Goal: Task Accomplishment & Management: Complete application form

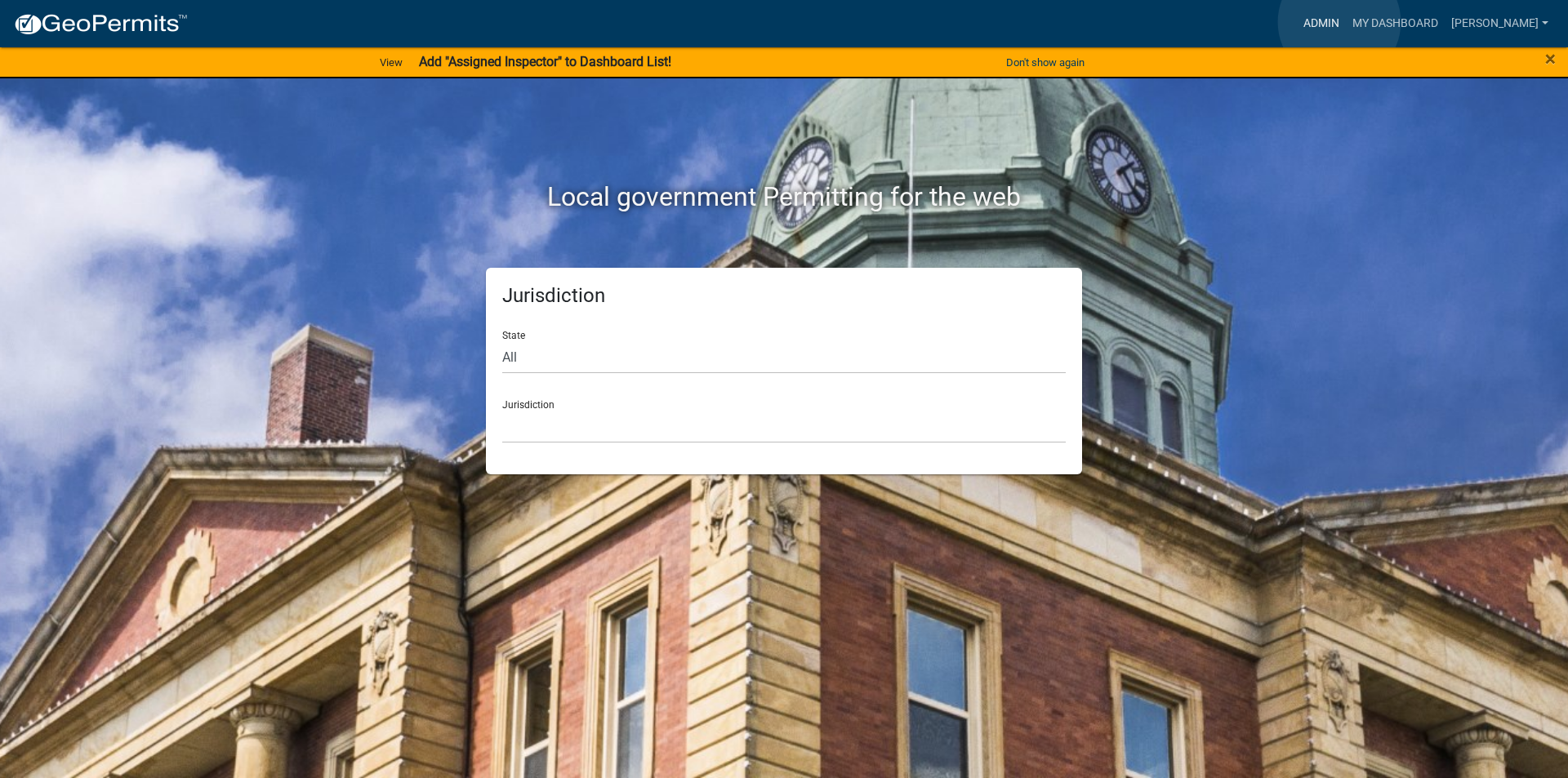
click at [1339, 22] on link "Admin" at bounding box center [1321, 24] width 49 height 31
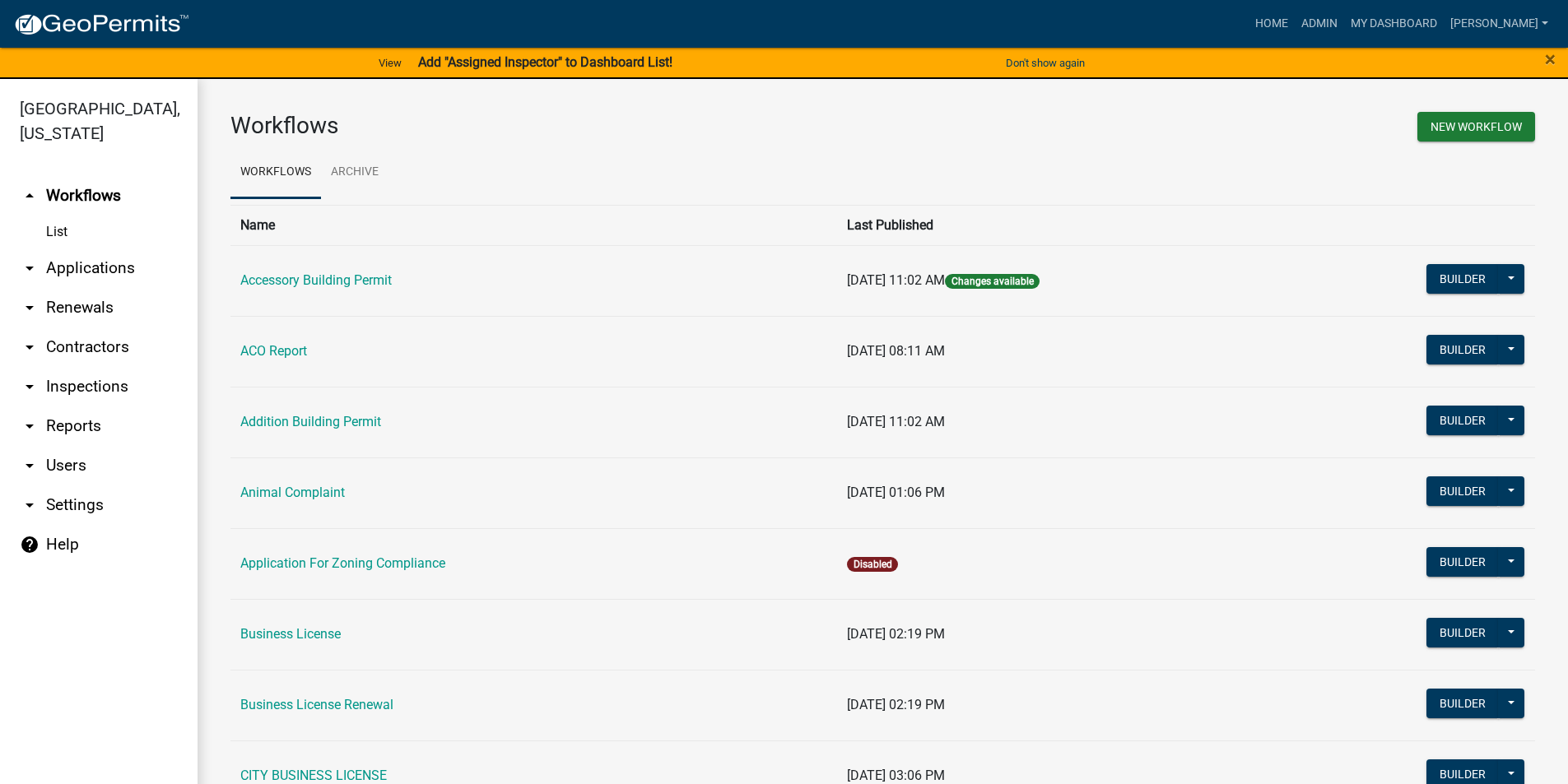
click at [61, 267] on link "arrow_drop_down Applications" at bounding box center [99, 267] width 197 height 40
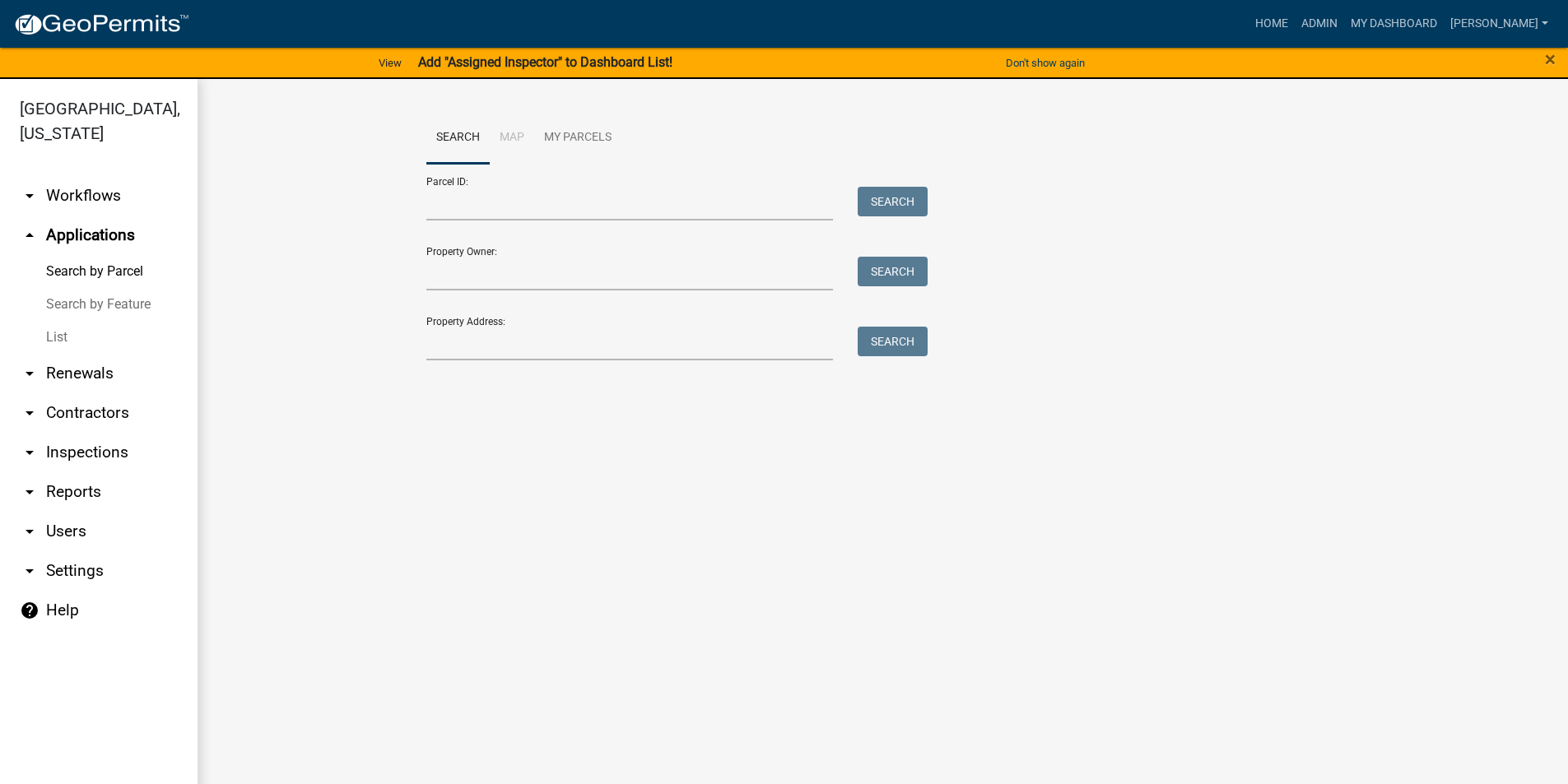
click at [65, 336] on link "List" at bounding box center [99, 337] width 197 height 33
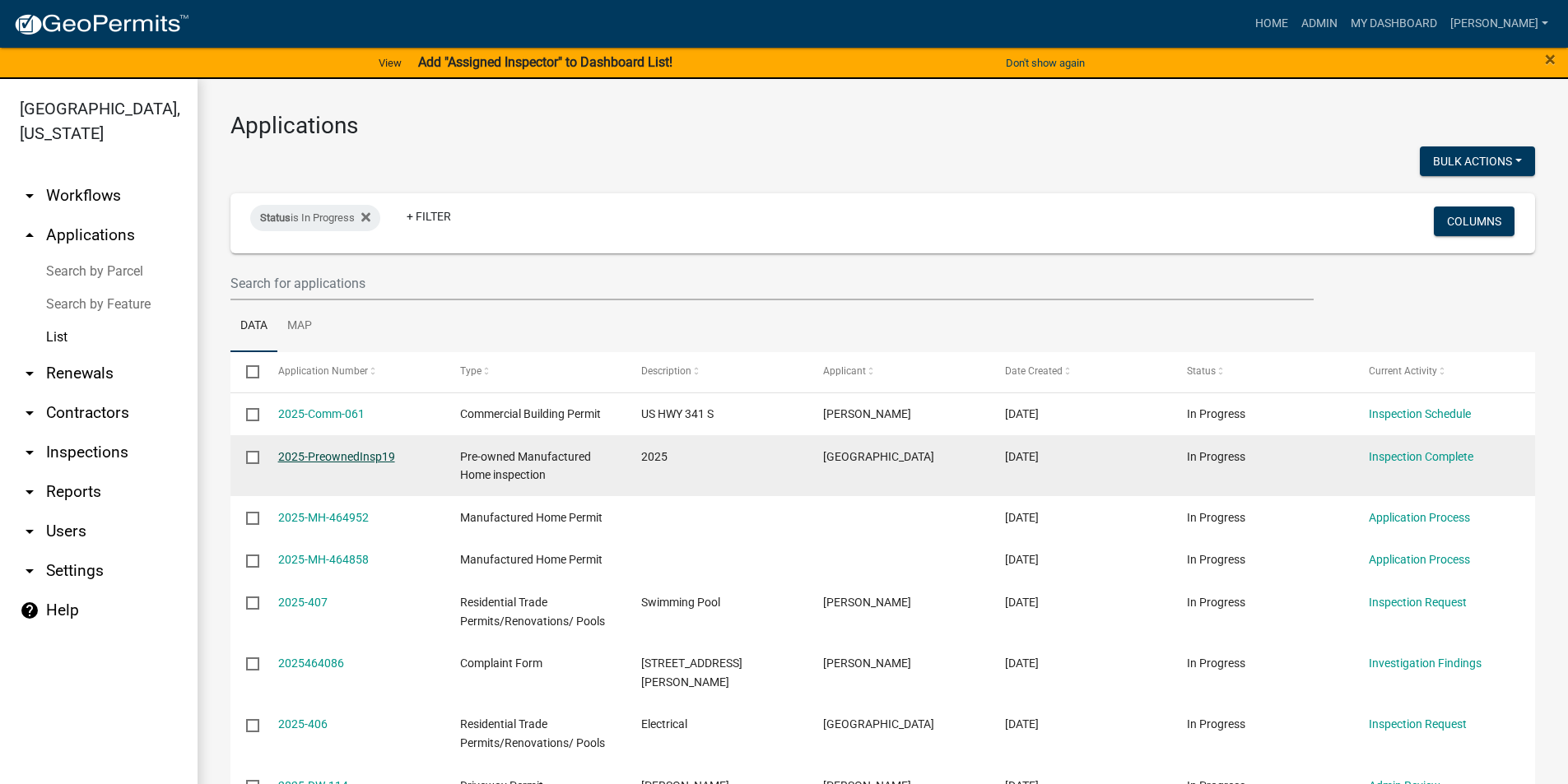
click at [312, 456] on link "2025-PreownedInsp19" at bounding box center [336, 457] width 117 height 13
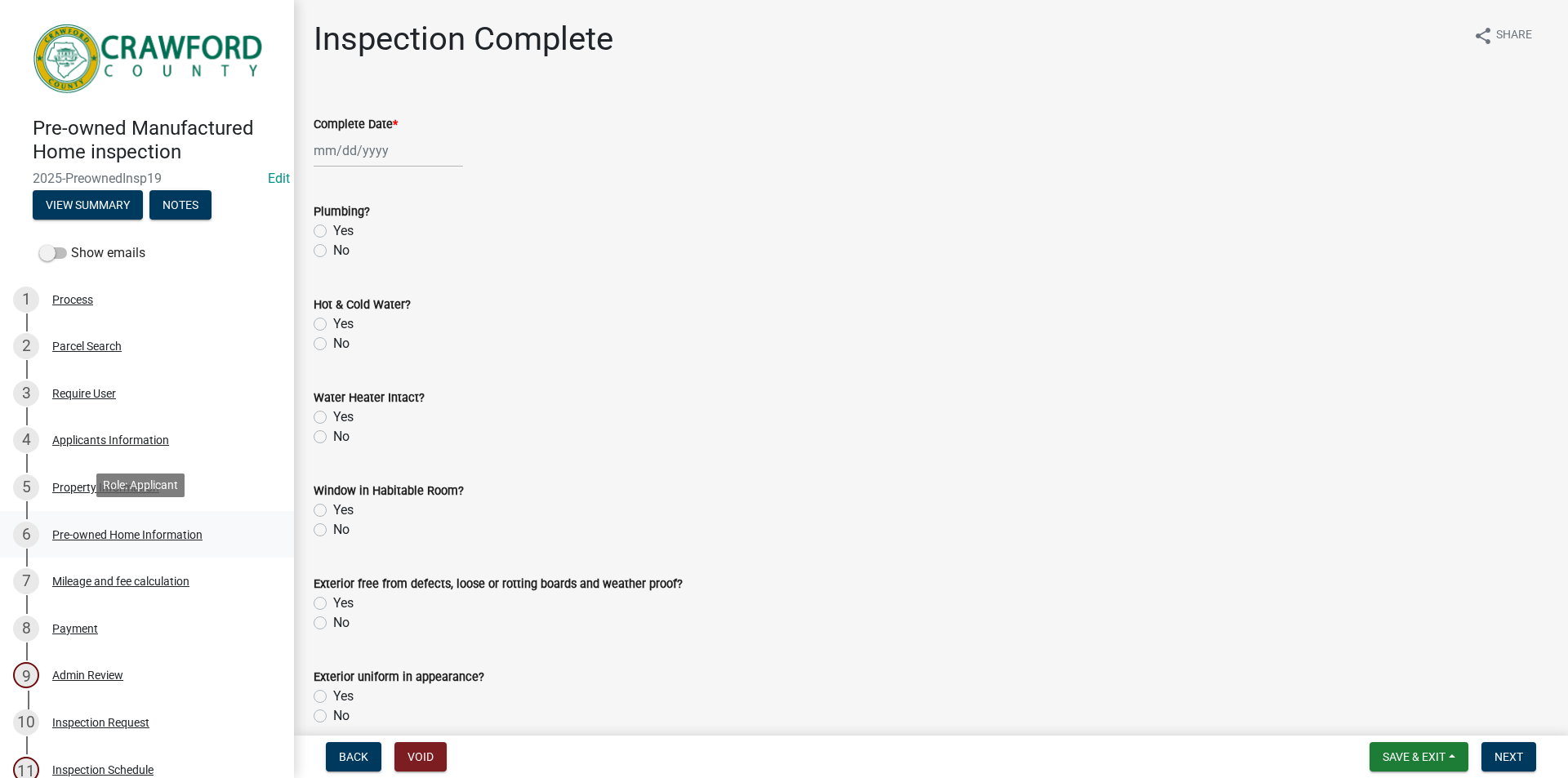
click at [84, 529] on div "Pre-owned Home Information" at bounding box center [127, 534] width 150 height 11
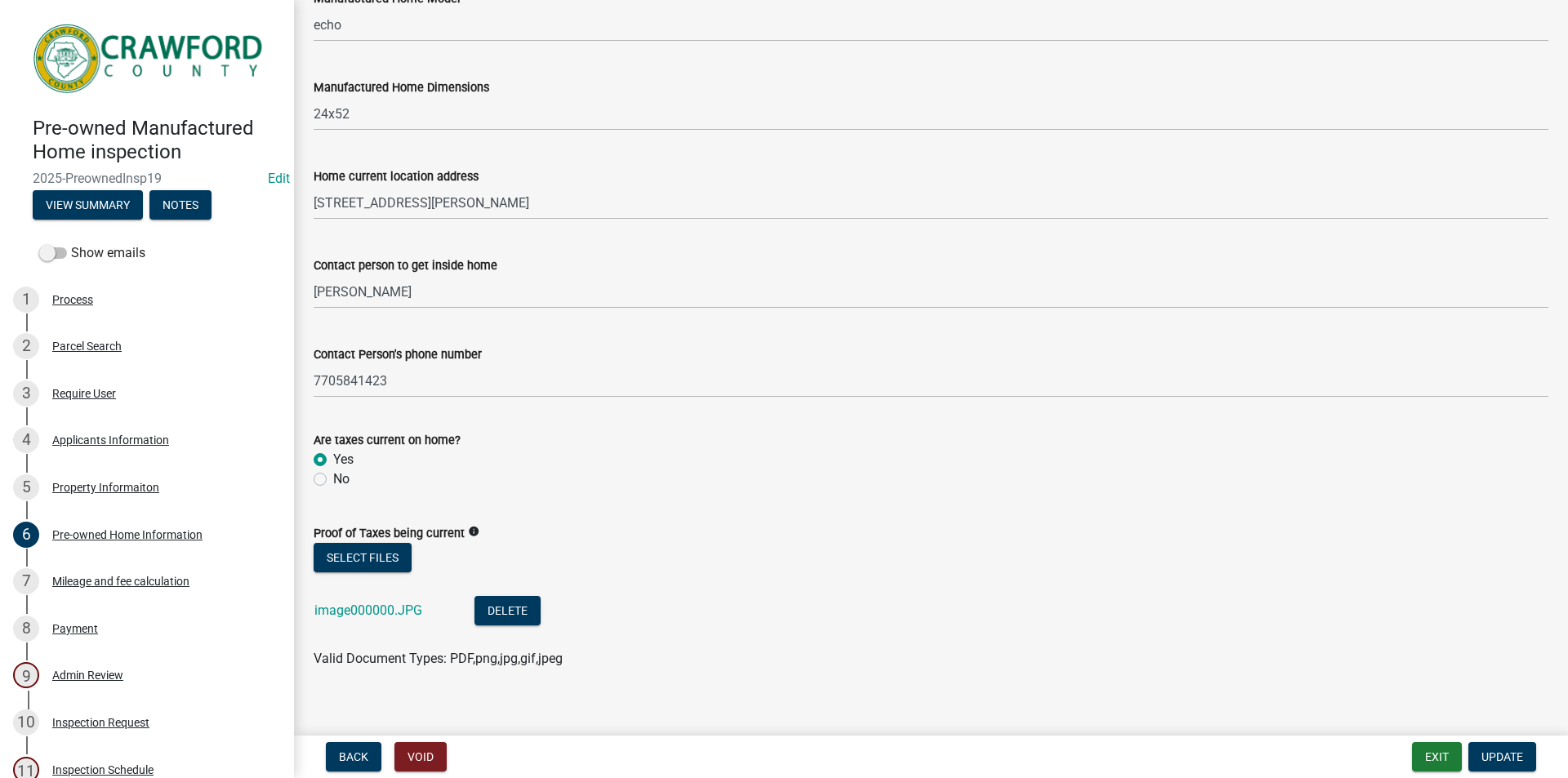
scroll to position [362, 0]
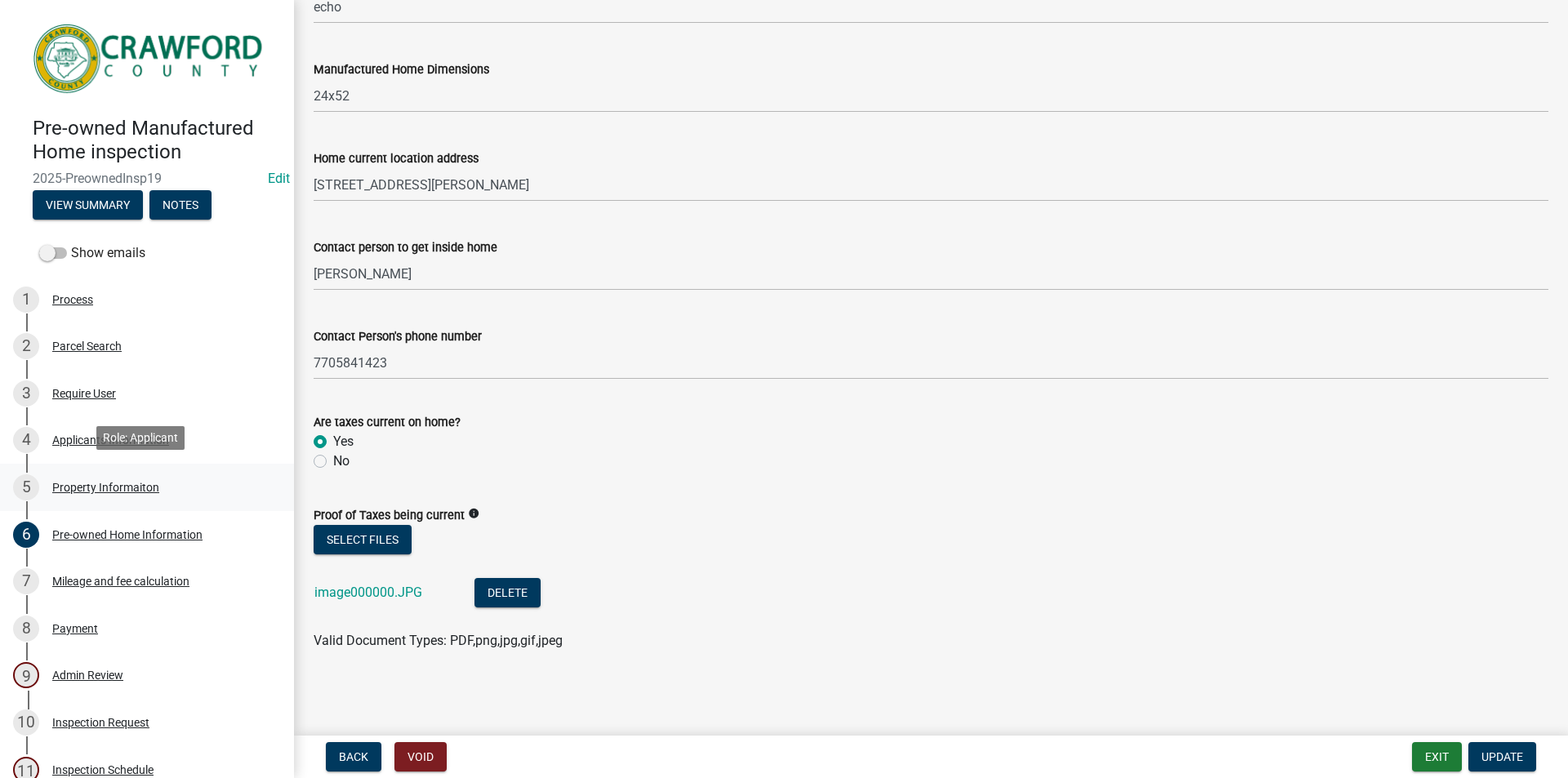
click at [77, 482] on div "Property Informaiton" at bounding box center [106, 487] width 107 height 11
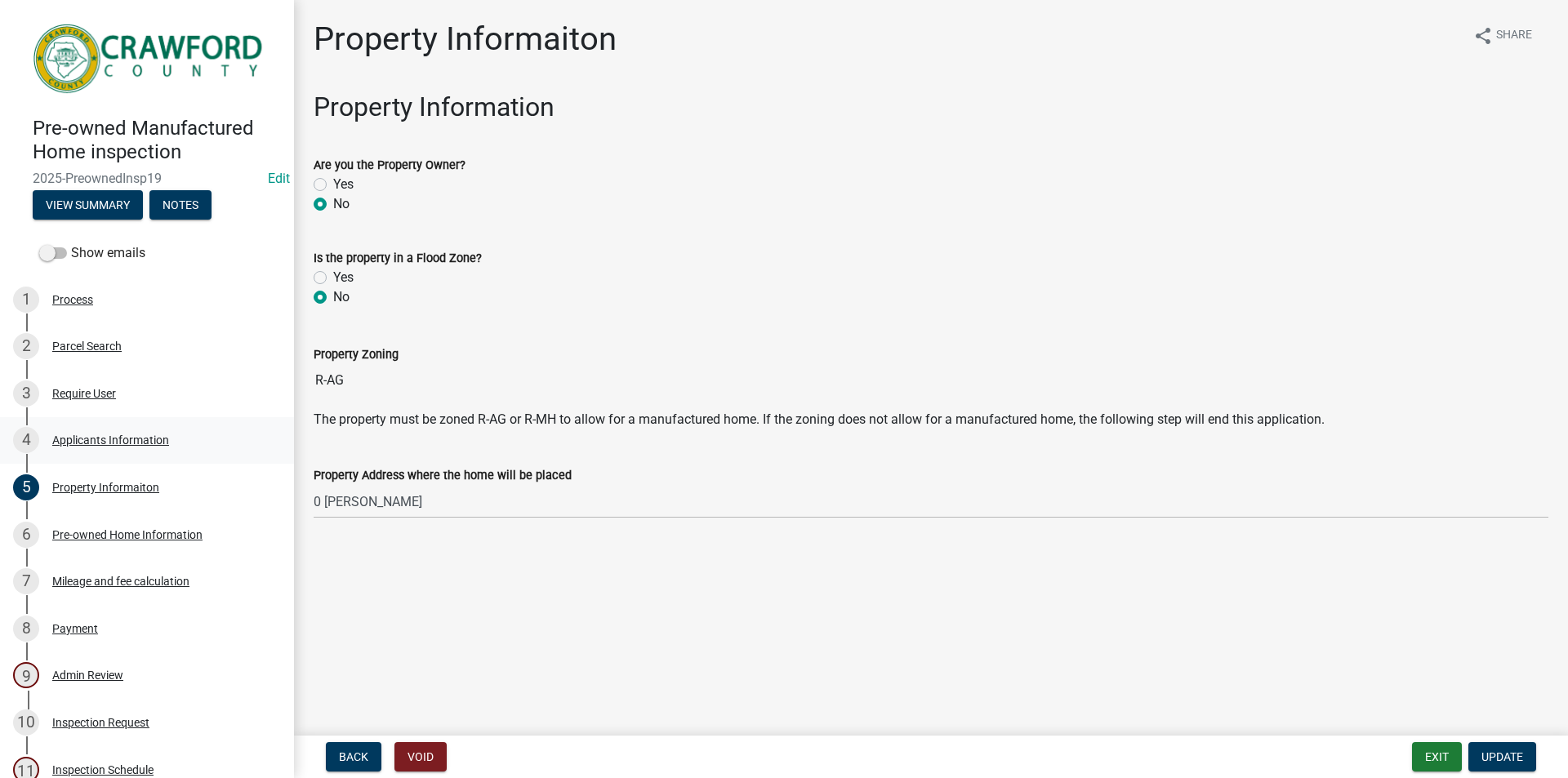
click at [97, 435] on div "Applicants Information" at bounding box center [111, 440] width 117 height 11
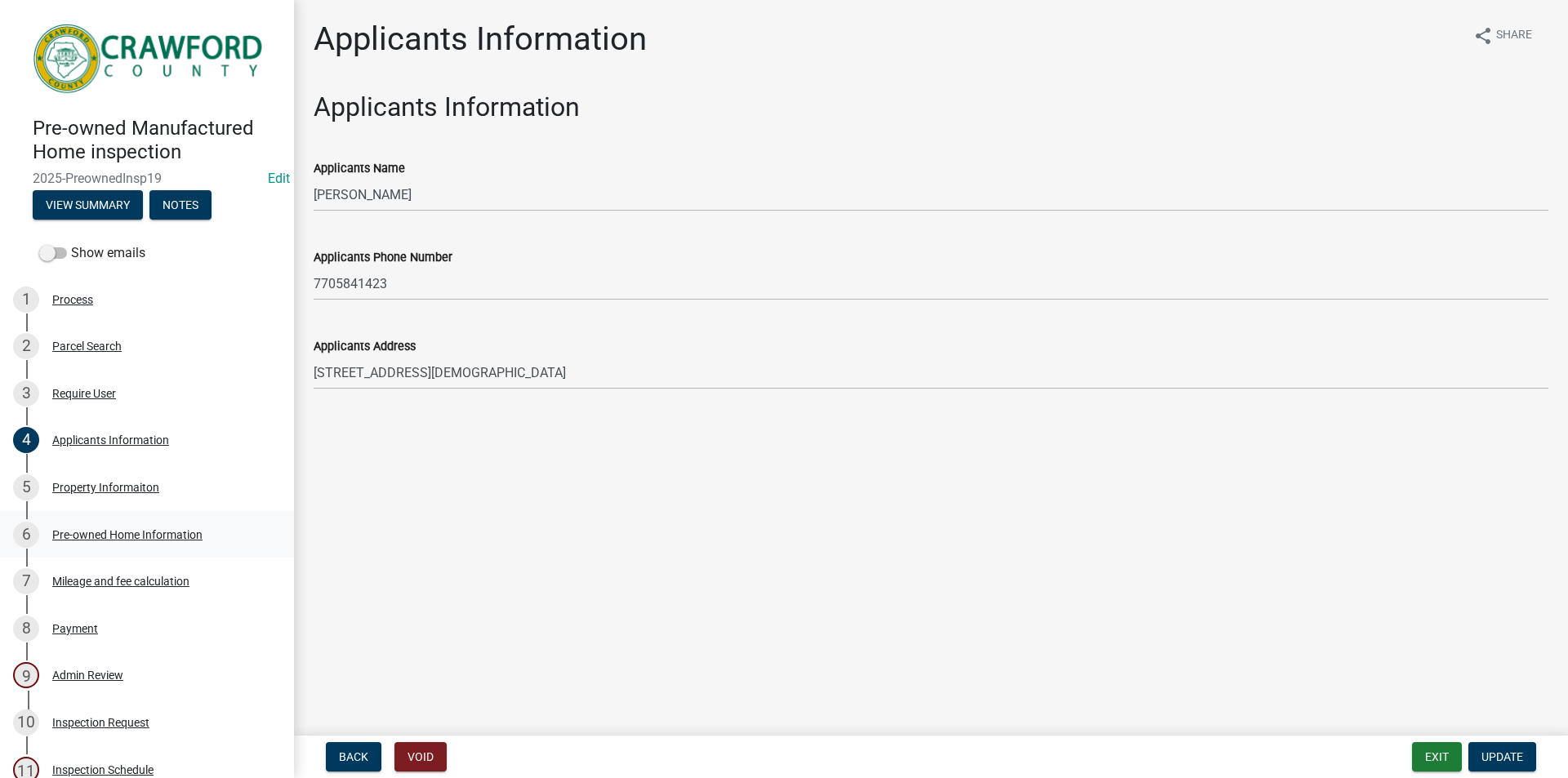
click at [92, 529] on div "Pre-owned Home Information" at bounding box center [127, 534] width 150 height 11
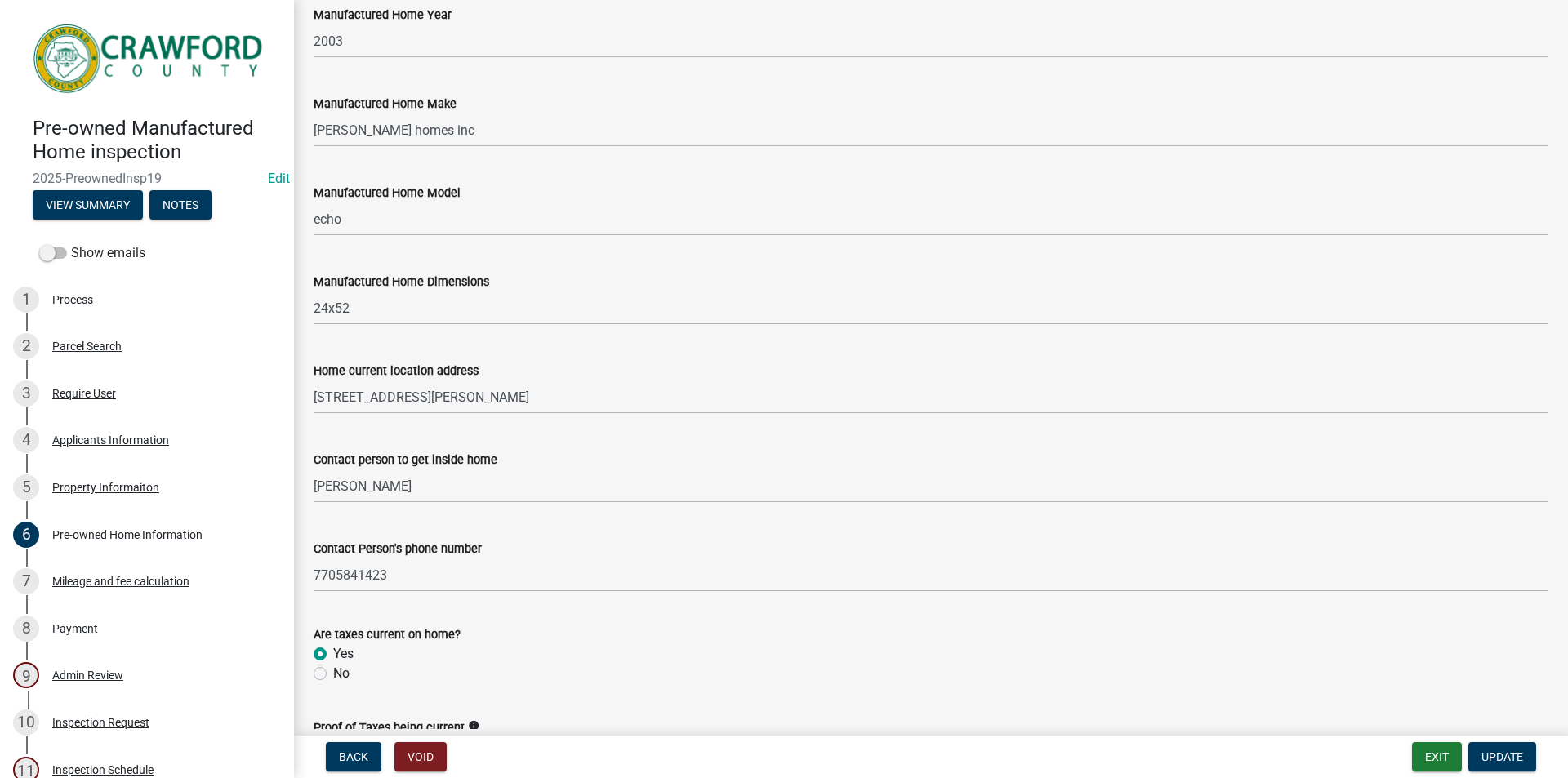
scroll to position [362, 0]
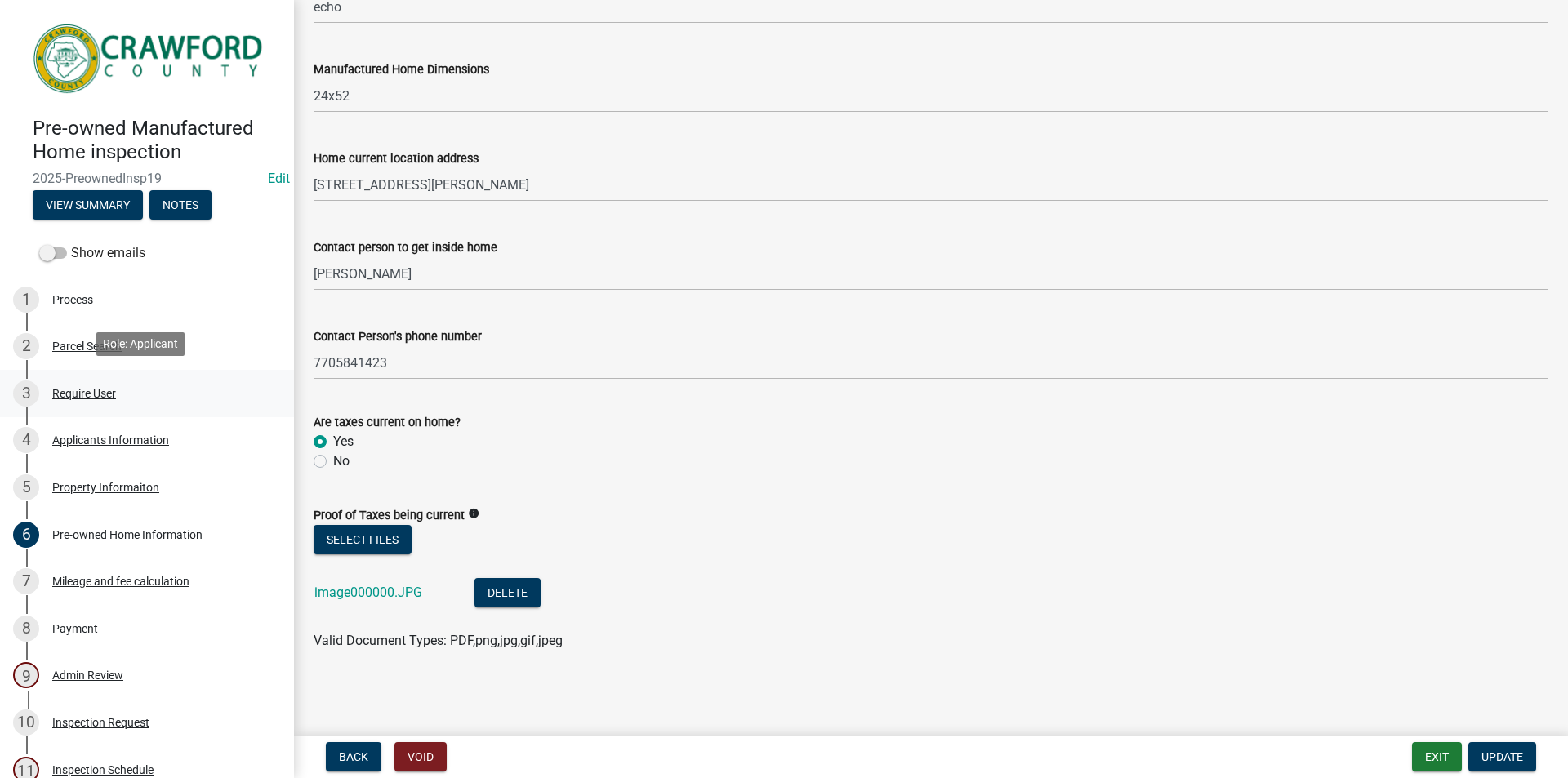
click at [82, 397] on div "3 Require User" at bounding box center [141, 394] width 255 height 26
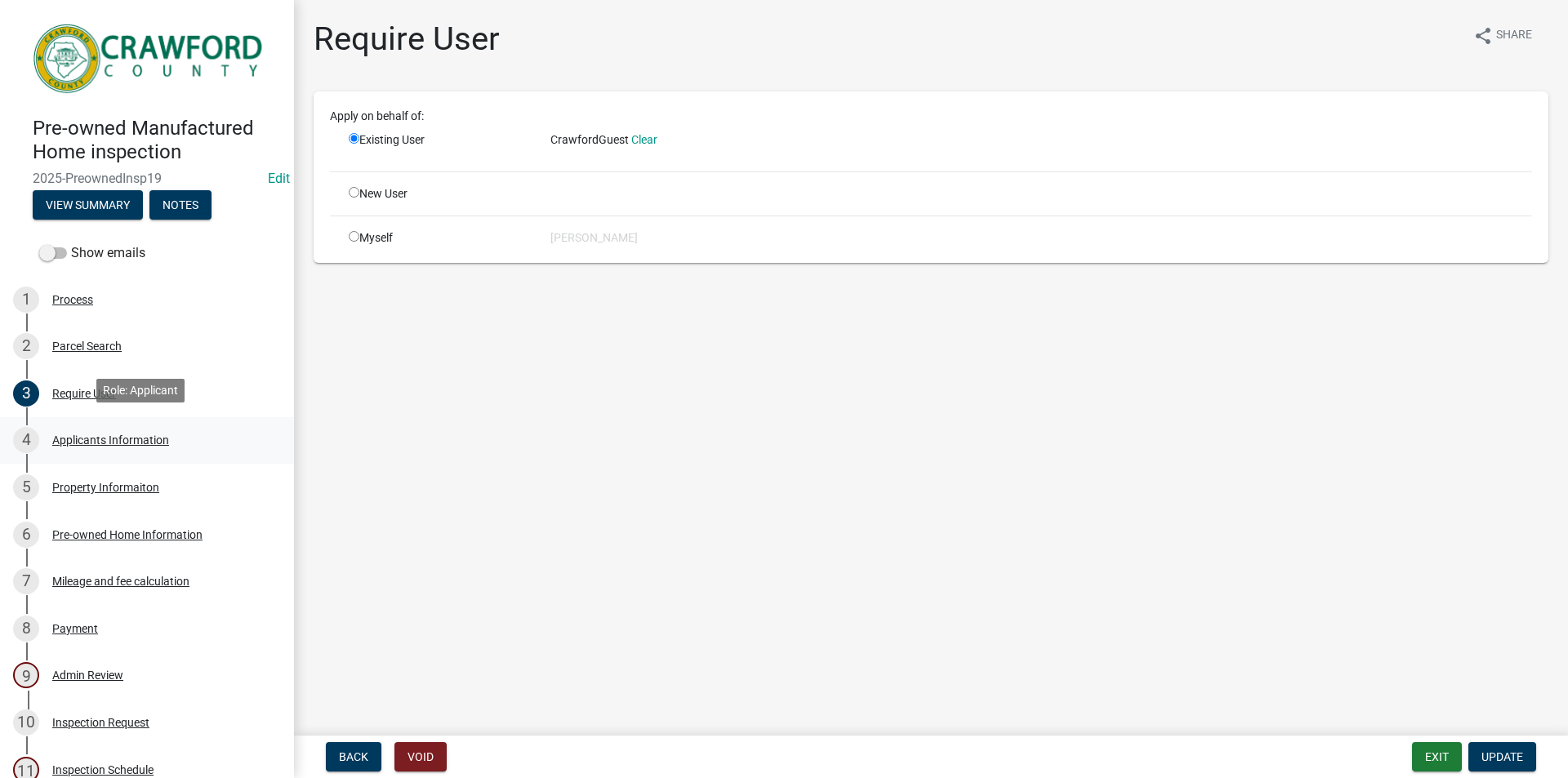
click at [107, 435] on div "Applicants Information" at bounding box center [111, 440] width 117 height 11
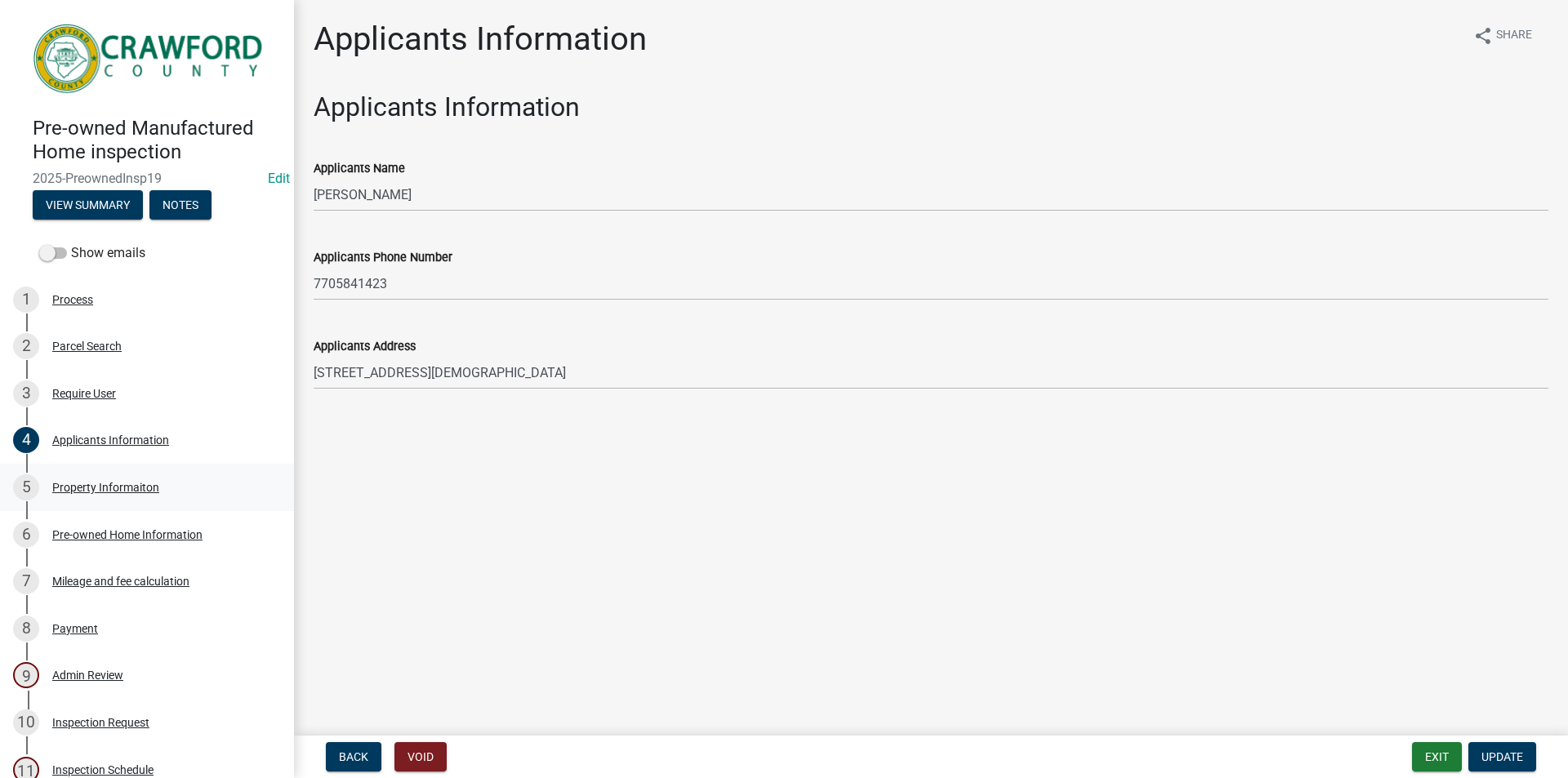
click at [105, 485] on div "Property Informaiton" at bounding box center [106, 487] width 107 height 11
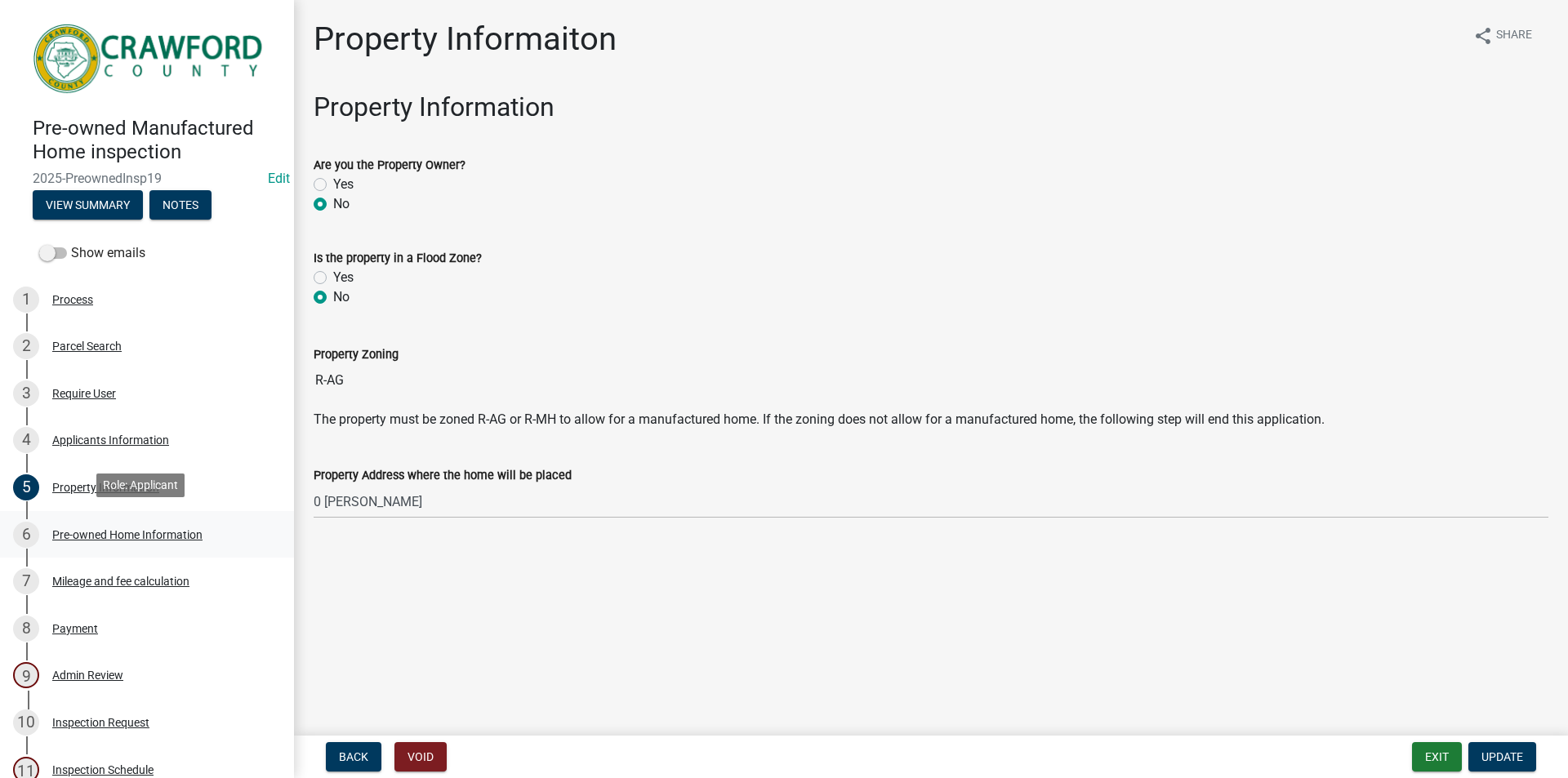
click at [105, 529] on div "Pre-owned Home Information" at bounding box center [127, 534] width 150 height 11
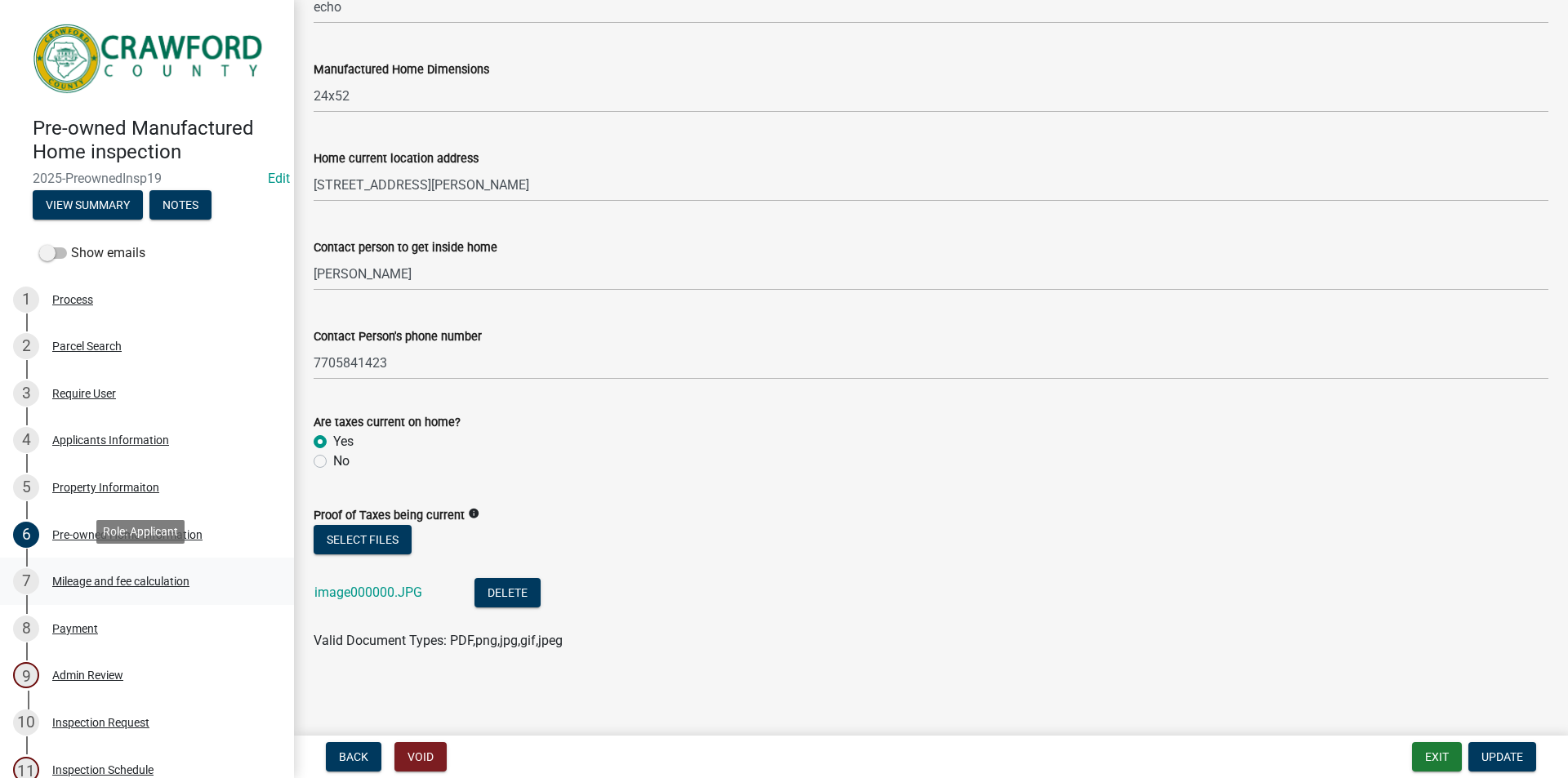
scroll to position [163, 0]
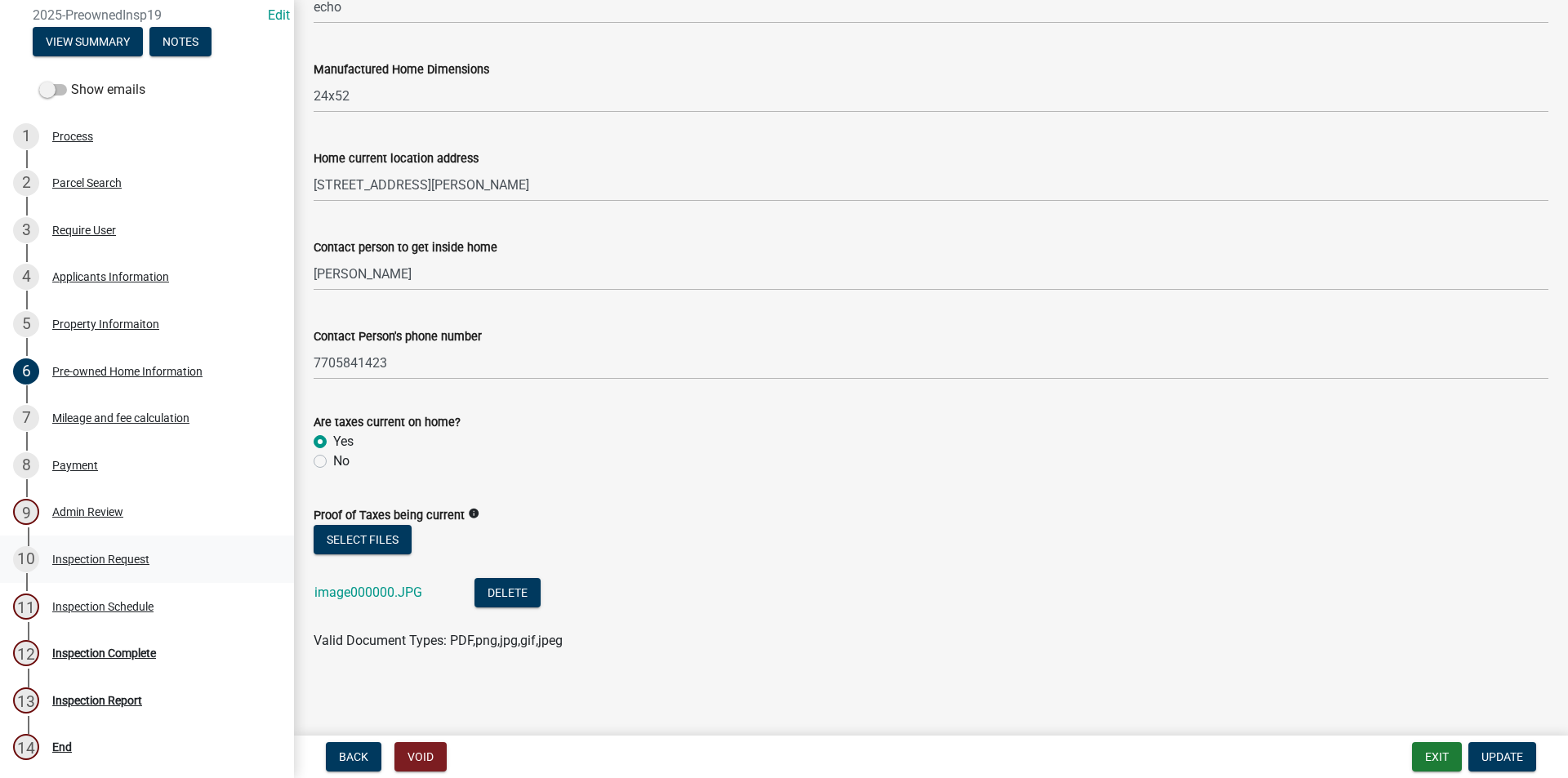
click at [116, 554] on div "Inspection Request" at bounding box center [100, 559] width 97 height 11
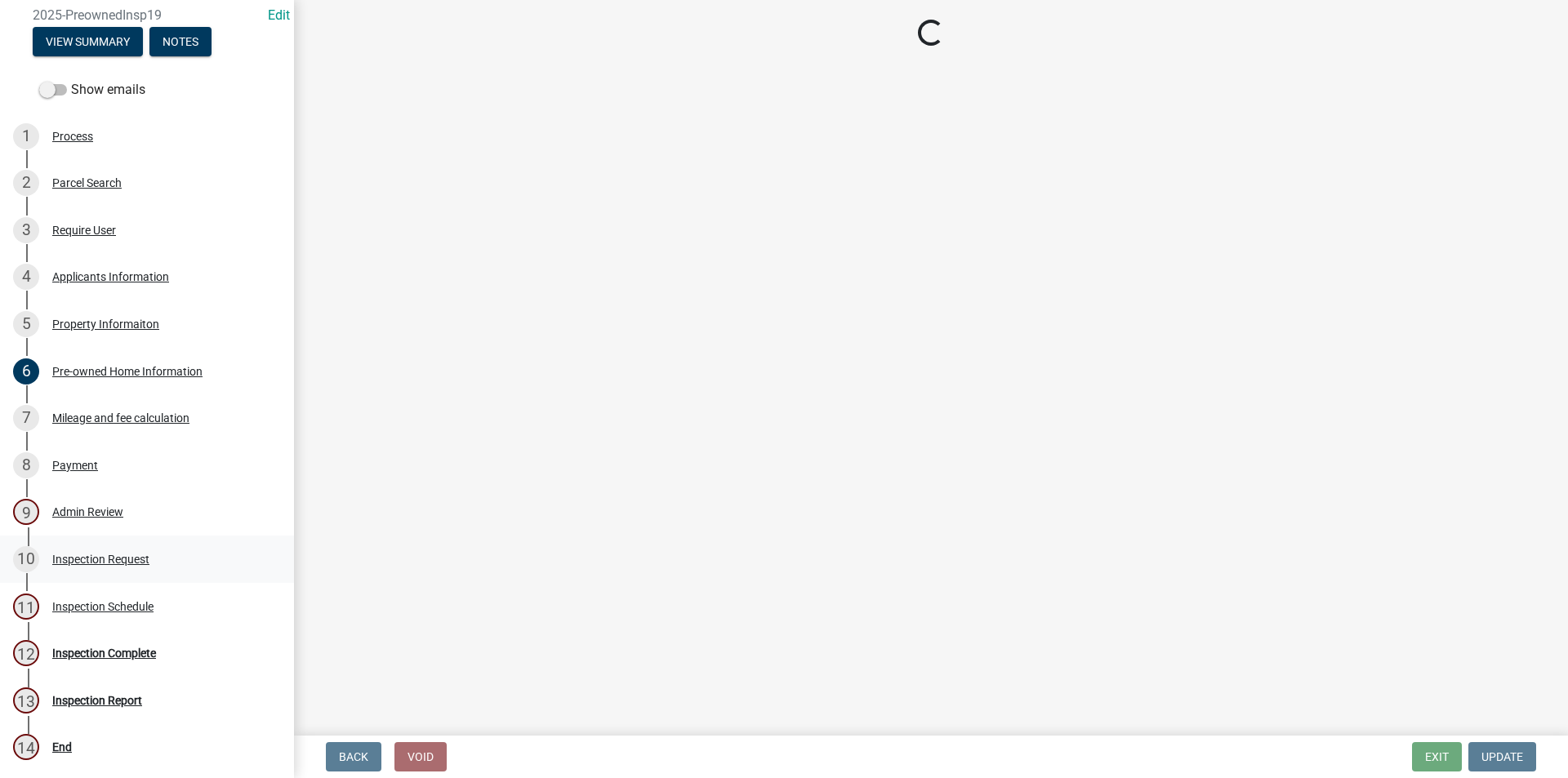
scroll to position [0, 0]
select select "13f6862a-c27d-4c94-b4f1-3675446ab572"
select select "6378c68a-e5b4-45a8-b436-411a89bbacc3"
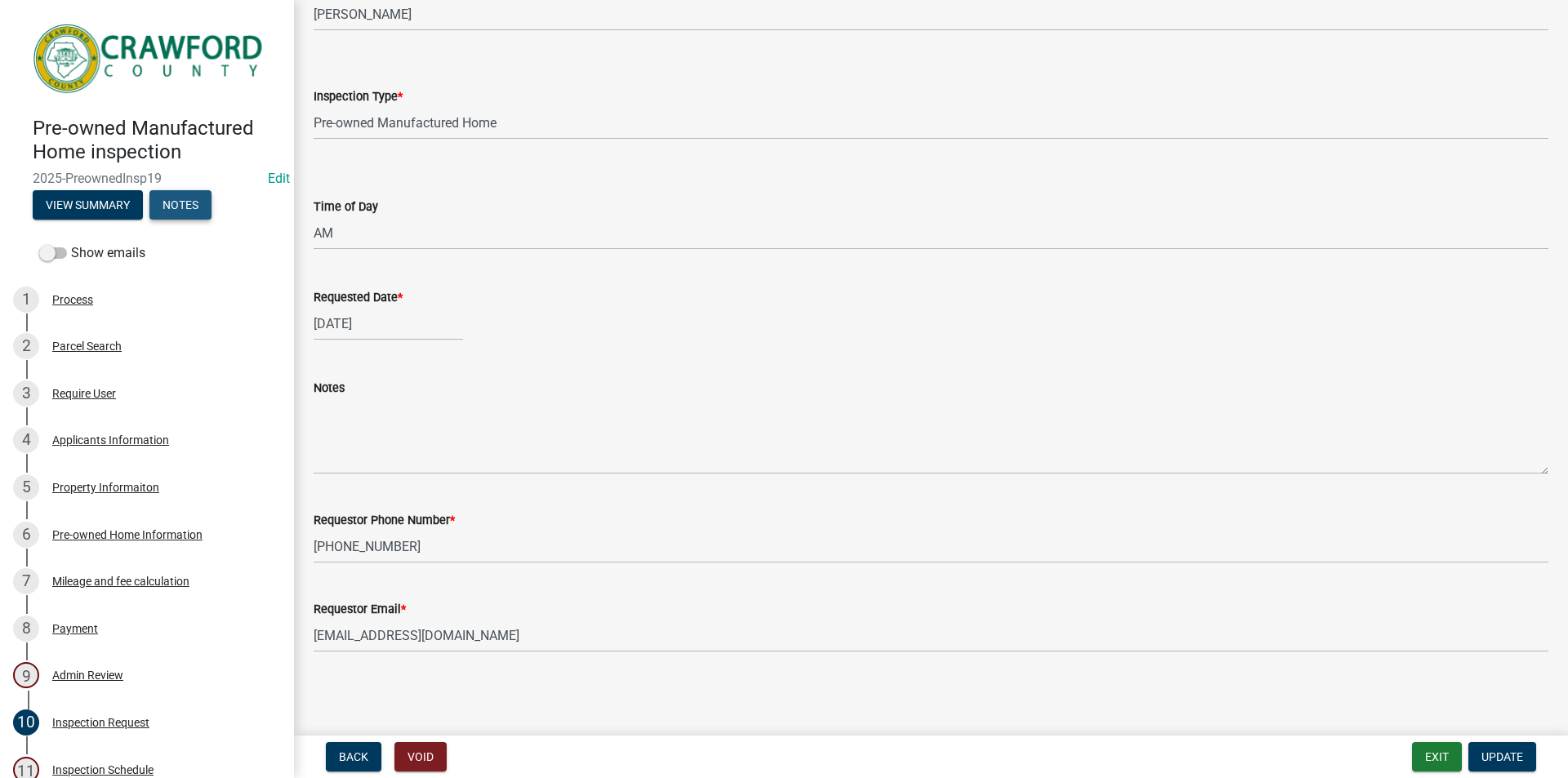
click at [194, 196] on button "Notes" at bounding box center [180, 205] width 62 height 30
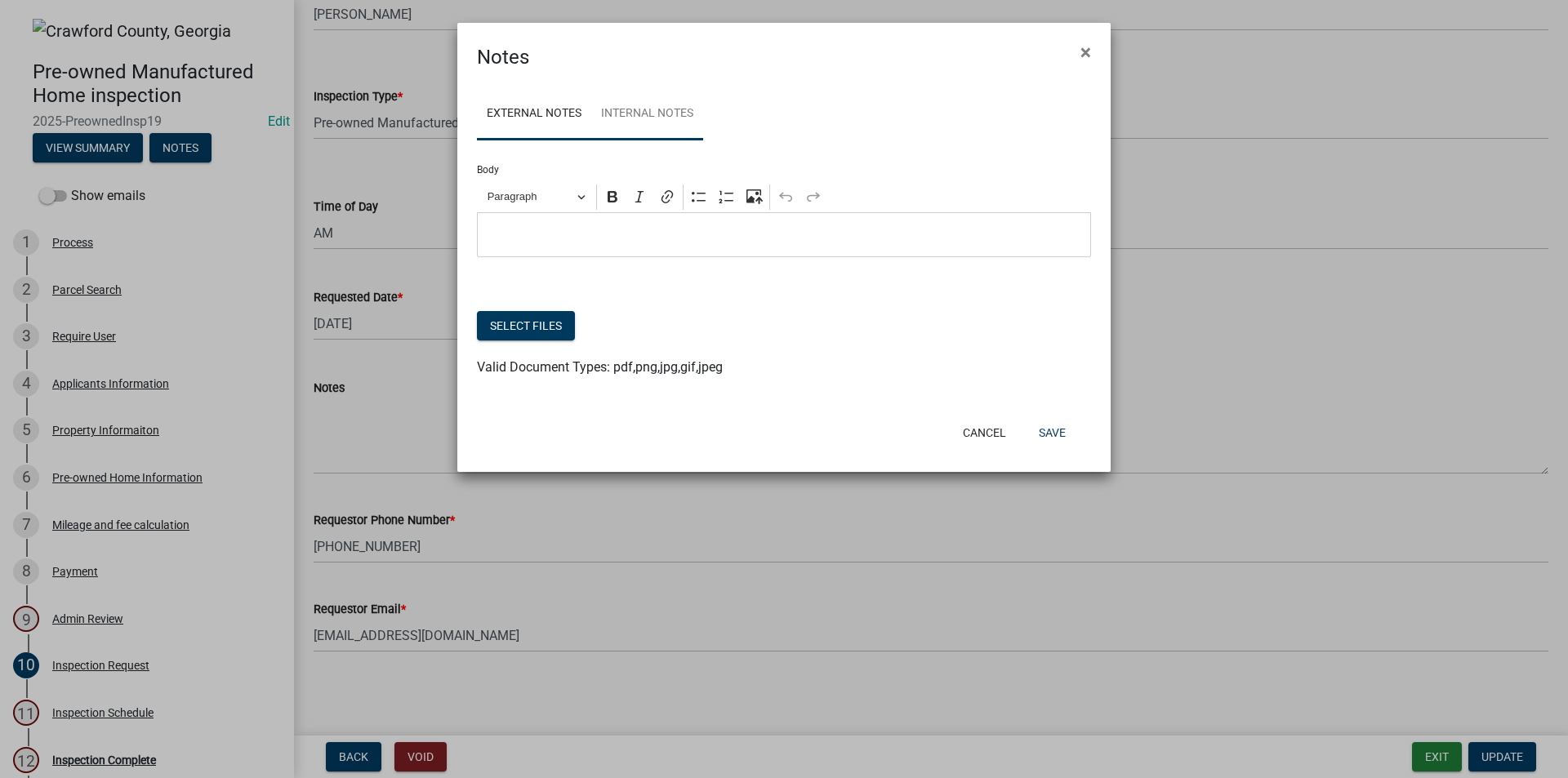
click at [678, 120] on link "Internal Notes" at bounding box center [647, 114] width 112 height 52
click at [528, 327] on button "Select files" at bounding box center [526, 326] width 98 height 30
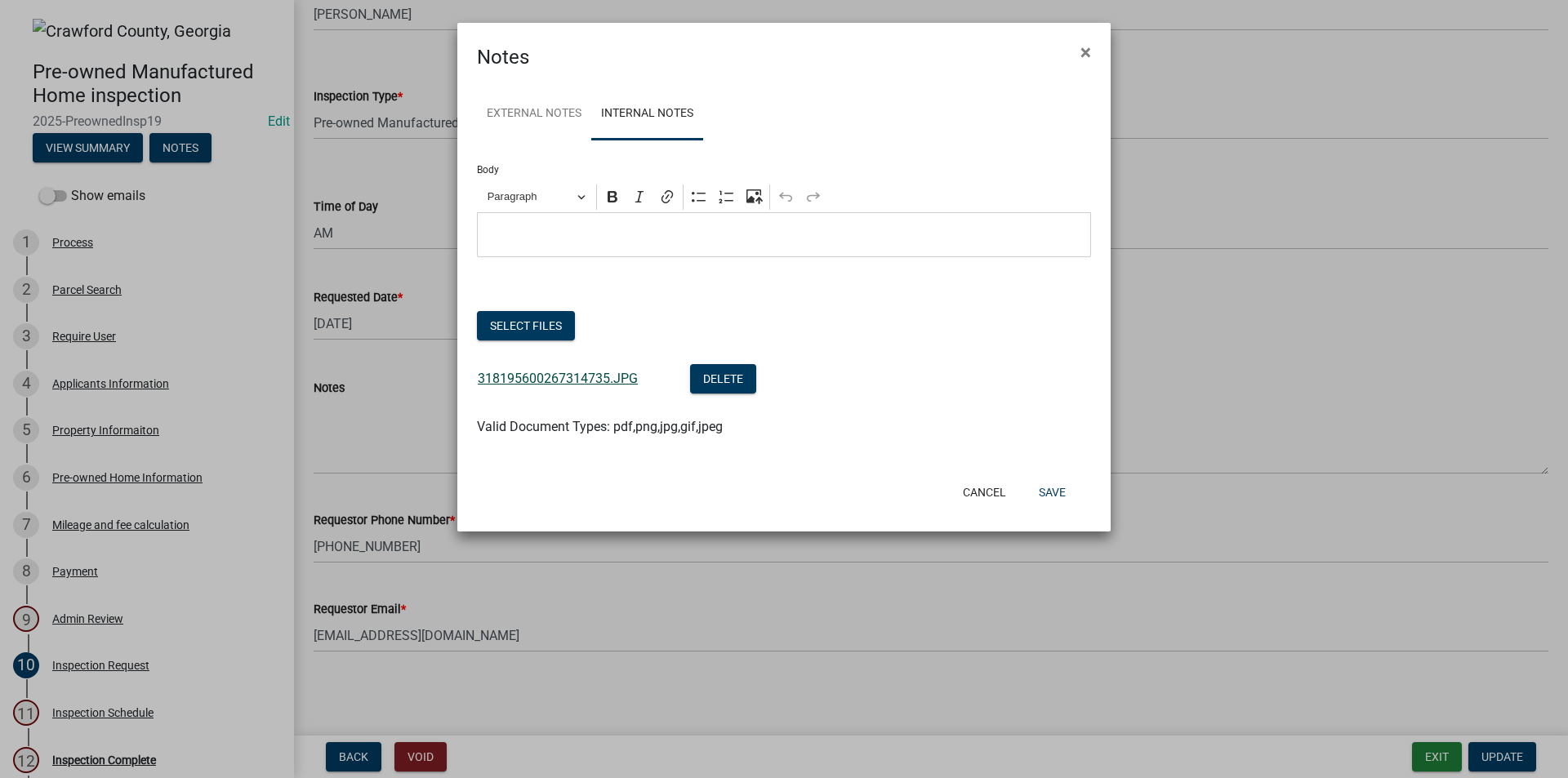
click at [547, 381] on link "318195600267314735.JPG" at bounding box center [557, 379] width 160 height 16
click at [598, 238] on p "Editor editing area: main. Press Alt+0 for help." at bounding box center [784, 235] width 597 height 19
click at [1060, 490] on button "Save" at bounding box center [1052, 492] width 53 height 30
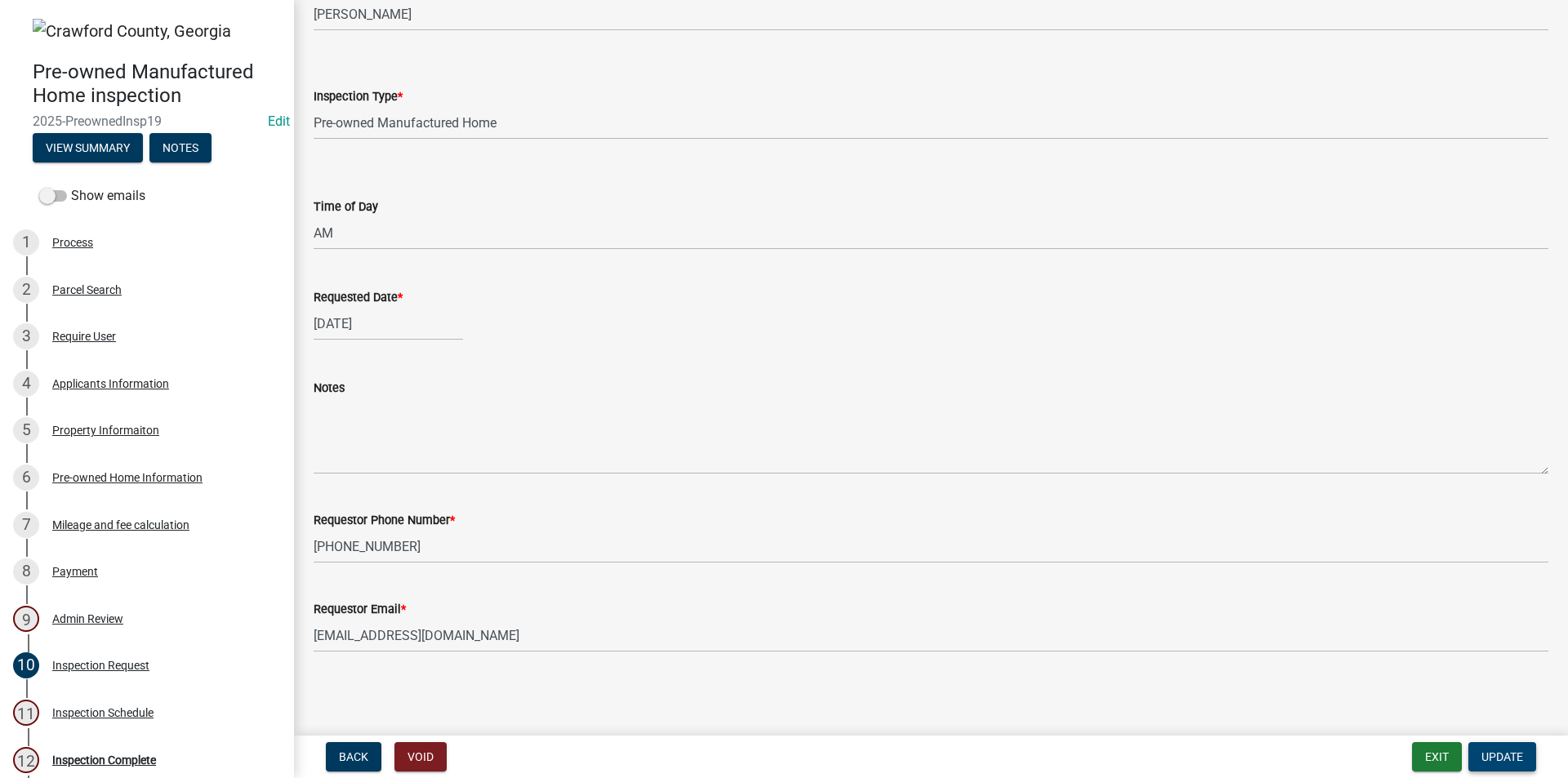
click at [1497, 754] on span "Update" at bounding box center [1503, 756] width 42 height 13
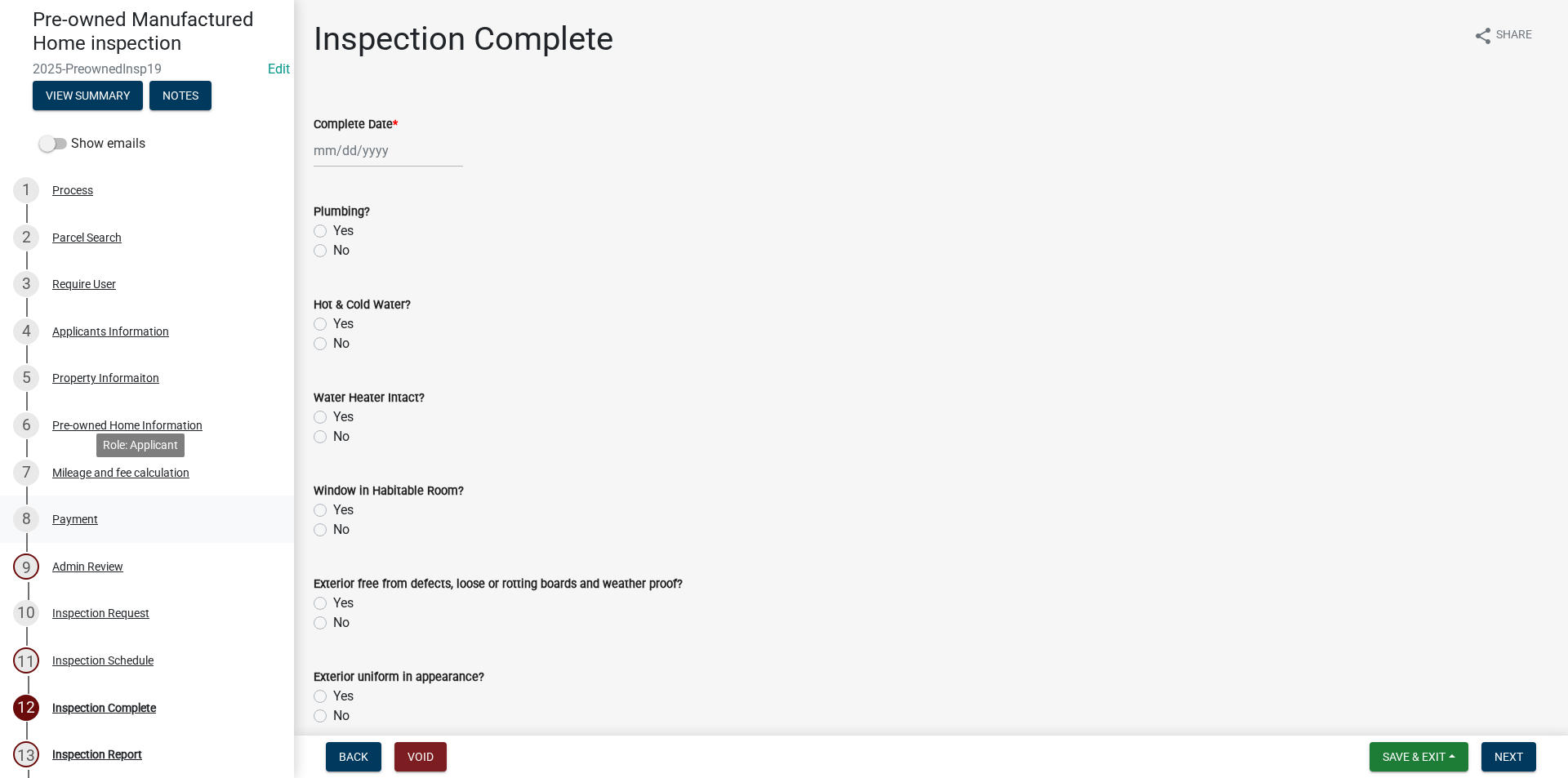
scroll to position [82, 0]
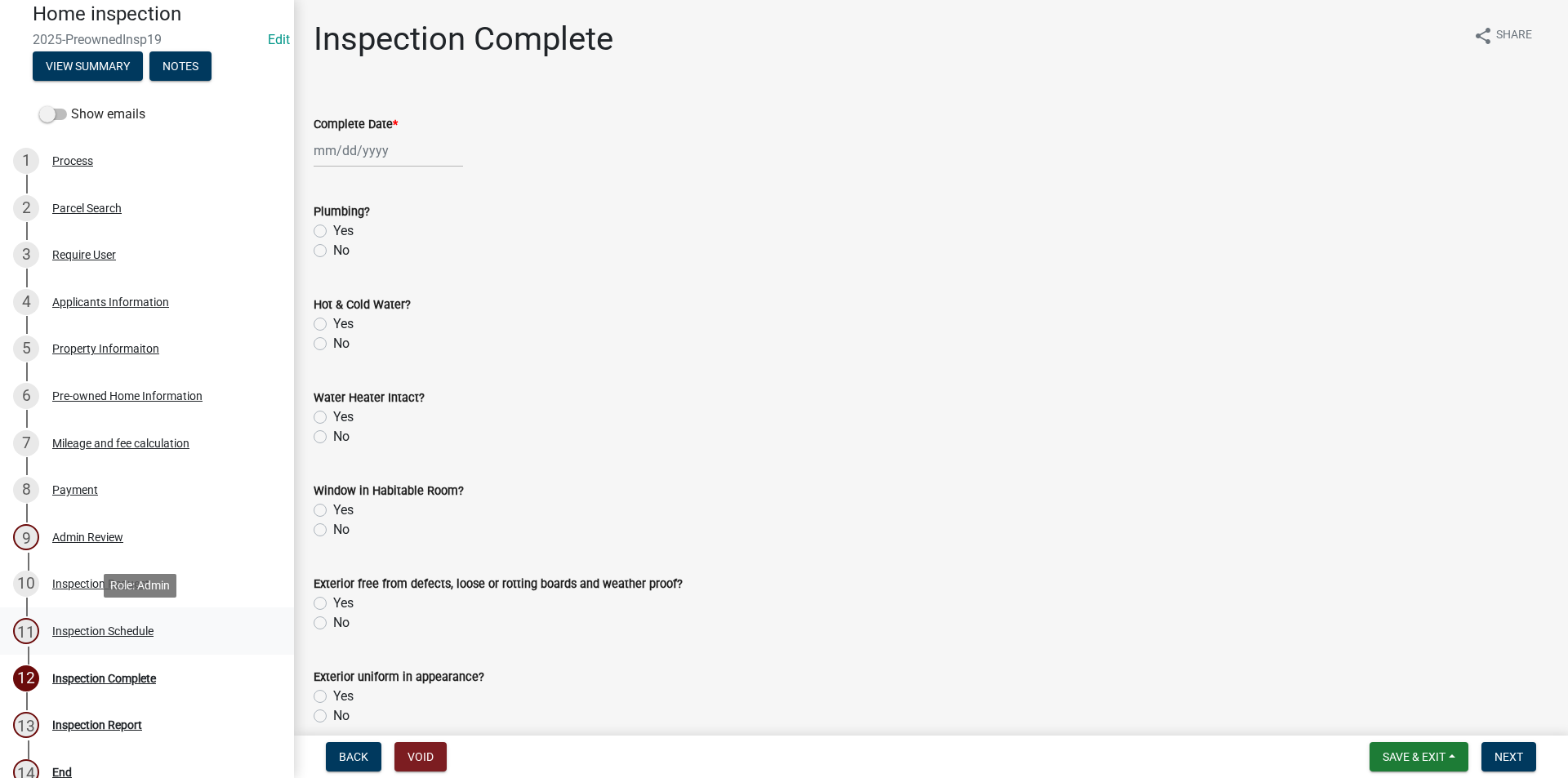
click at [87, 630] on div "Inspection Schedule" at bounding box center [103, 630] width 101 height 11
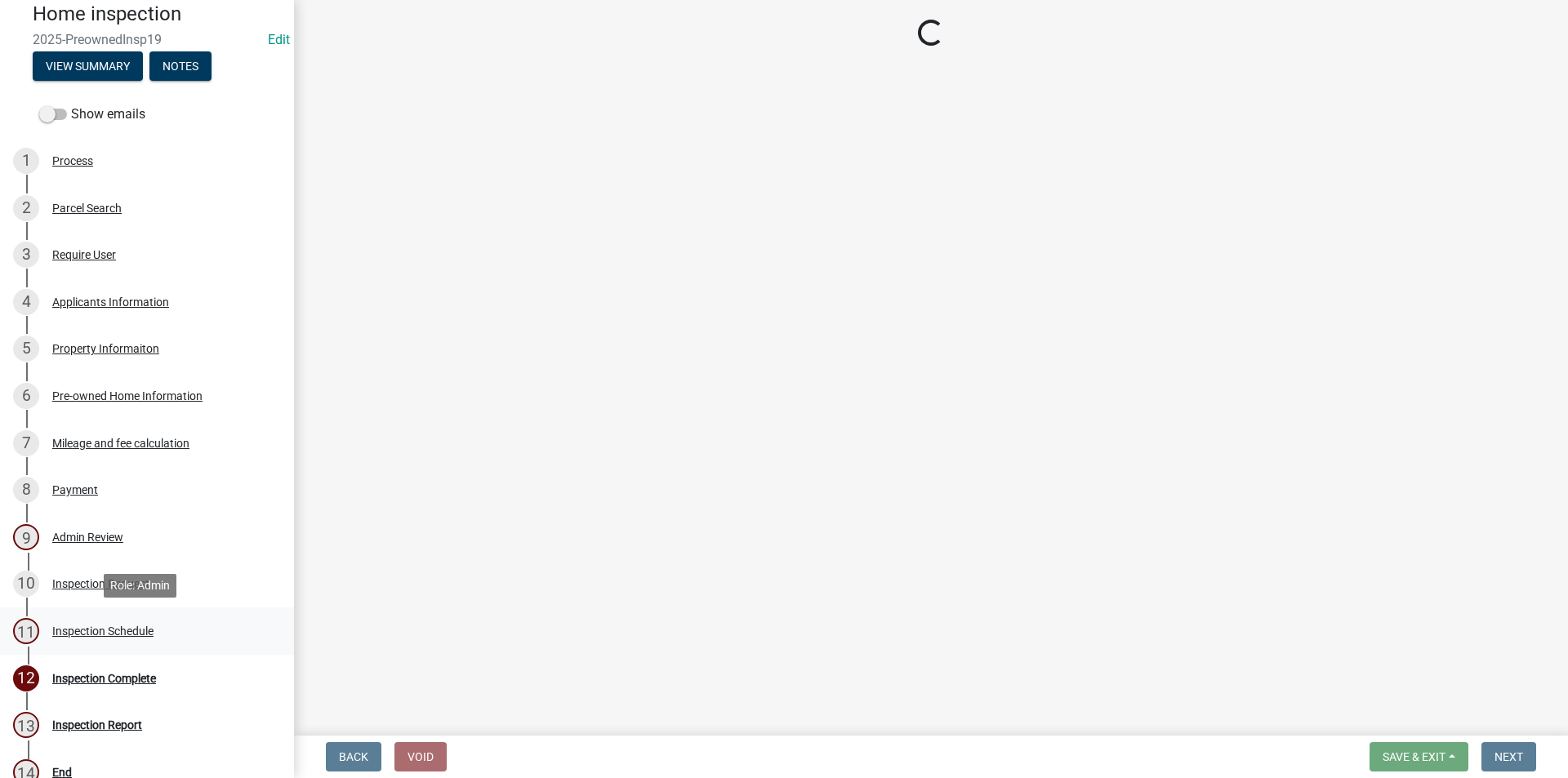
select select "3acdf11f-131c-438b-b450-ae4501c32128"
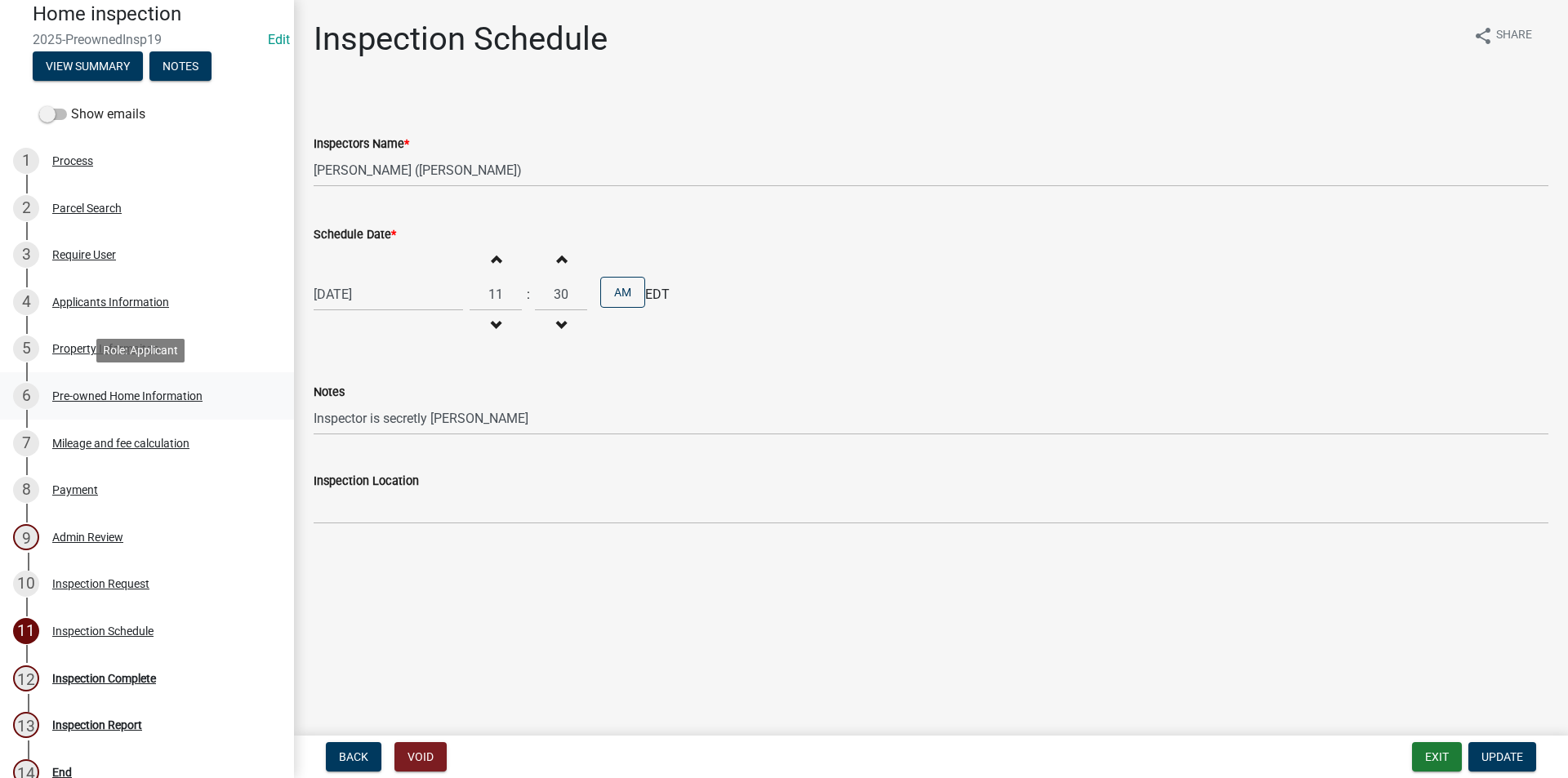
click at [81, 390] on div "Pre-owned Home Information" at bounding box center [127, 396] width 150 height 11
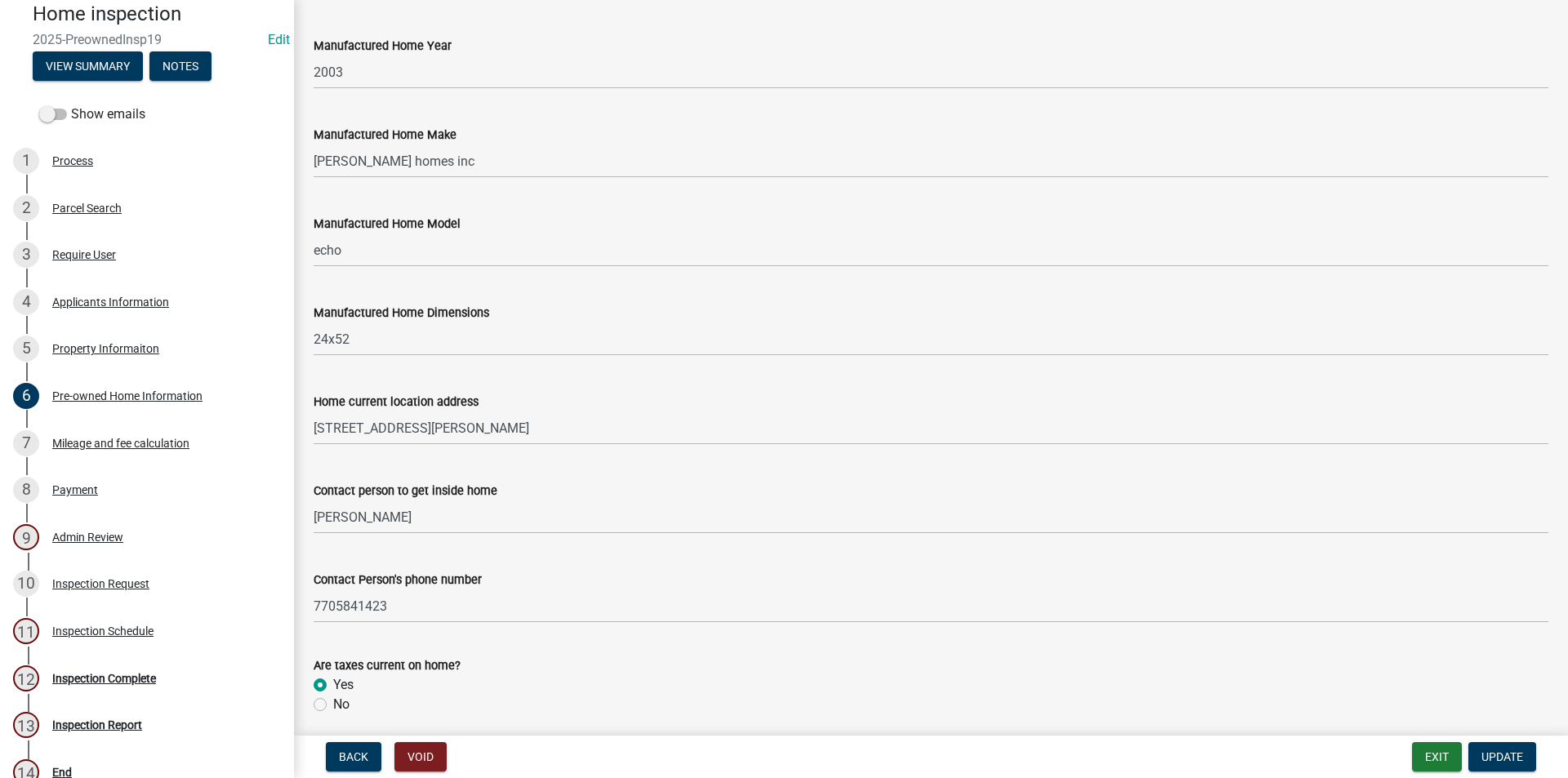
scroll to position [118, 0]
click at [181, 69] on button "Notes" at bounding box center [180, 66] width 62 height 30
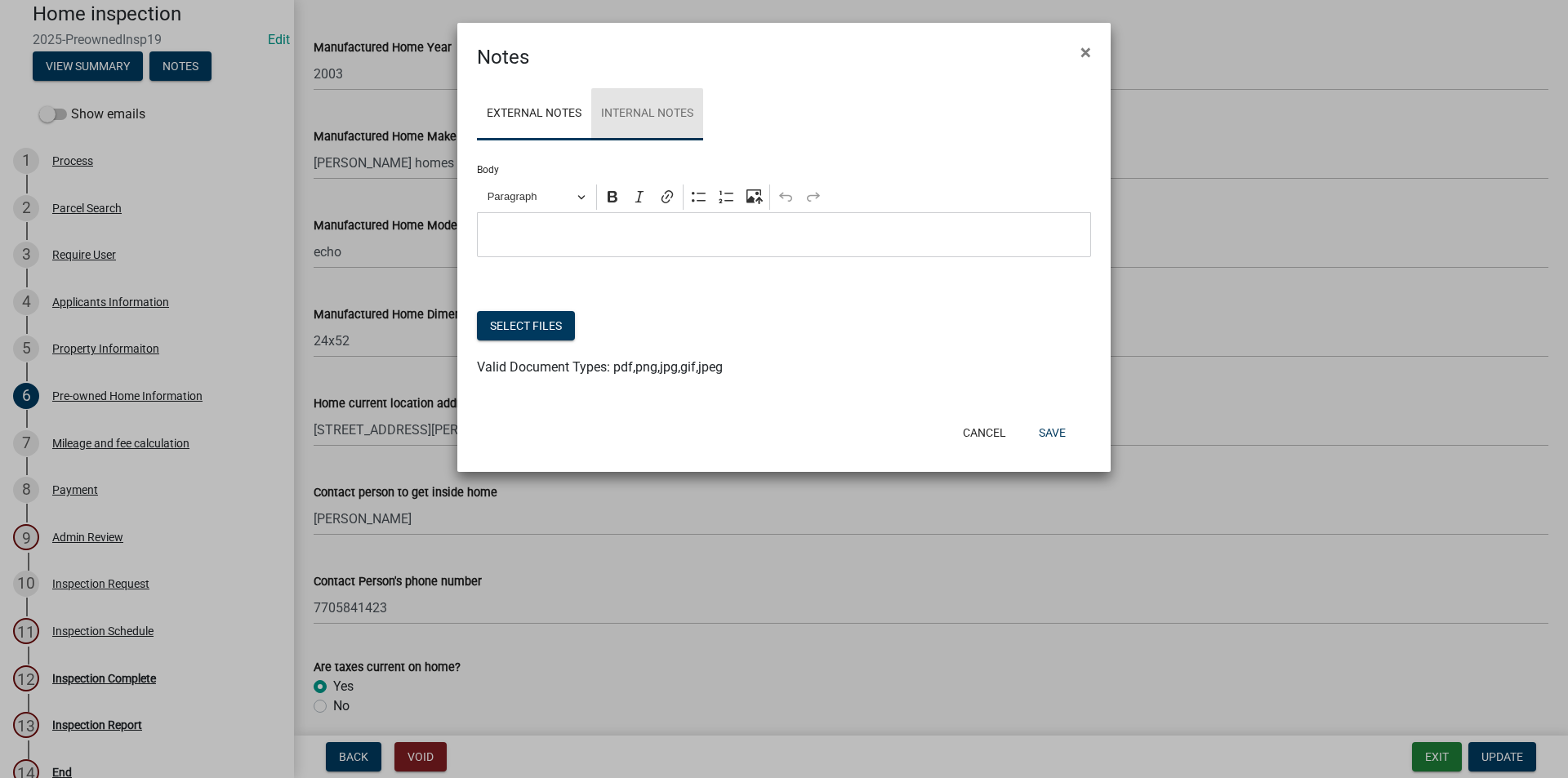
click at [664, 119] on link "Internal Notes" at bounding box center [647, 114] width 112 height 52
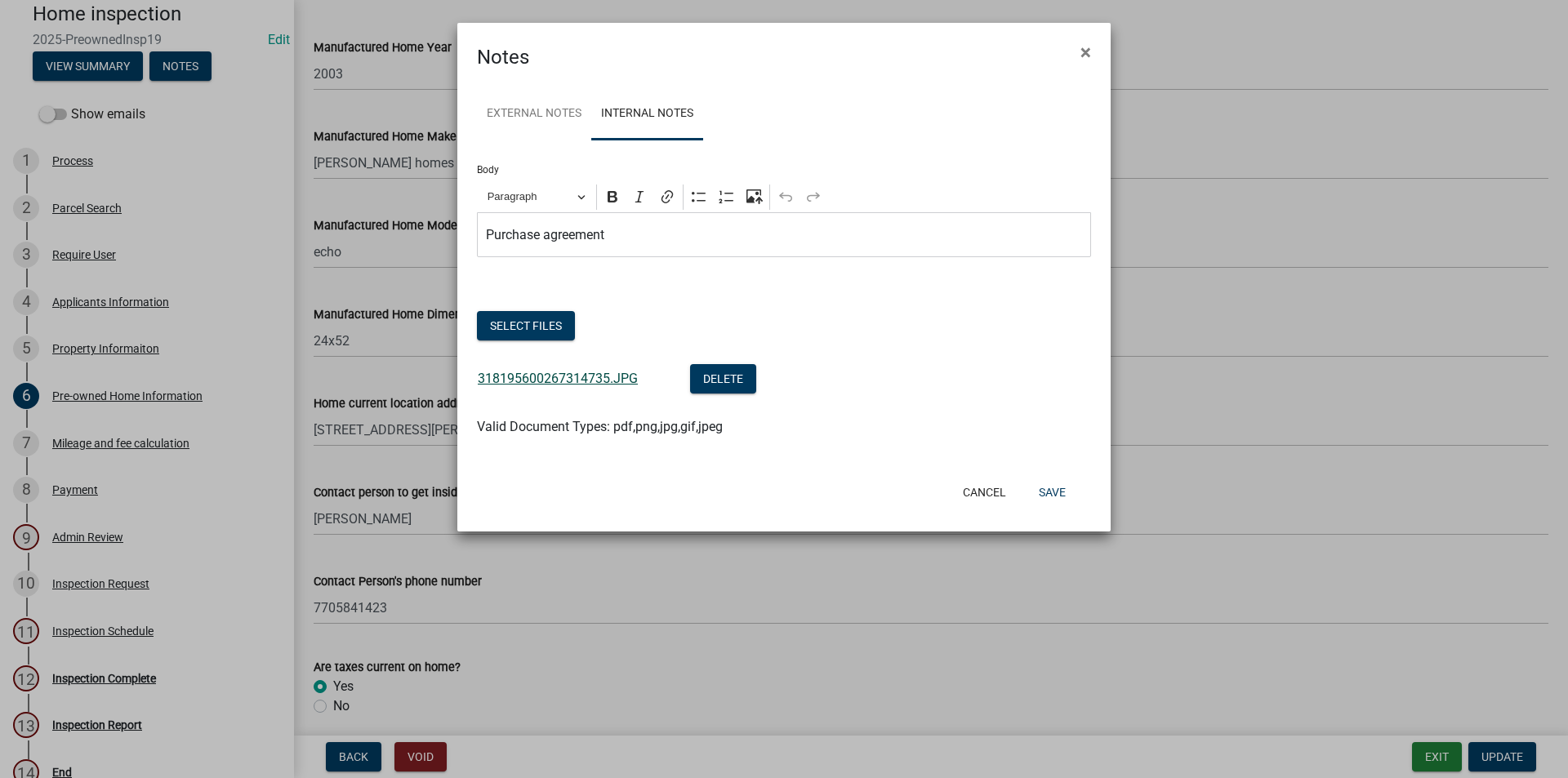
click at [530, 381] on link "318195600267314735.JPG" at bounding box center [557, 379] width 160 height 16
click at [1085, 52] on span "×" at bounding box center [1085, 52] width 10 height 23
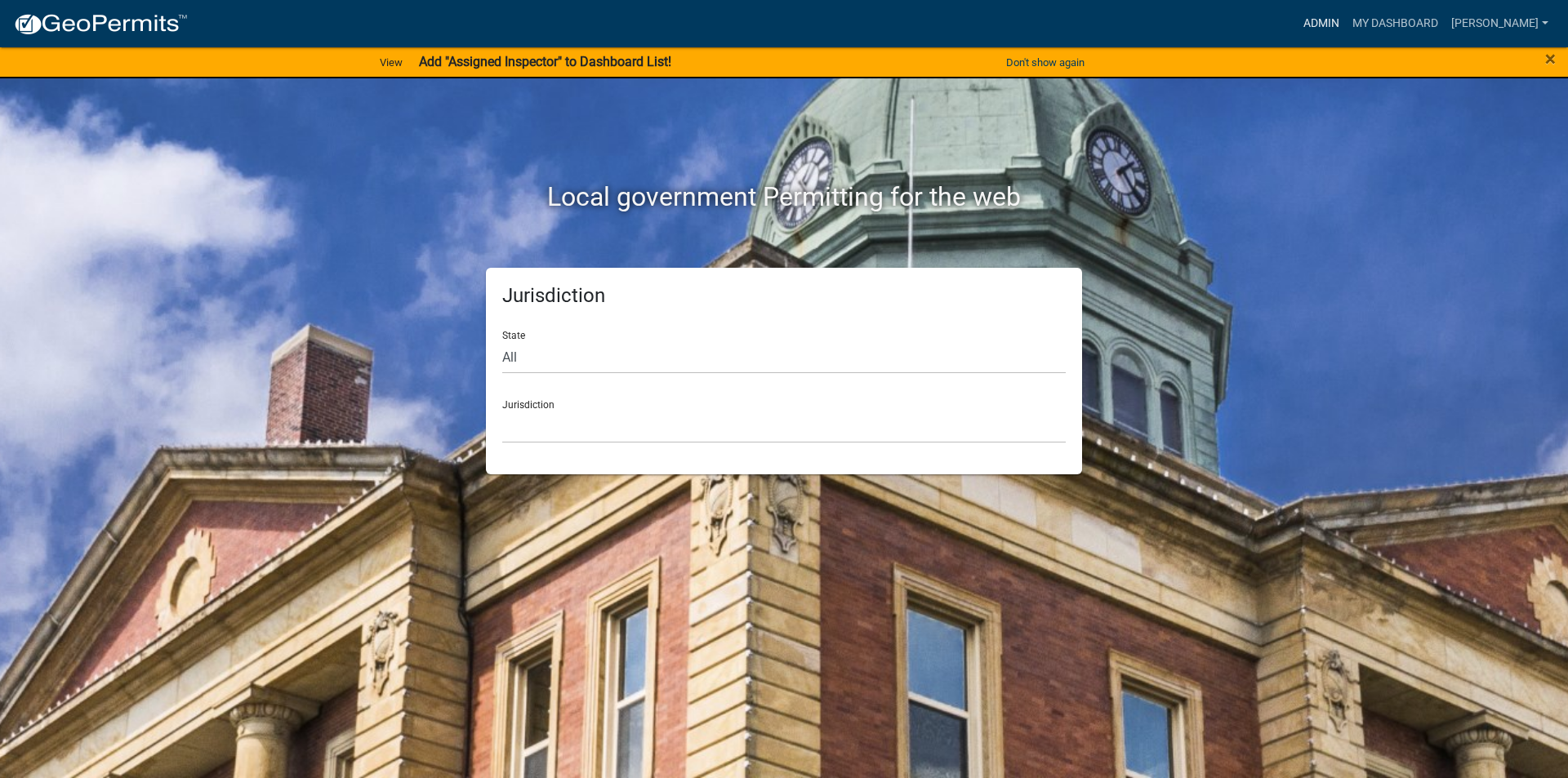
click at [1320, 19] on link "Admin" at bounding box center [1321, 24] width 49 height 31
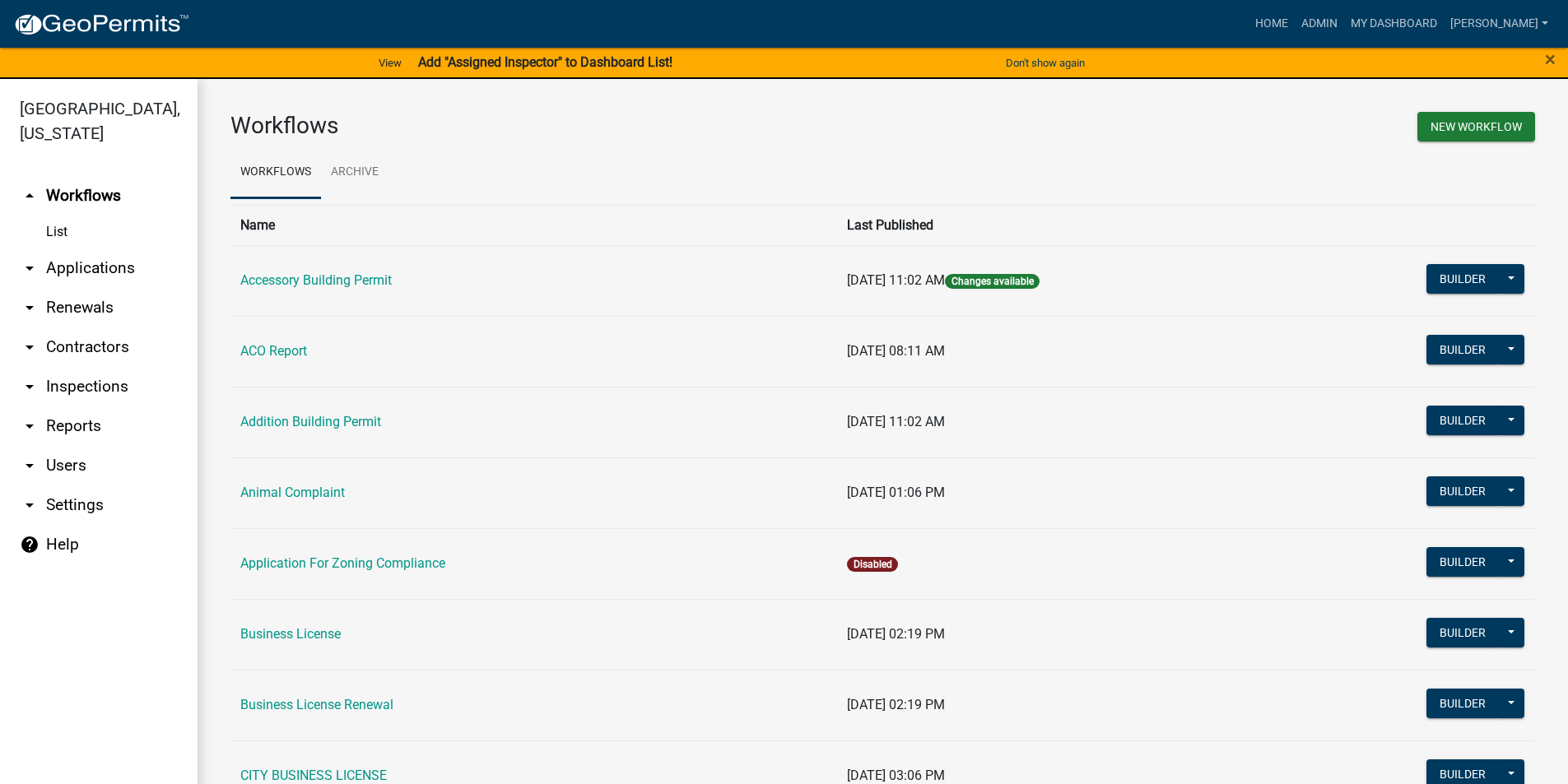
click at [109, 276] on link "arrow_drop_down Applications" at bounding box center [99, 267] width 197 height 40
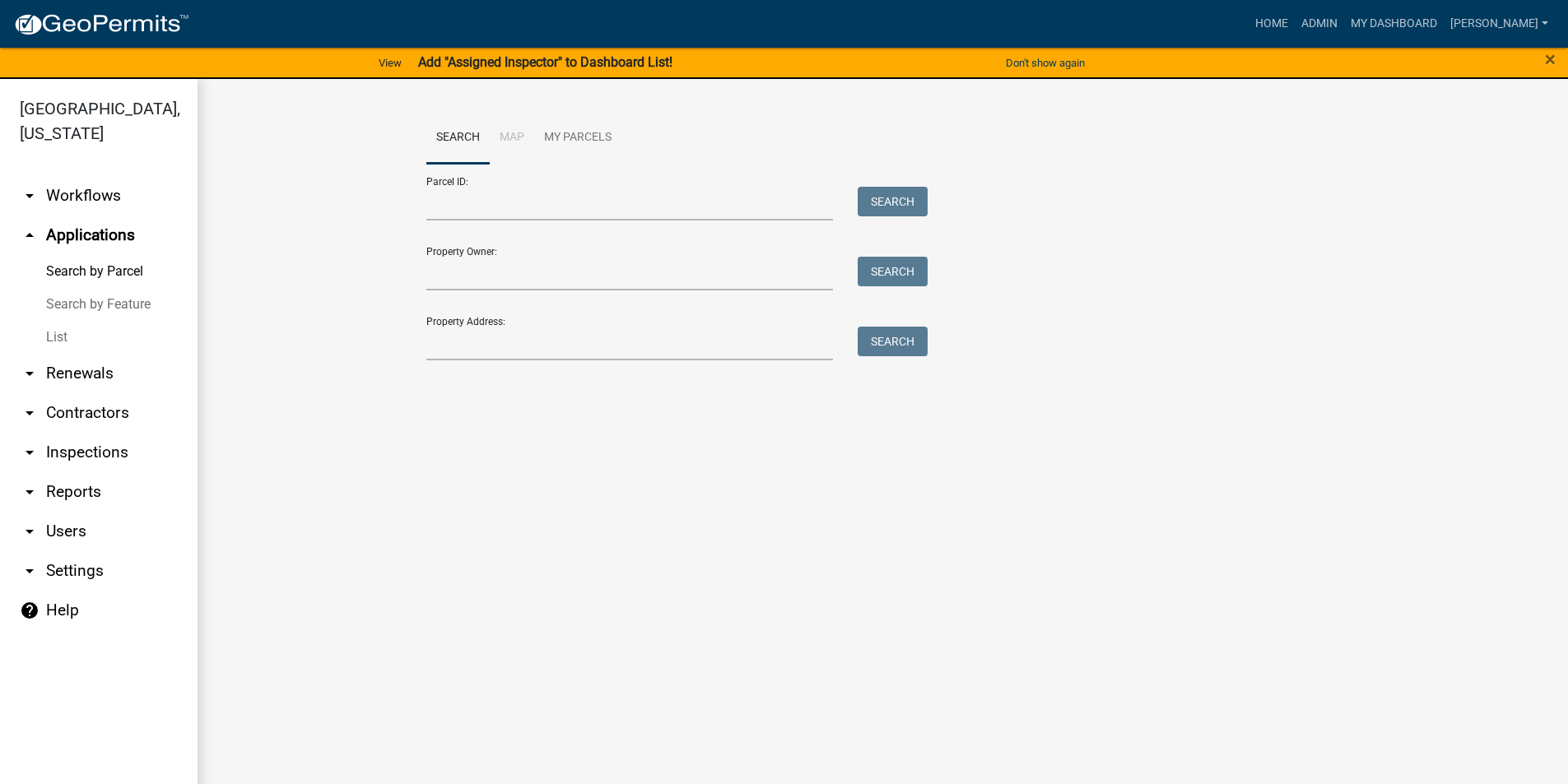
click at [62, 340] on link "List" at bounding box center [99, 337] width 197 height 33
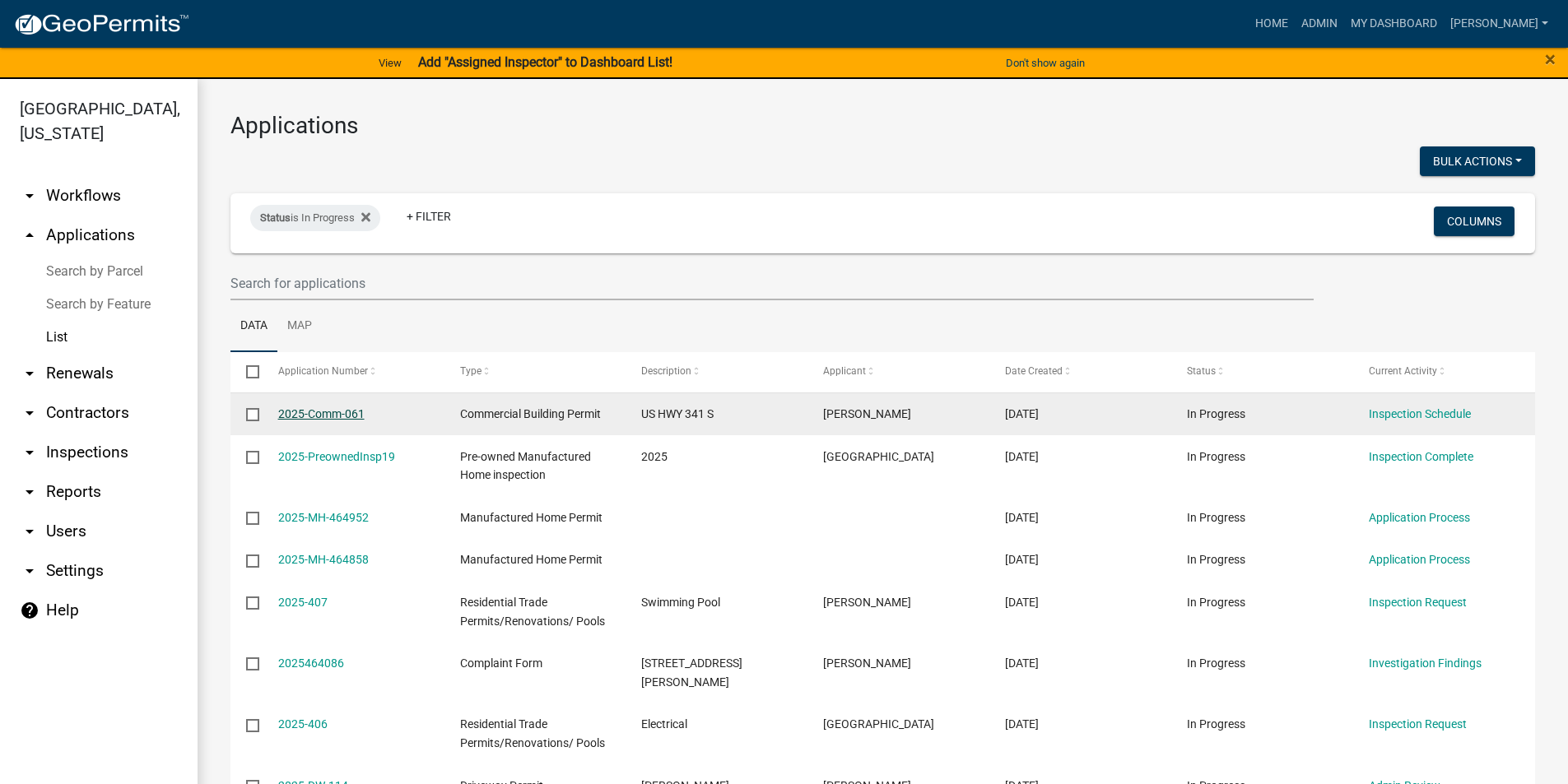
click at [319, 413] on link "2025-Comm-061" at bounding box center [321, 414] width 86 height 13
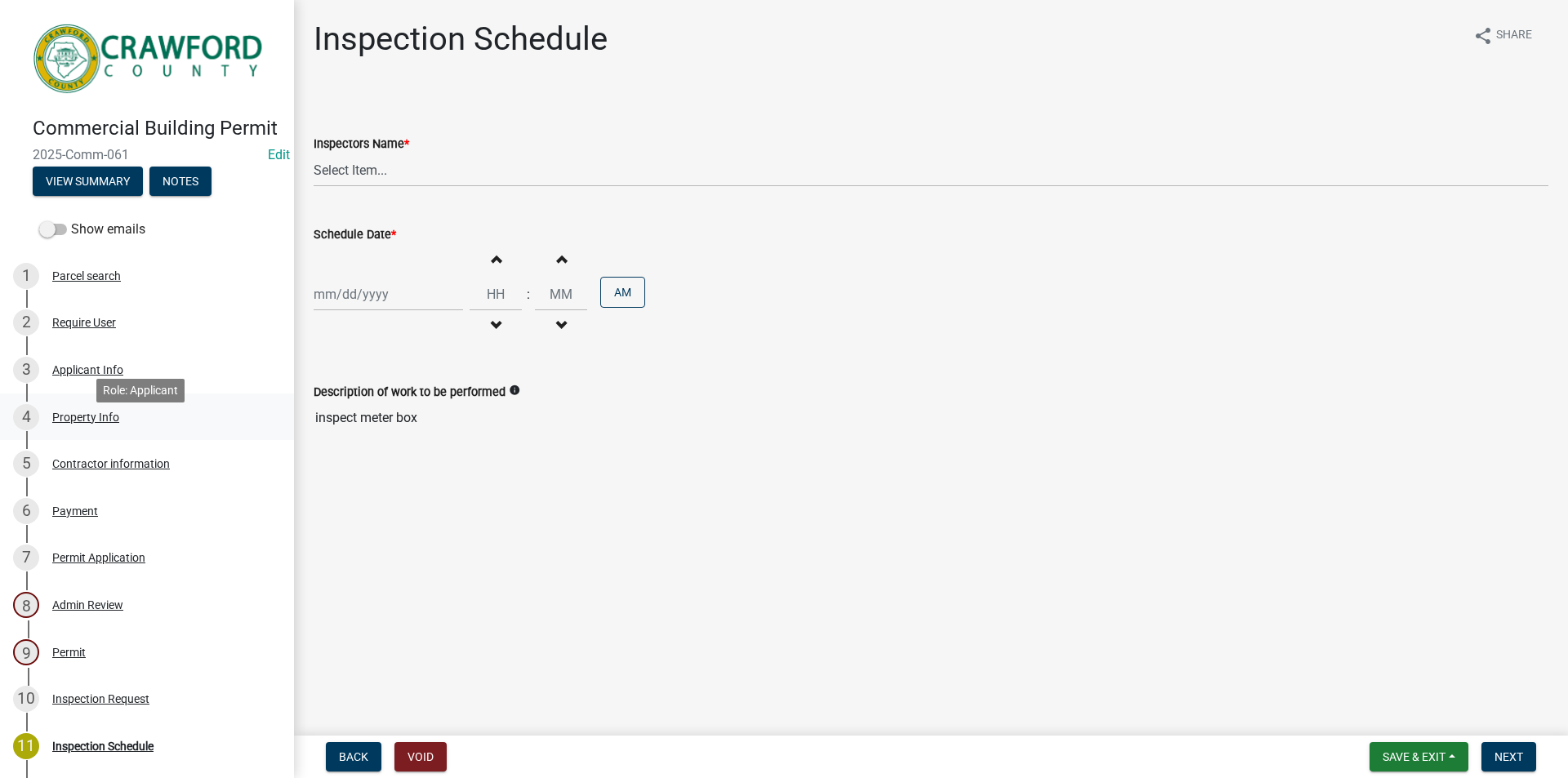
click at [88, 423] on div "Property Info" at bounding box center [86, 417] width 67 height 11
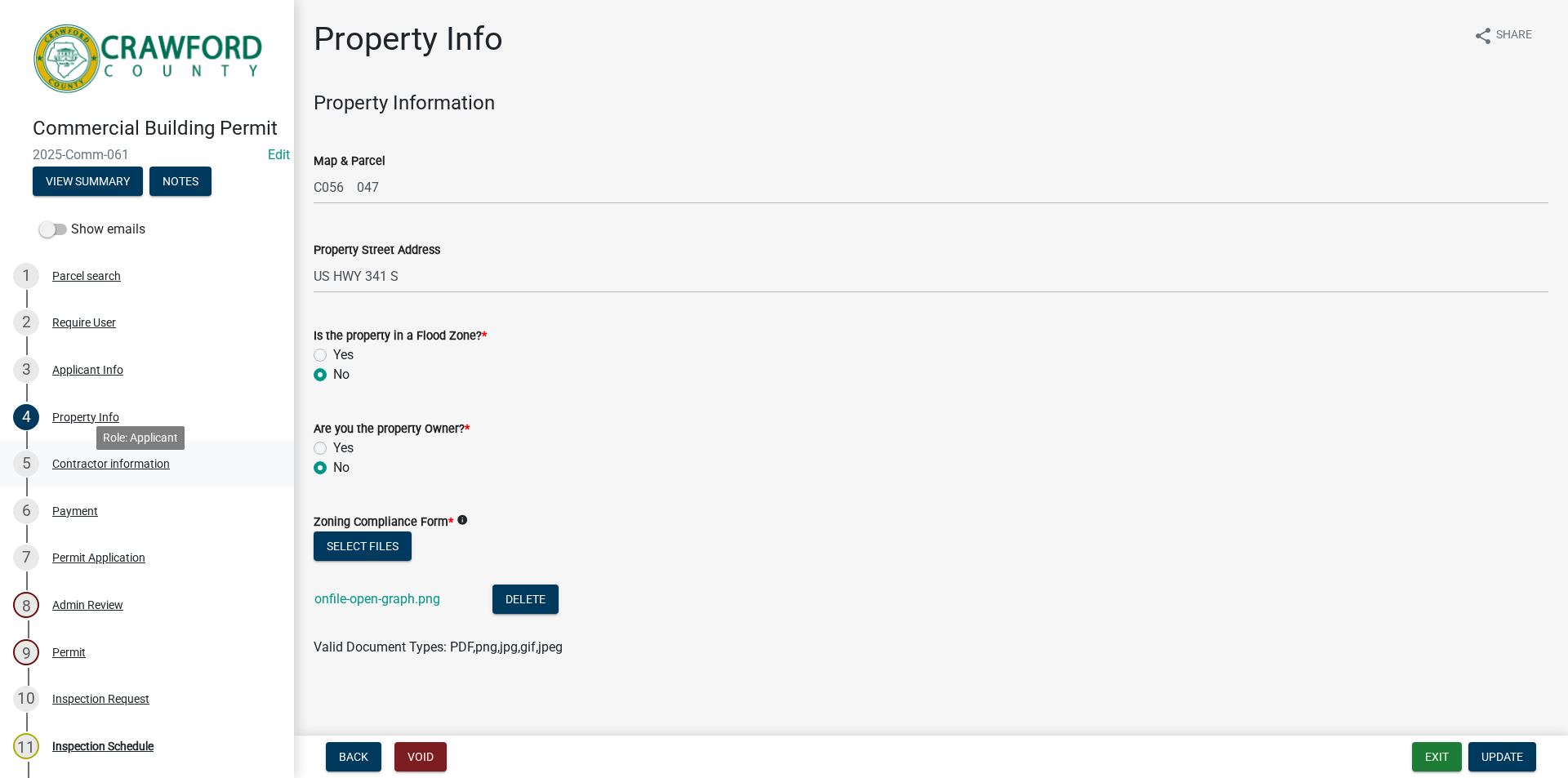
click at [96, 470] on div "Contractor information" at bounding box center [111, 464] width 118 height 11
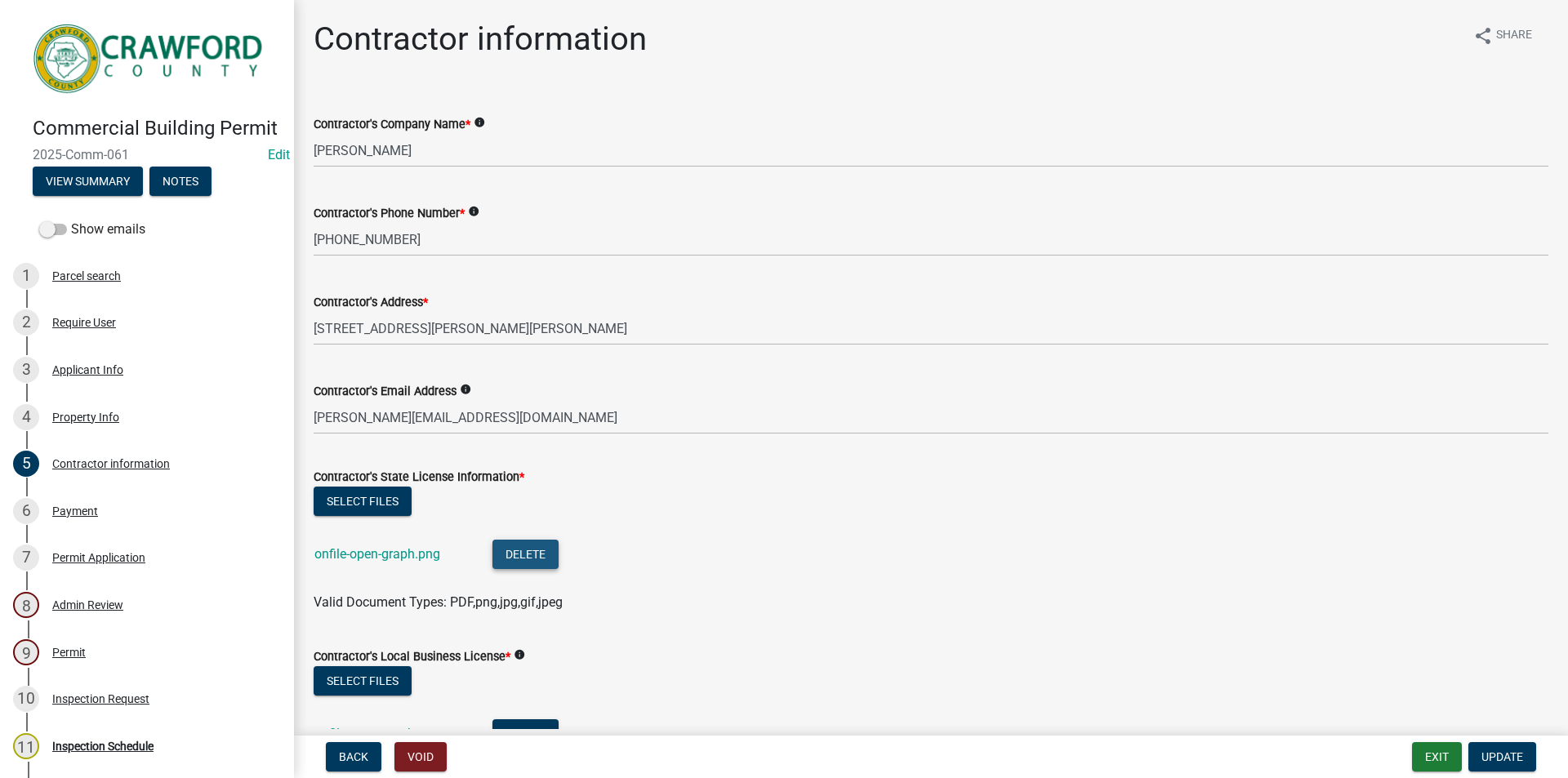
click at [512, 553] on button "Delete" at bounding box center [526, 554] width 66 height 30
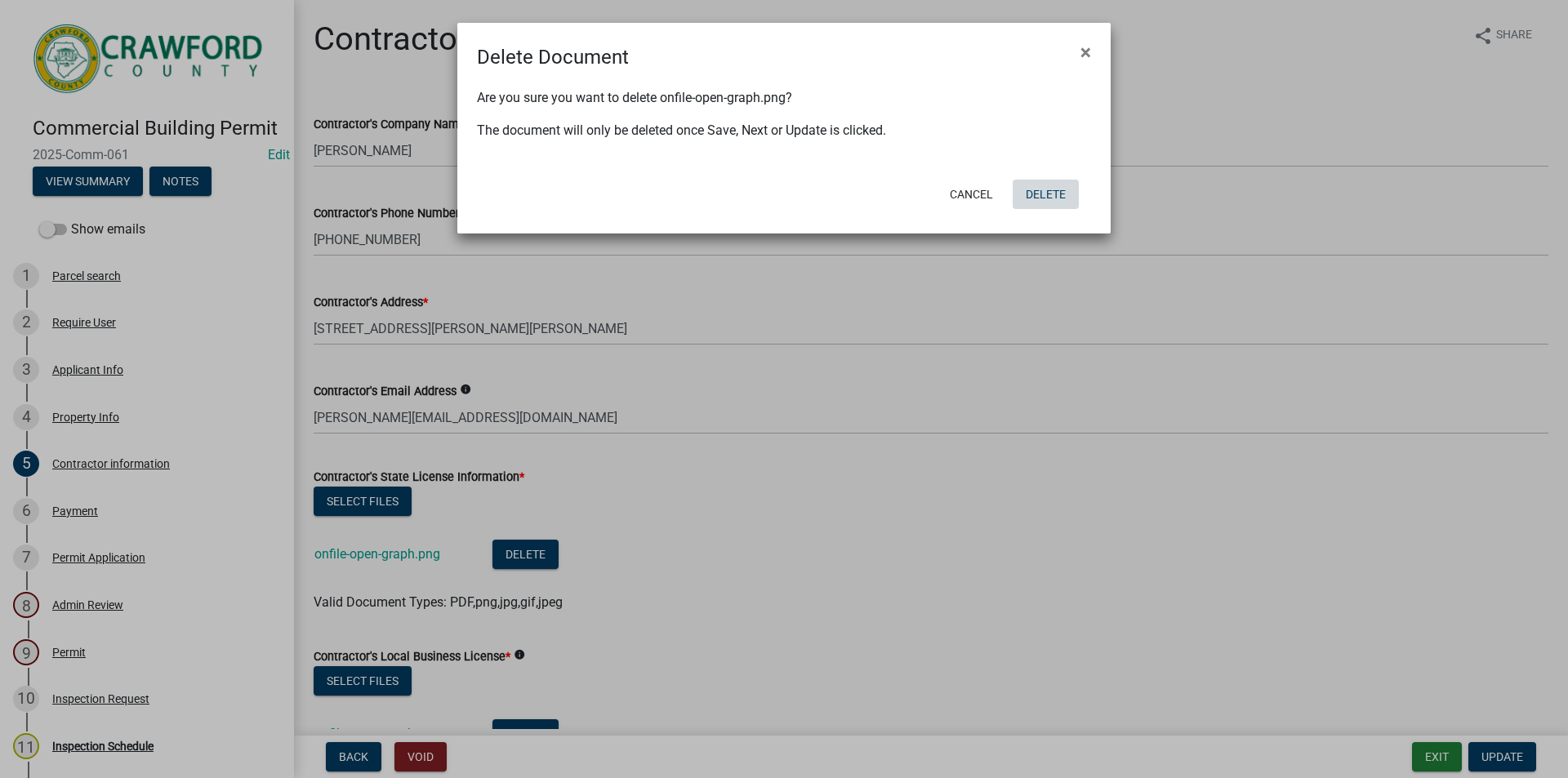
click at [1038, 194] on button "Delete" at bounding box center [1046, 195] width 66 height 30
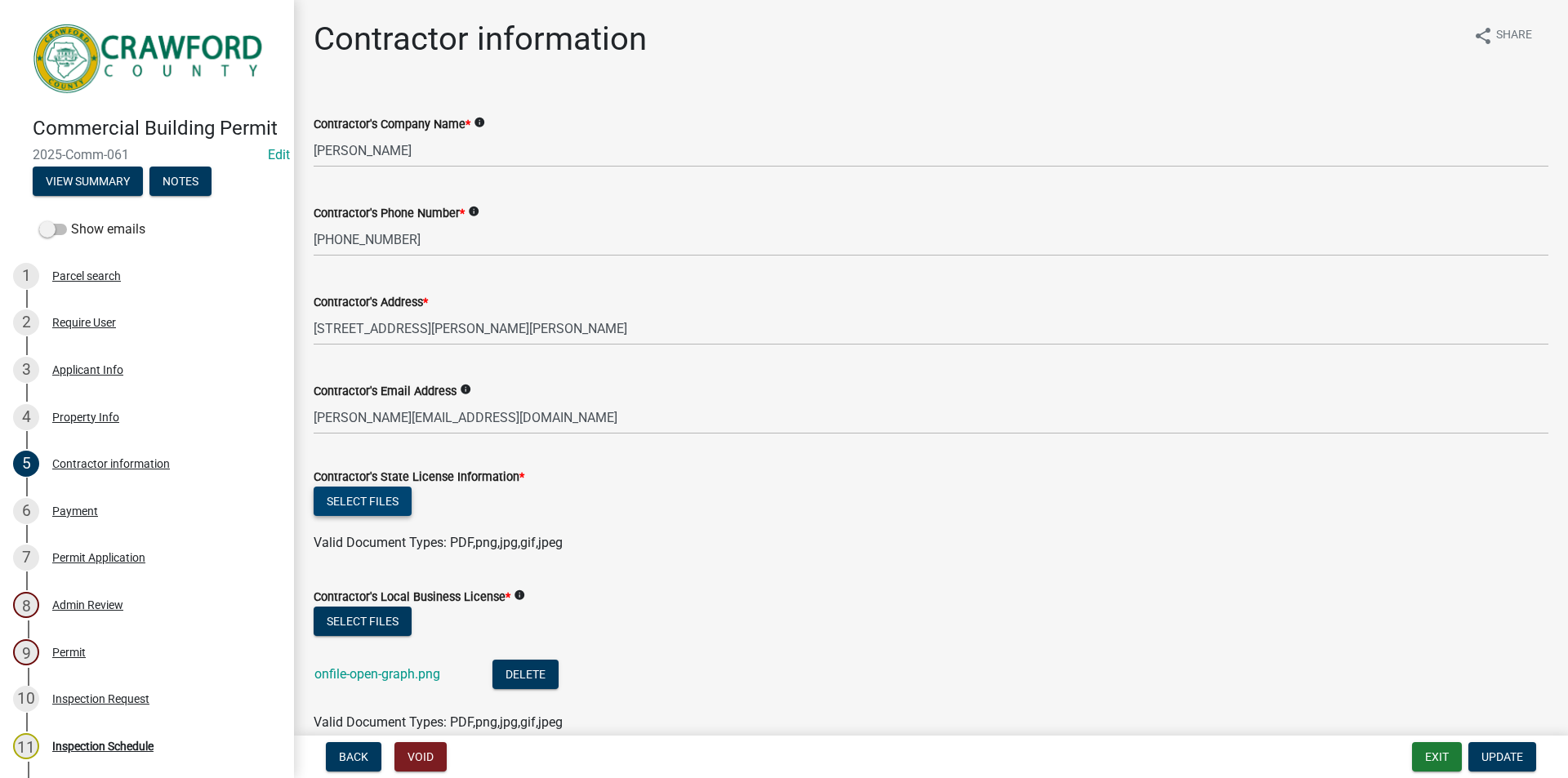
click at [357, 504] on button "Select files" at bounding box center [362, 501] width 98 height 30
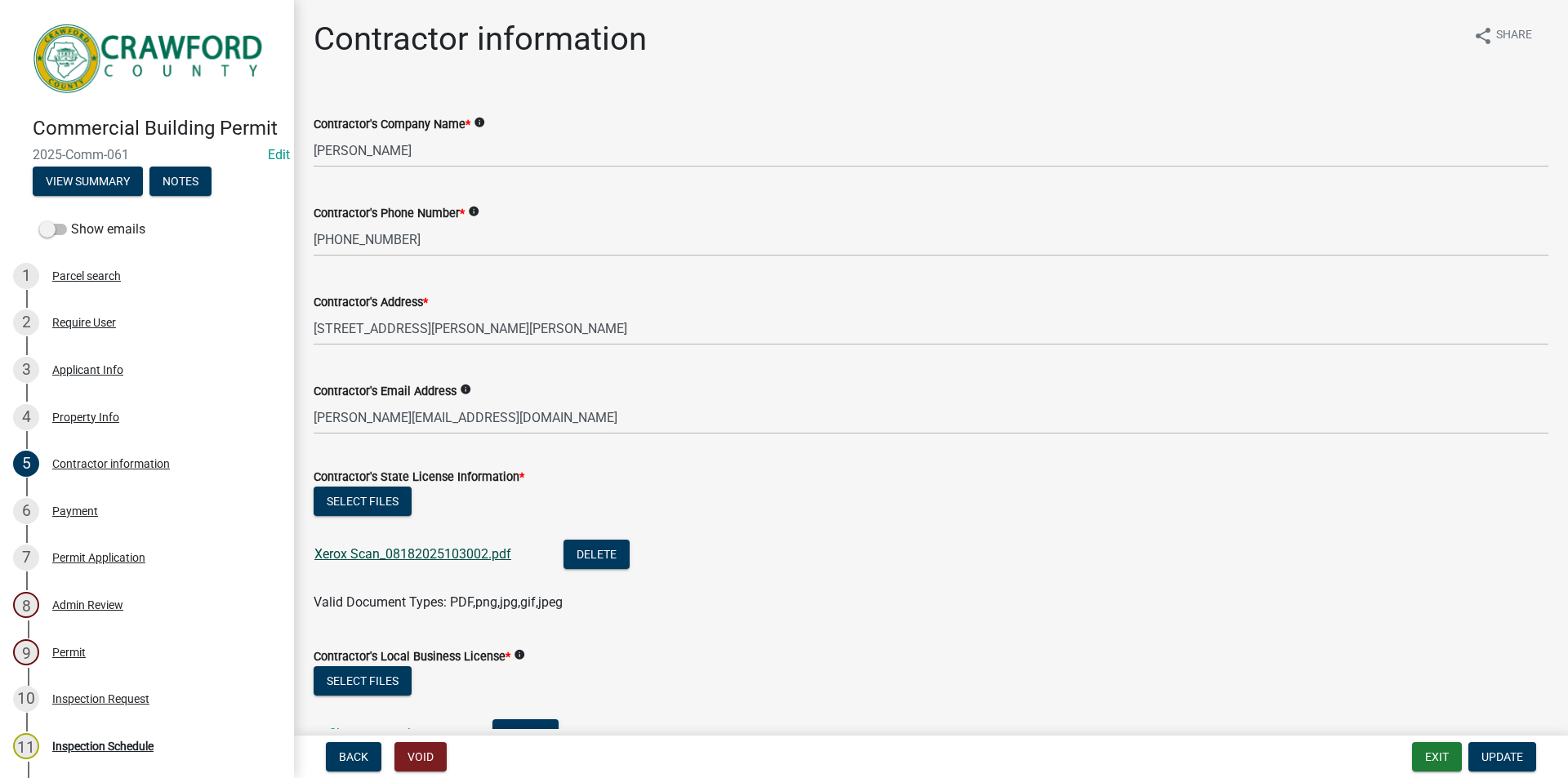
click at [444, 550] on link "Xerox Scan_08182025103002.pdf" at bounding box center [412, 554] width 196 height 16
click at [387, 690] on button "Select files" at bounding box center [362, 681] width 98 height 30
click at [1516, 755] on span "Update" at bounding box center [1503, 756] width 42 height 13
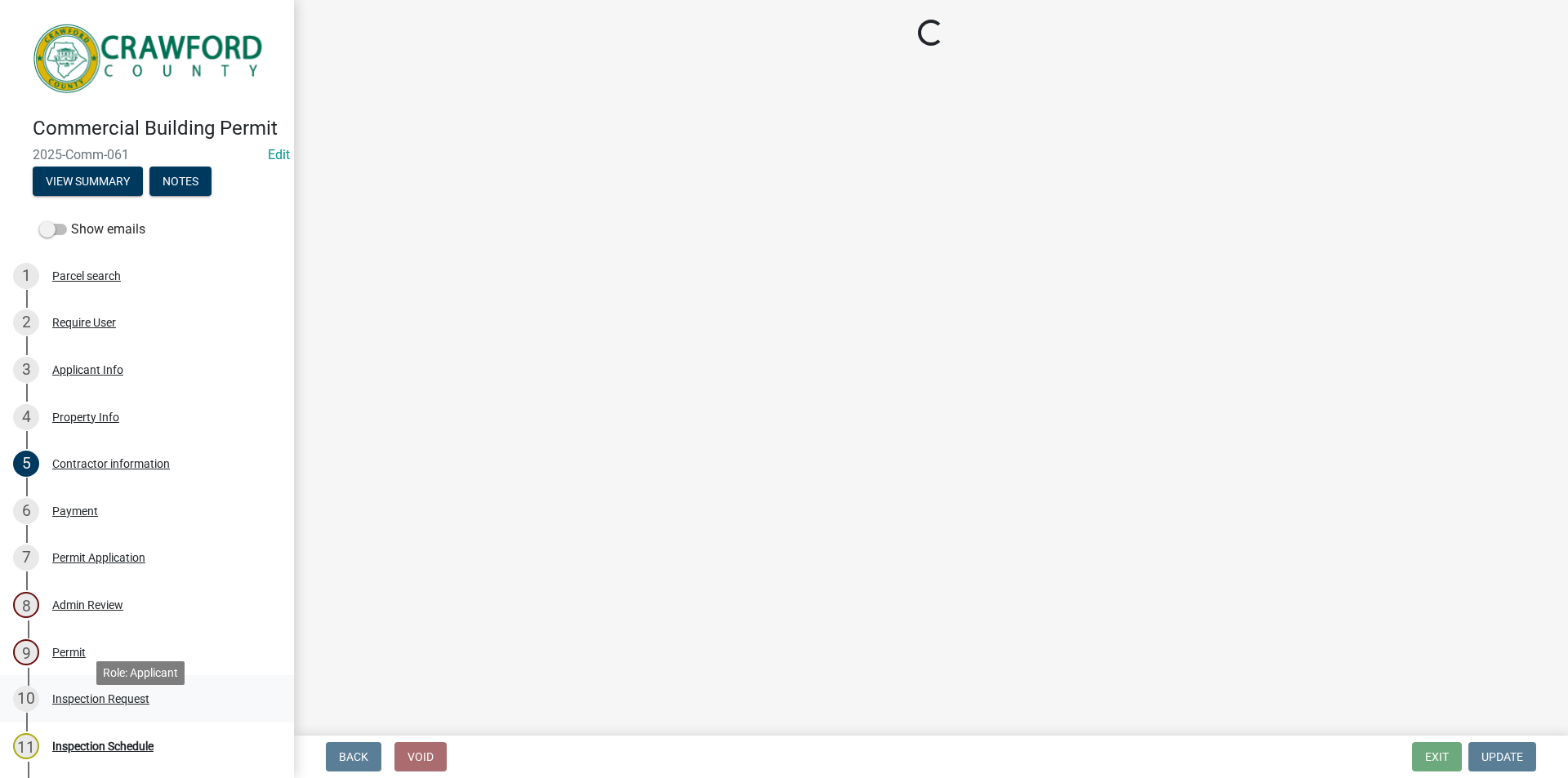
click at [119, 705] on div "Inspection Request" at bounding box center [100, 699] width 97 height 11
select select "248dbef9-1550-4cdc-b097-b01856ab8240"
select select "f0d40881-7de4-4db3-b8de-3e229d310656"
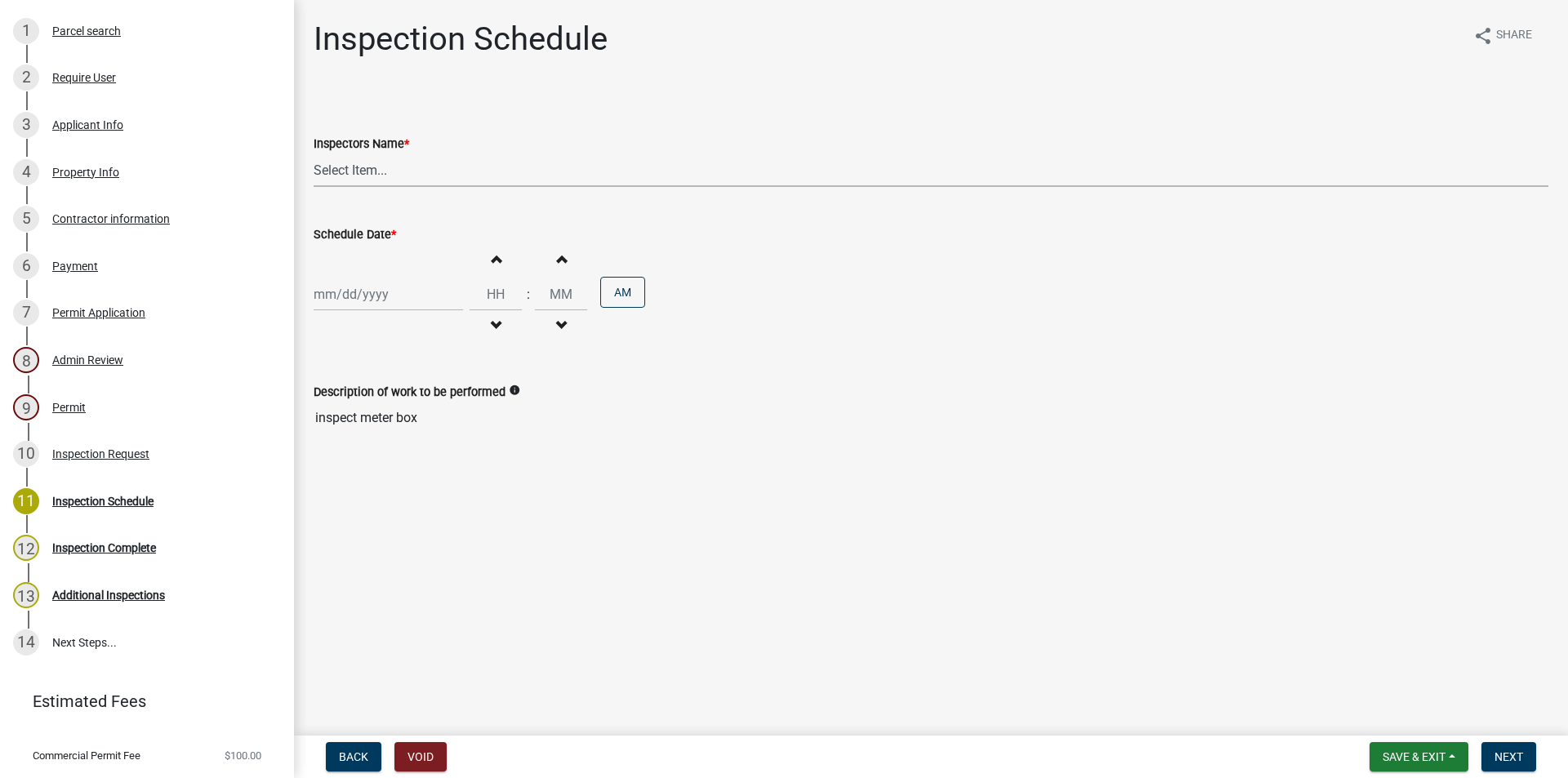
click at [389, 168] on select "Select Item... j.watson (Jake Watson)" at bounding box center [931, 170] width 1234 height 33
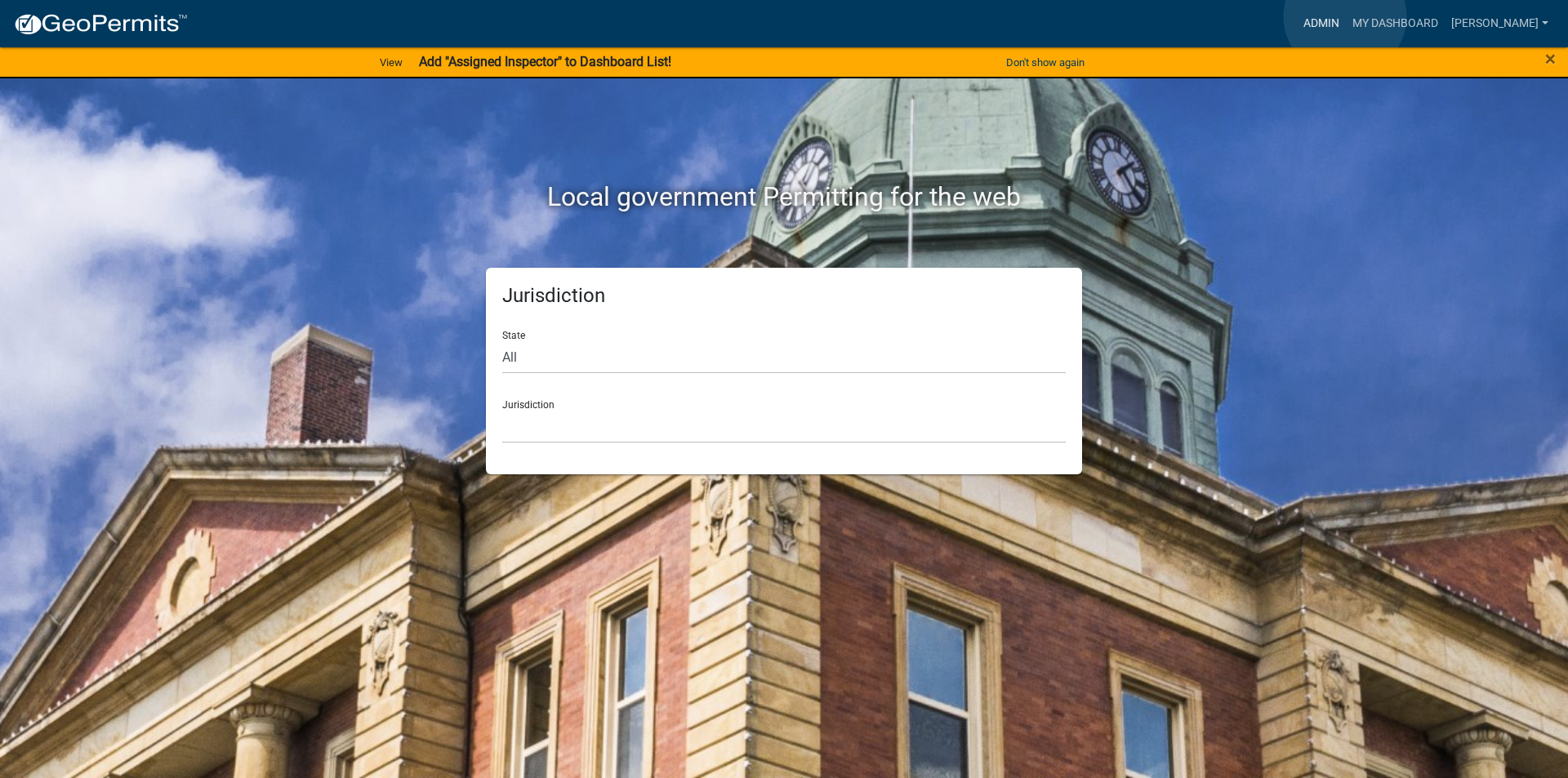
click at [1344, 17] on link "Admin" at bounding box center [1321, 24] width 49 height 31
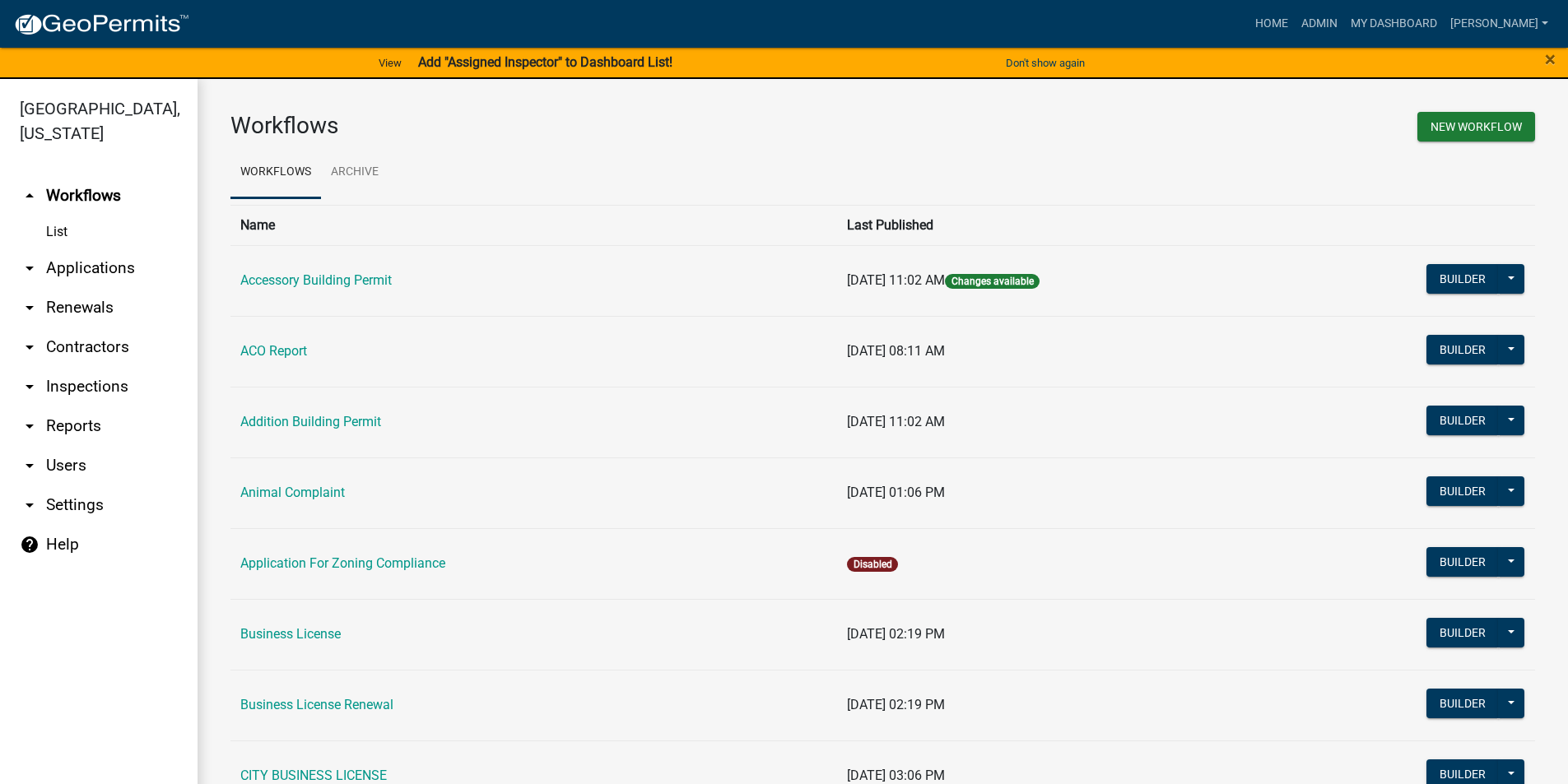
click at [78, 463] on link "arrow_drop_down Users" at bounding box center [99, 465] width 197 height 40
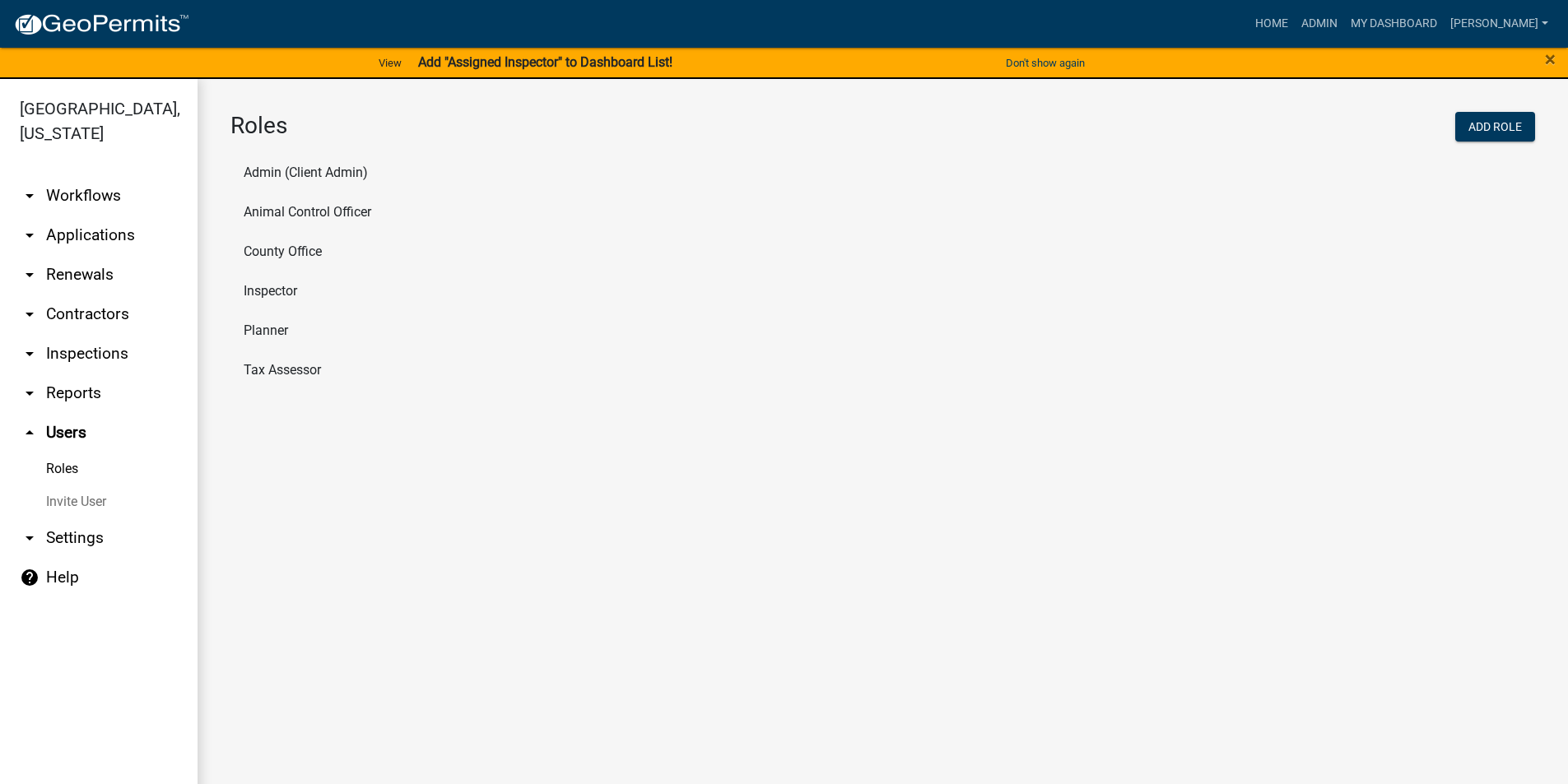
click at [268, 292] on li "Inspector" at bounding box center [883, 291] width 1304 height 40
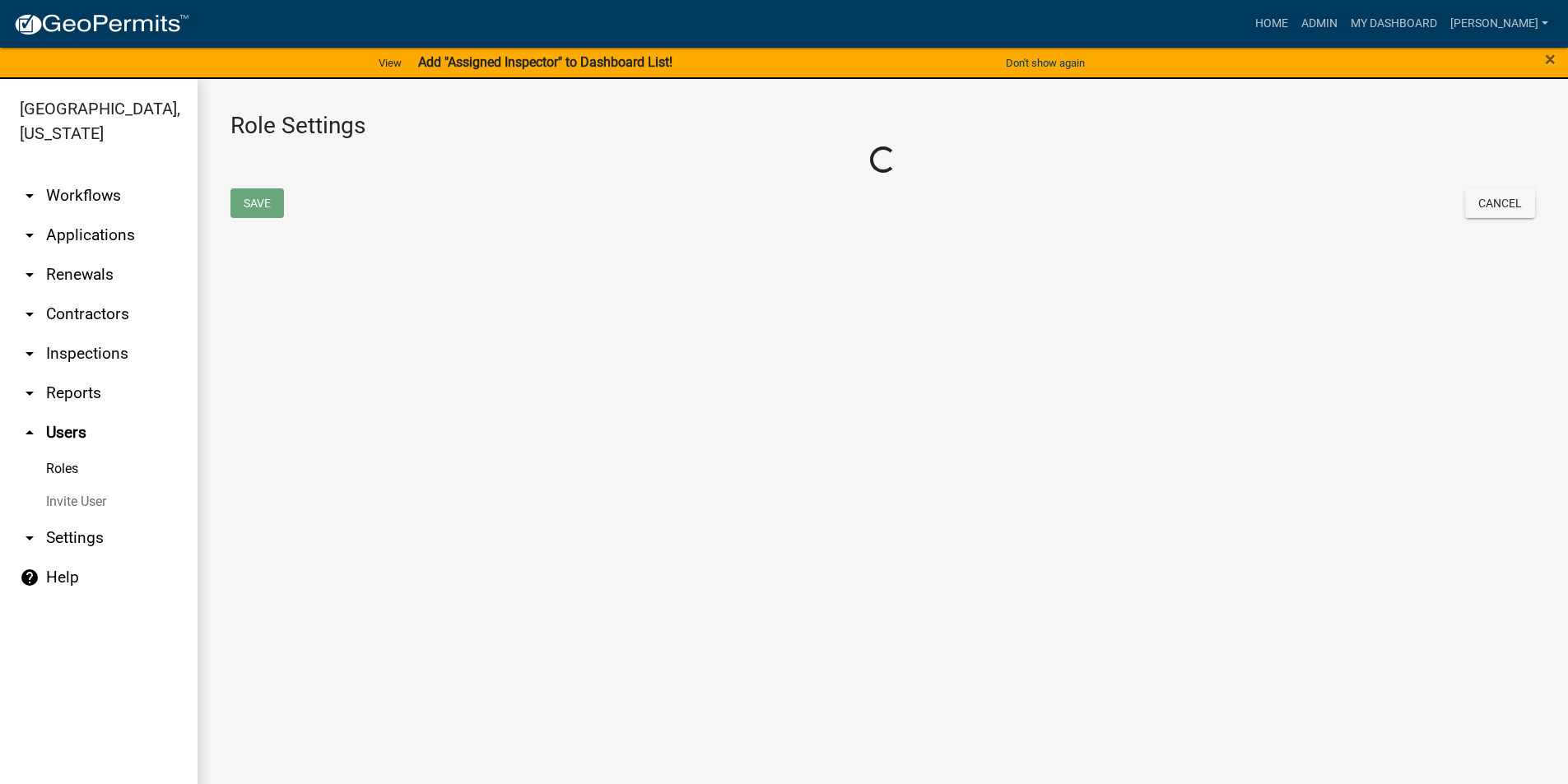
select select "2: yellow"
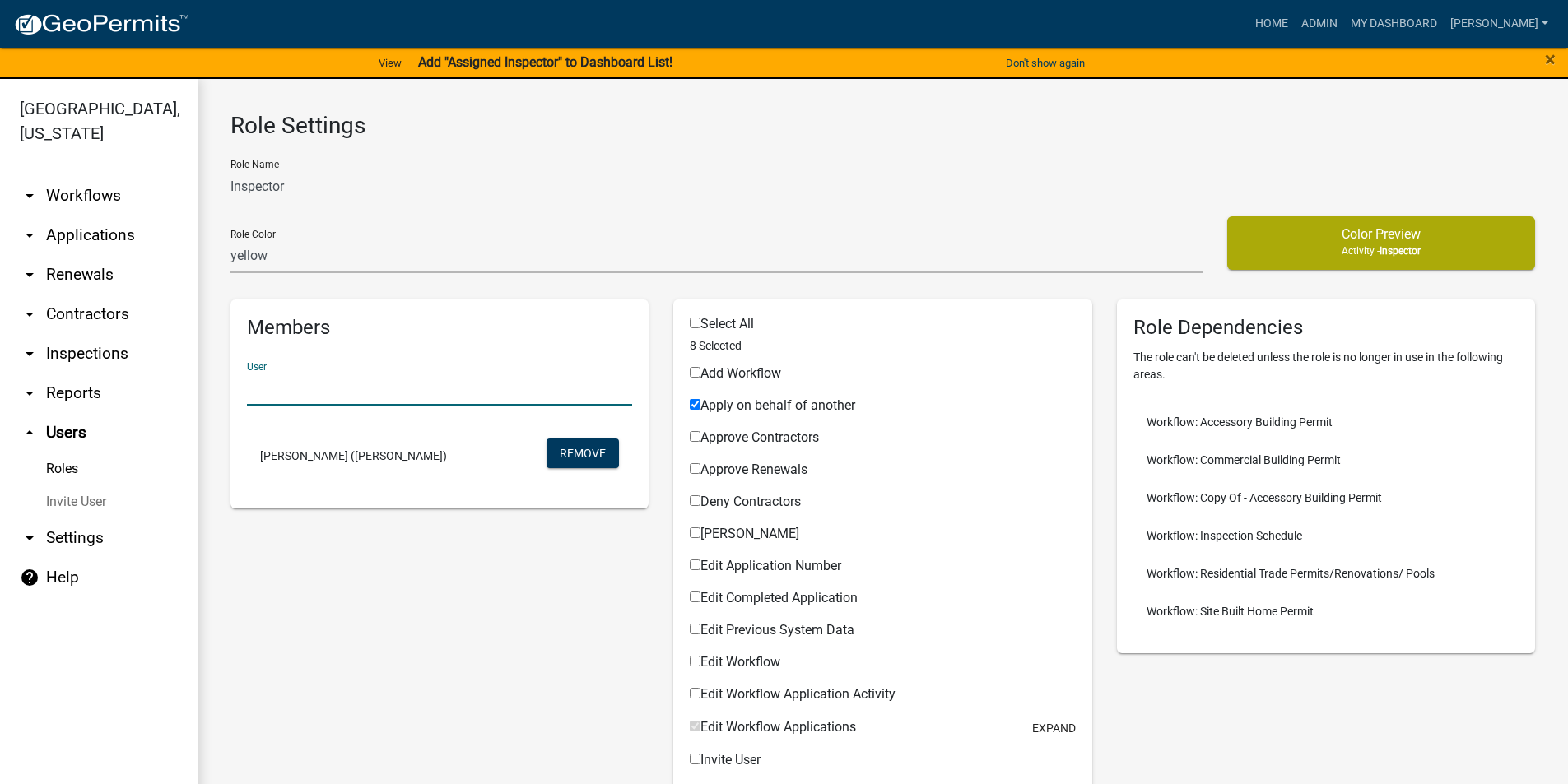
click at [343, 387] on input "text" at bounding box center [440, 389] width 385 height 33
drag, startPoint x: 279, startPoint y: 394, endPoint x: 207, endPoint y: 392, distance: 72.0
click at [306, 391] on input "[PERSON_NAME]" at bounding box center [440, 389] width 385 height 33
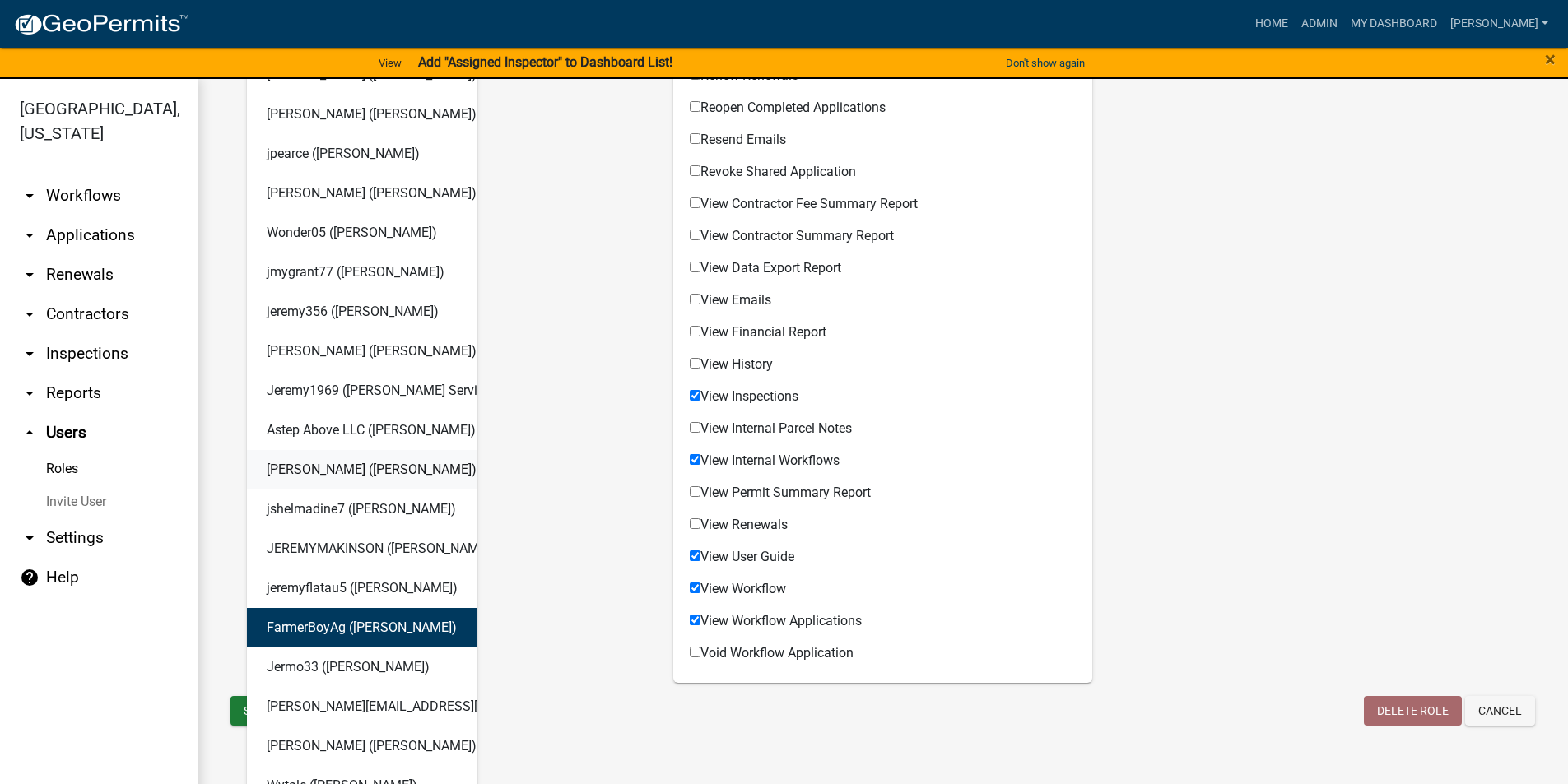
scroll to position [1316, 0]
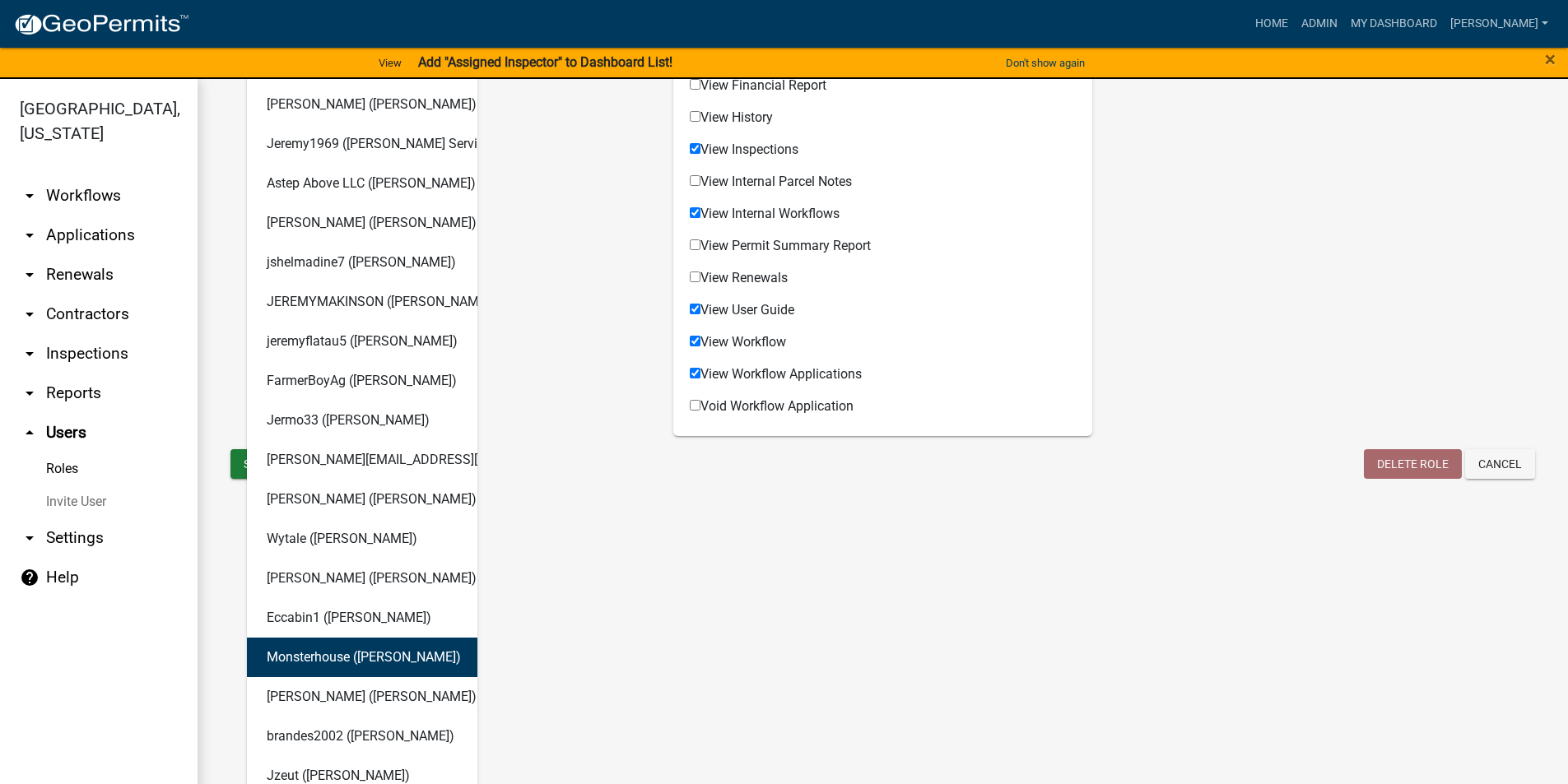
type input "[PERSON_NAME]"
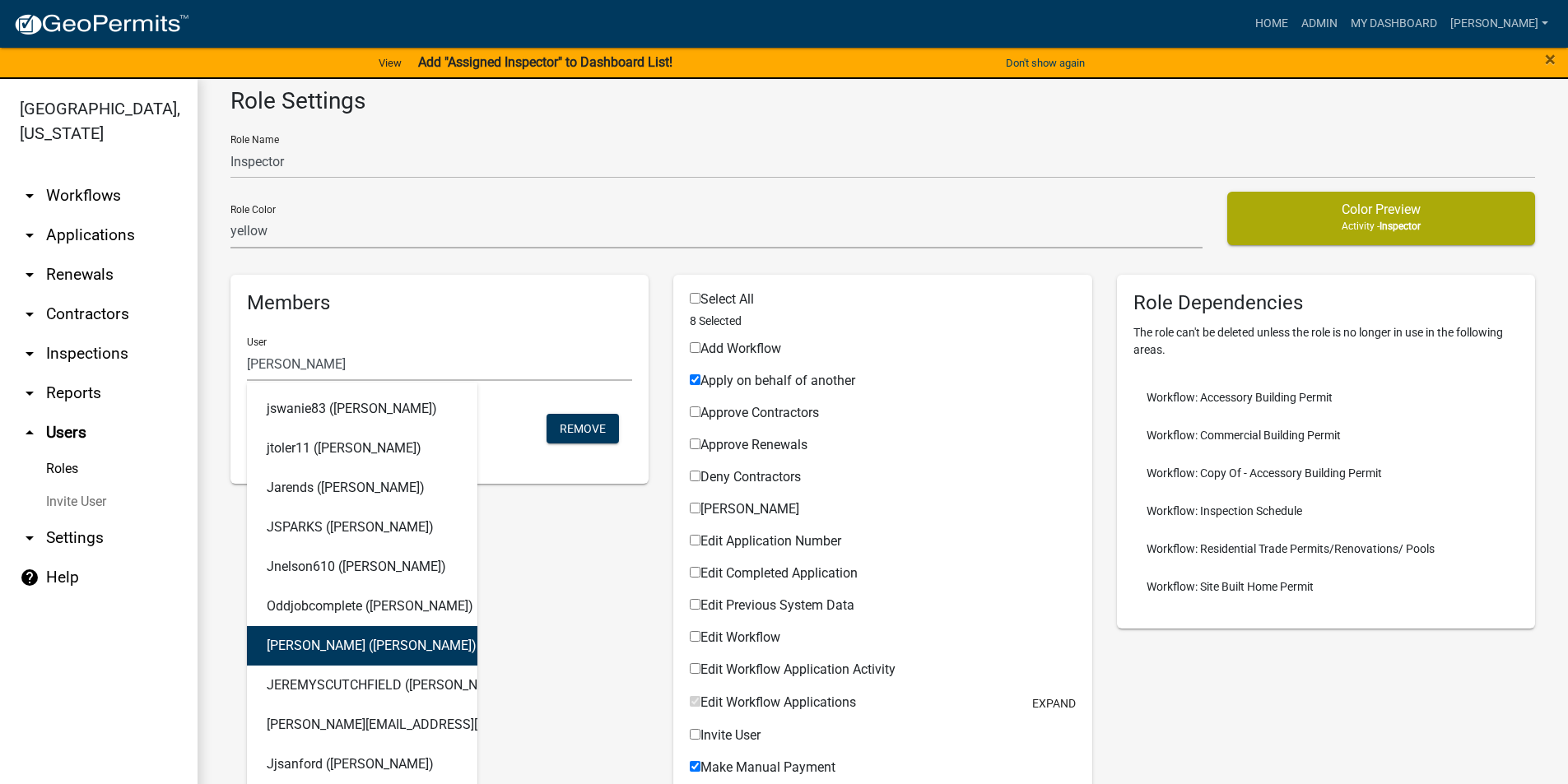
scroll to position [0, 0]
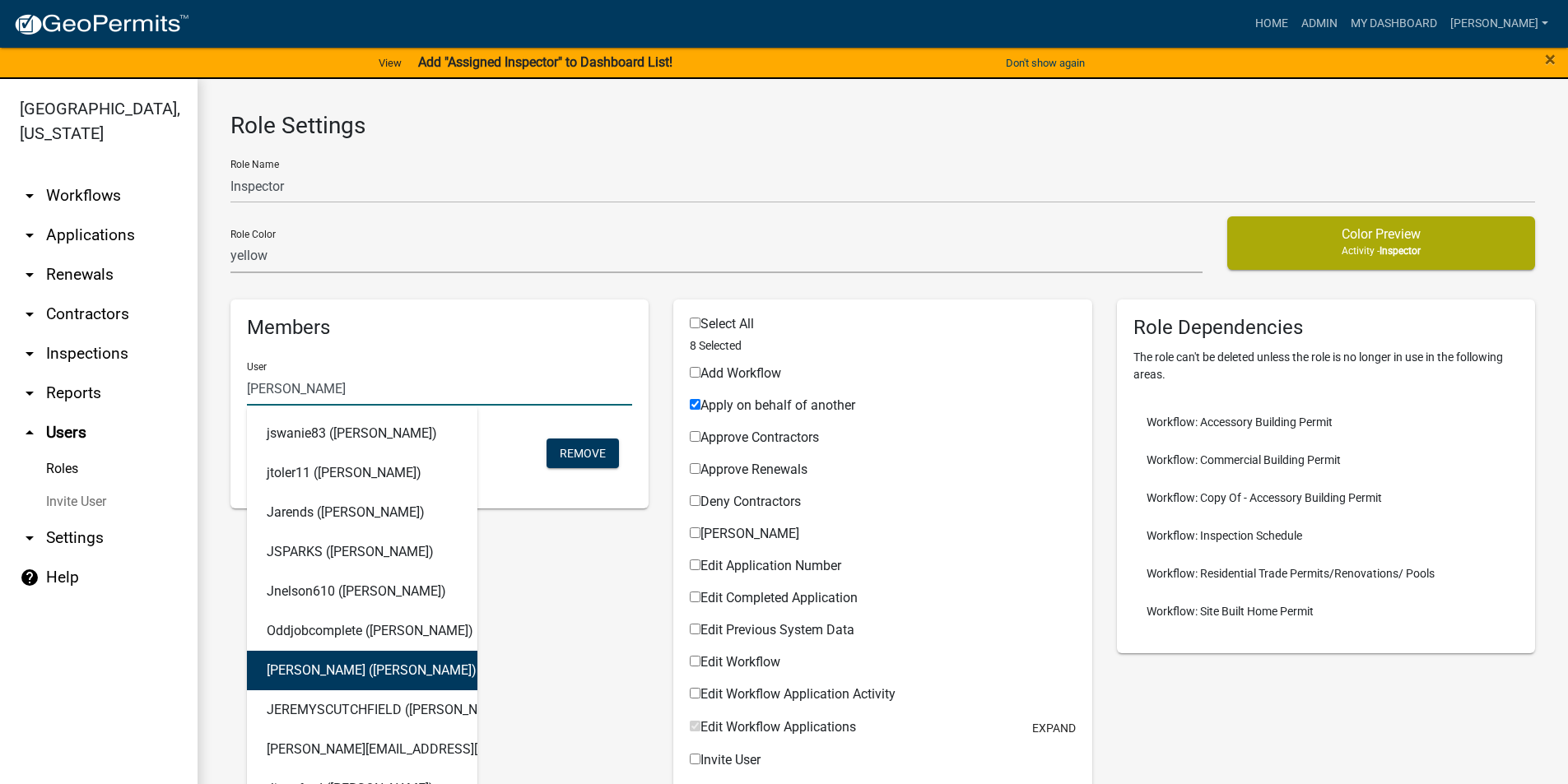
click at [287, 391] on input "[PERSON_NAME]" at bounding box center [440, 389] width 385 height 33
drag, startPoint x: 287, startPoint y: 391, endPoint x: 202, endPoint y: 393, distance: 85.0
paste input "[EMAIL_ADDRESS][DOMAIN_NAME]"
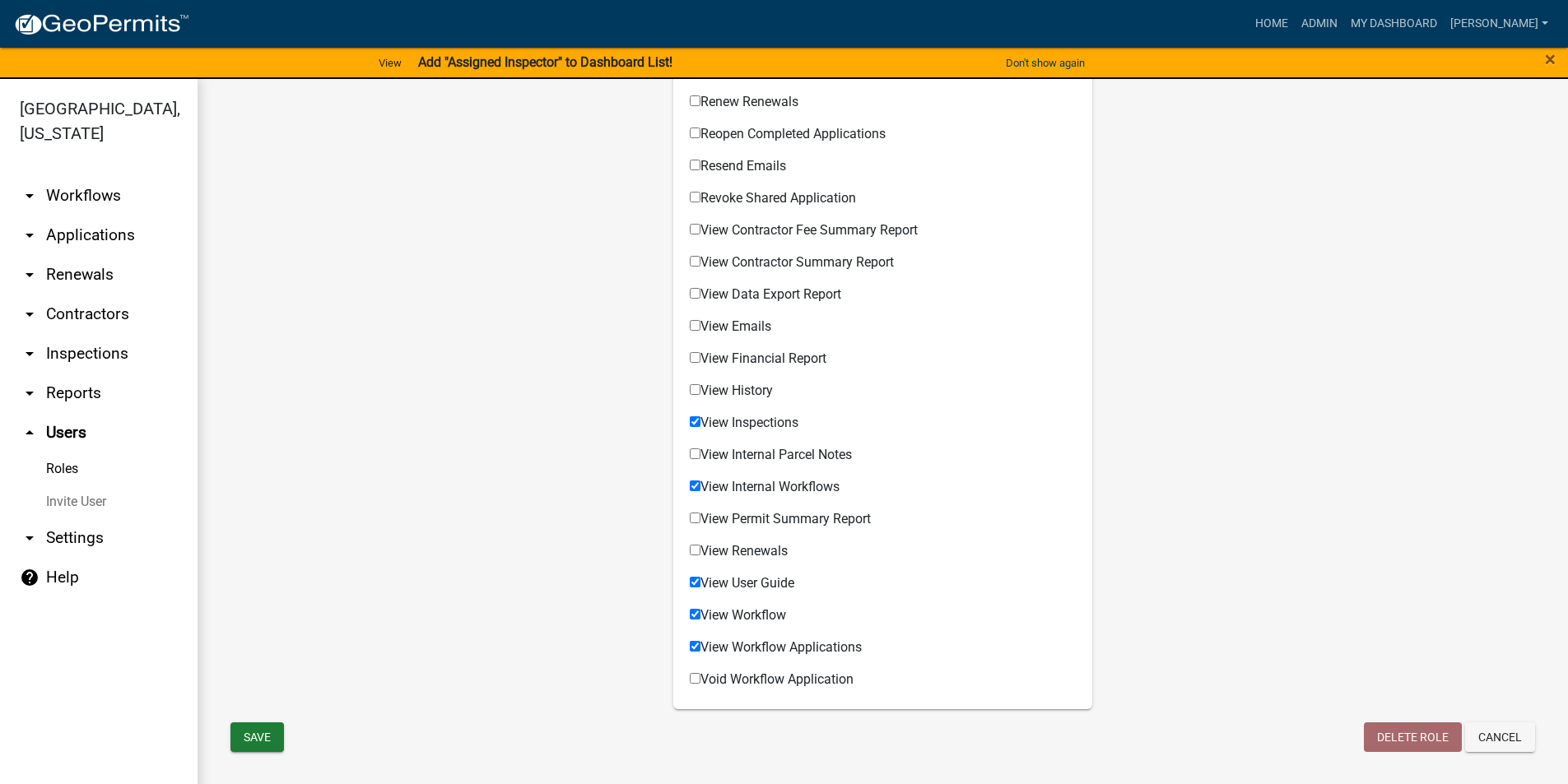
scroll to position [19, 0]
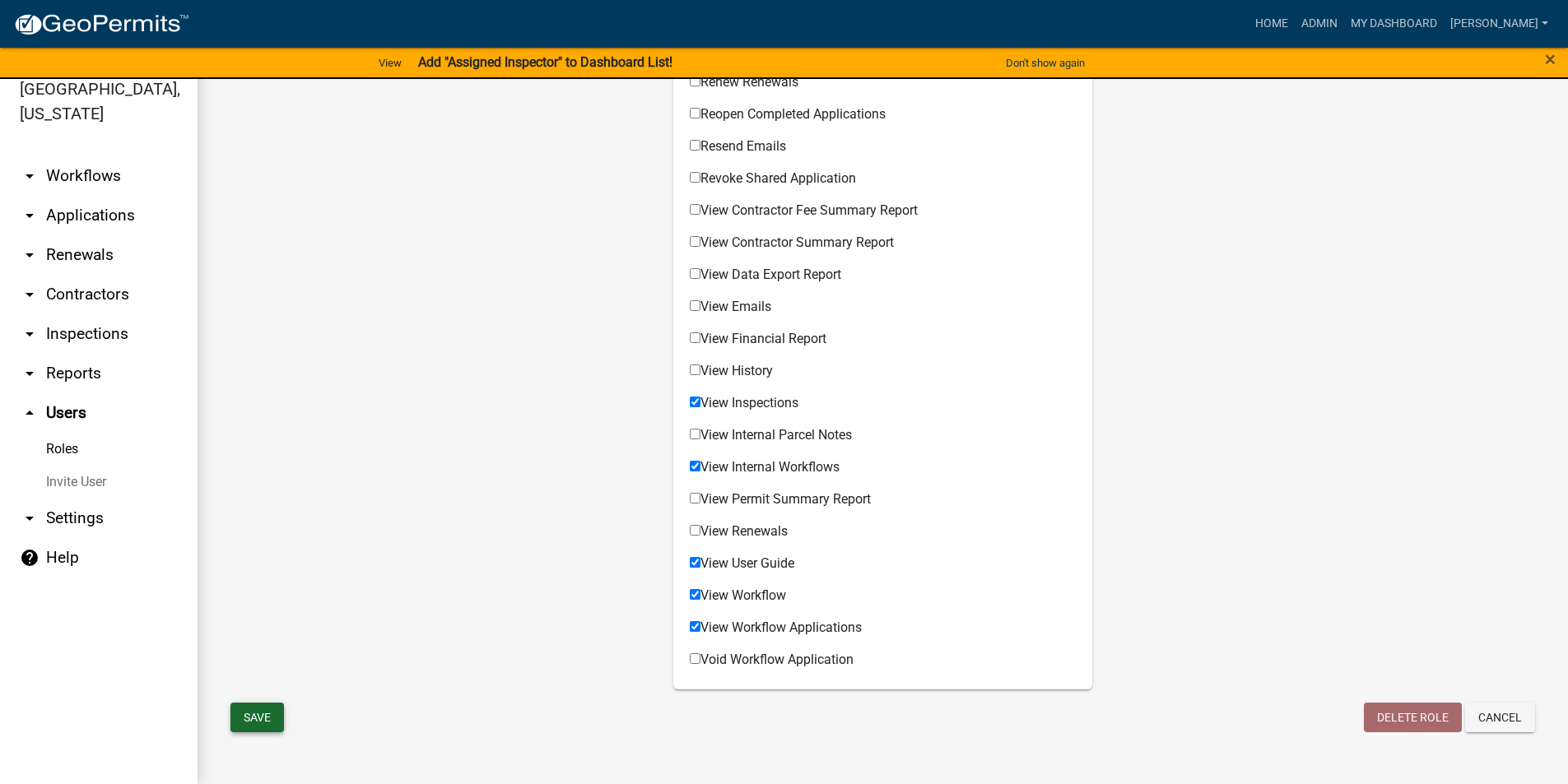
type input "[EMAIL_ADDRESS][DOMAIN_NAME]"
click at [261, 728] on button "Save" at bounding box center [257, 718] width 54 height 30
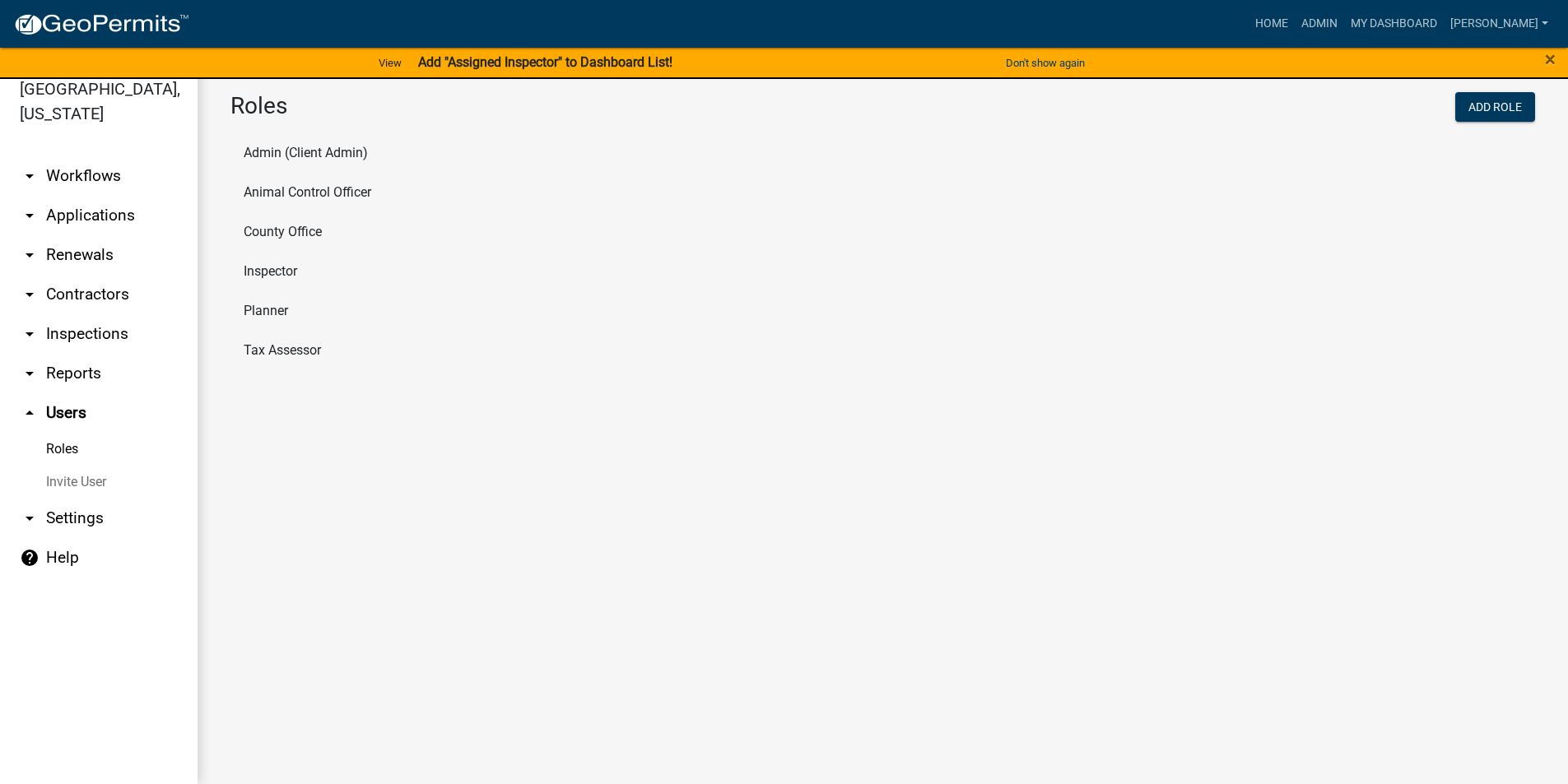
click at [282, 262] on li "Inspector" at bounding box center [883, 271] width 1304 height 40
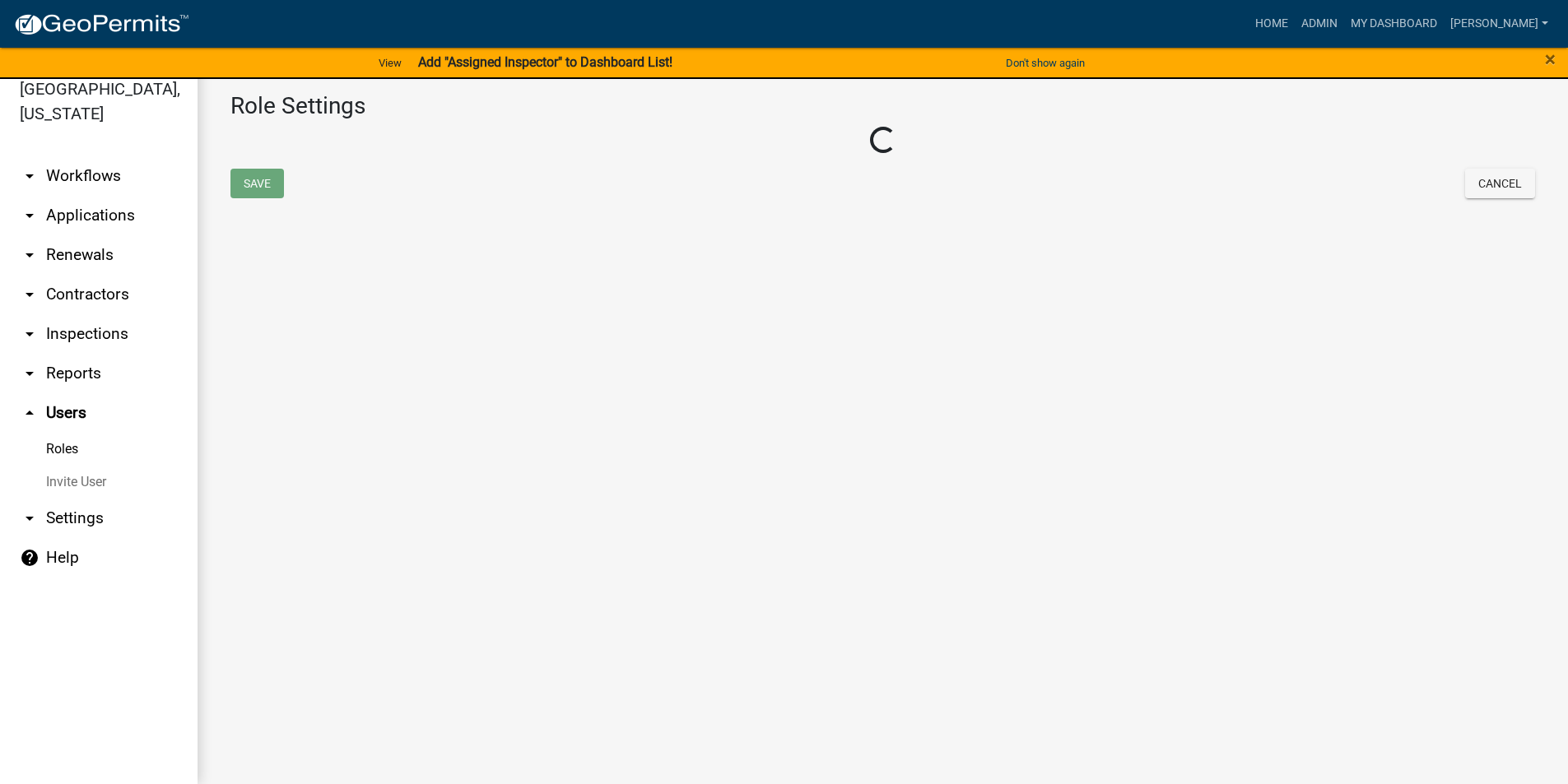
select select "2: yellow"
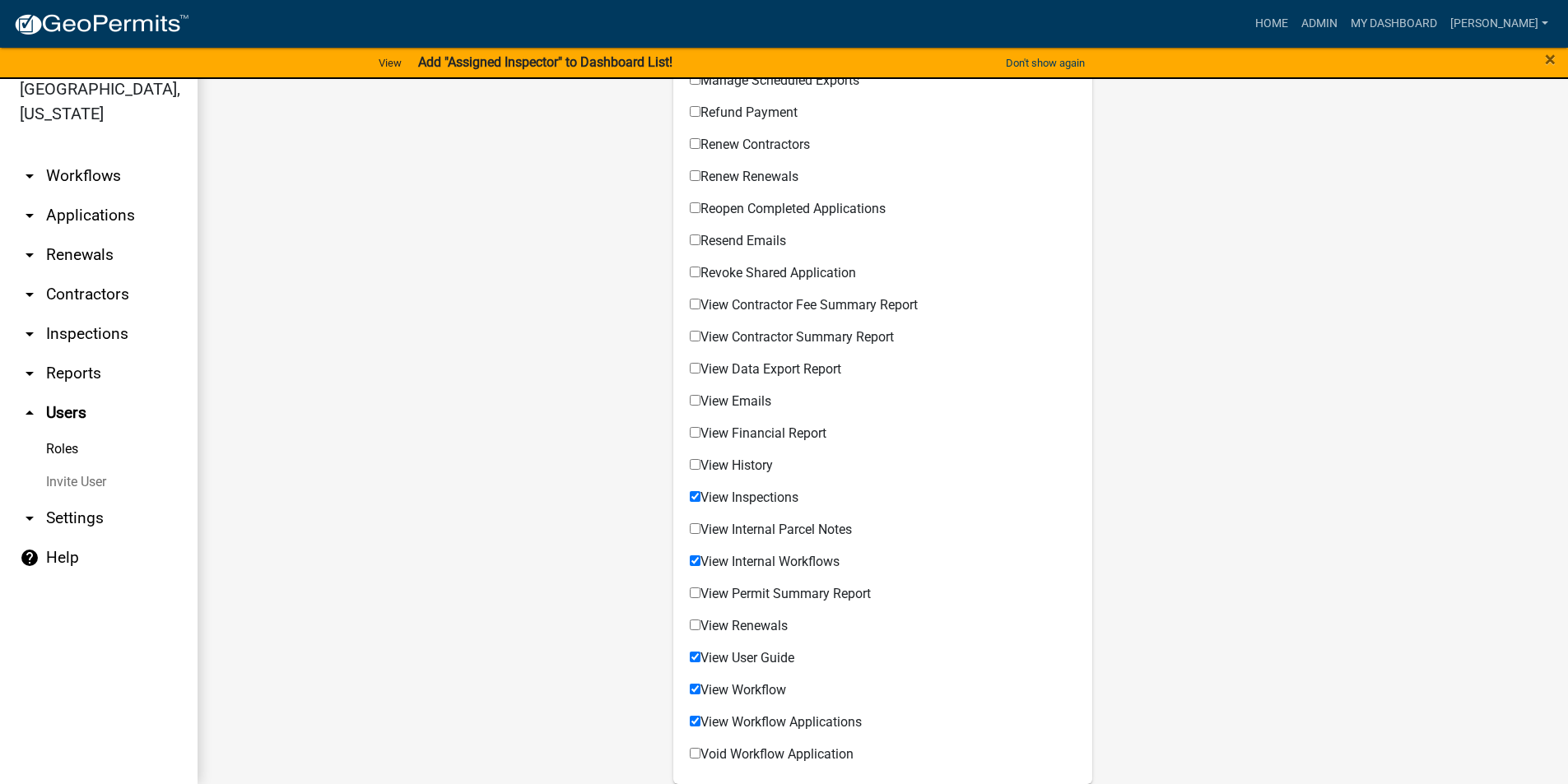
scroll to position [1044, 0]
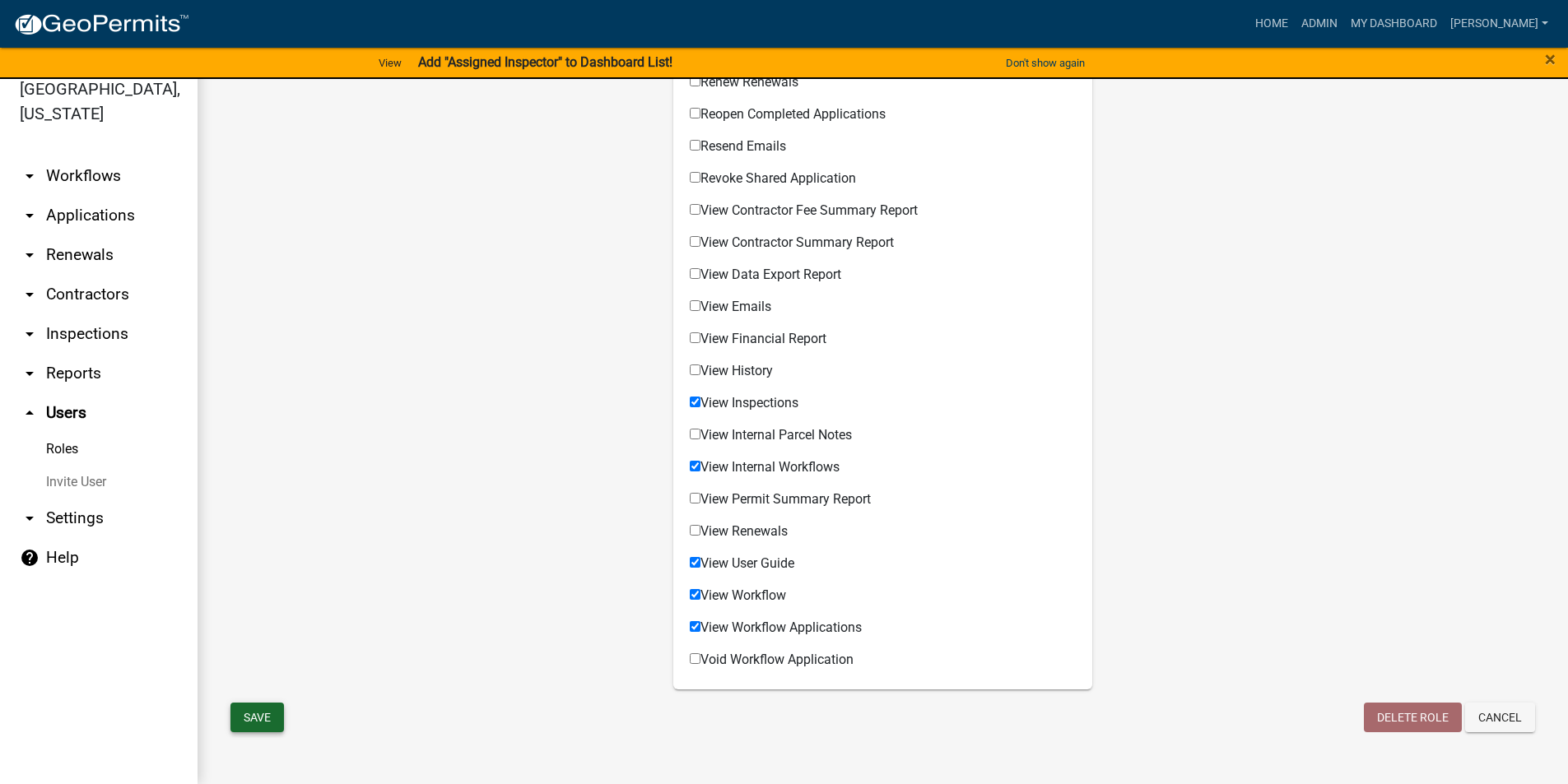
click at [262, 714] on button "Save" at bounding box center [257, 718] width 54 height 30
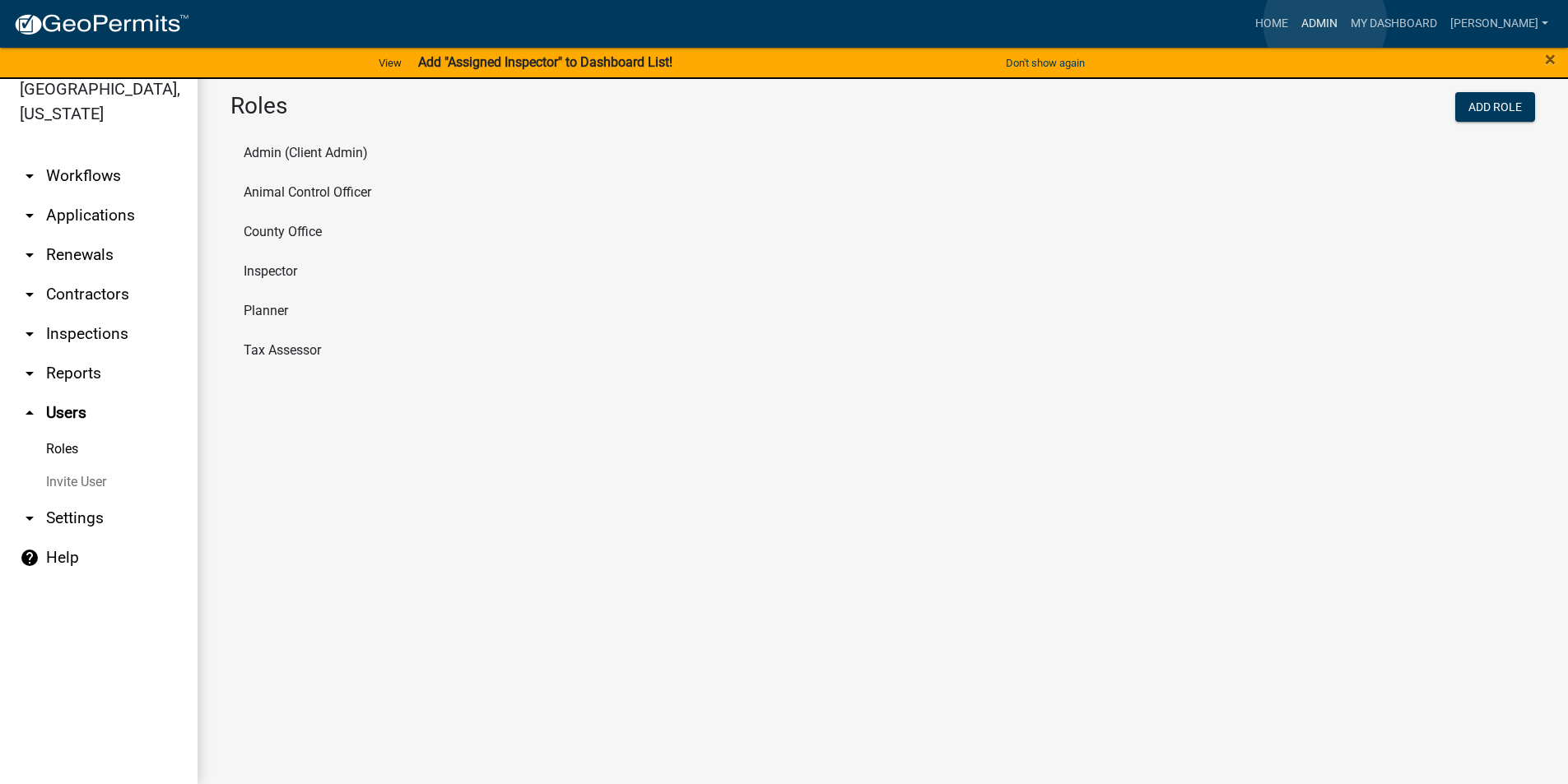
click at [1325, 23] on link "Admin" at bounding box center [1319, 24] width 49 height 32
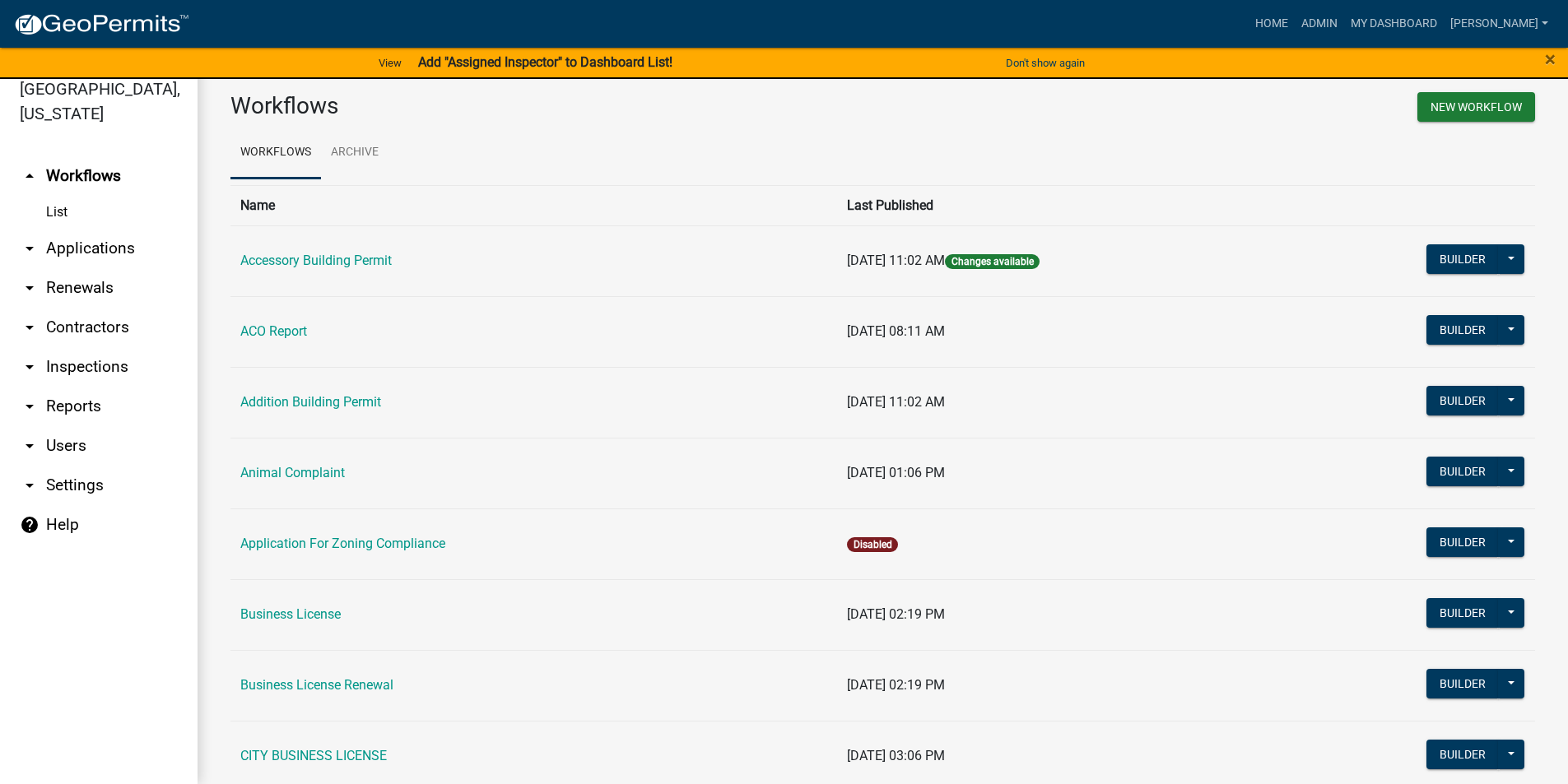
click at [55, 448] on link "arrow_drop_down Users" at bounding box center [99, 445] width 197 height 40
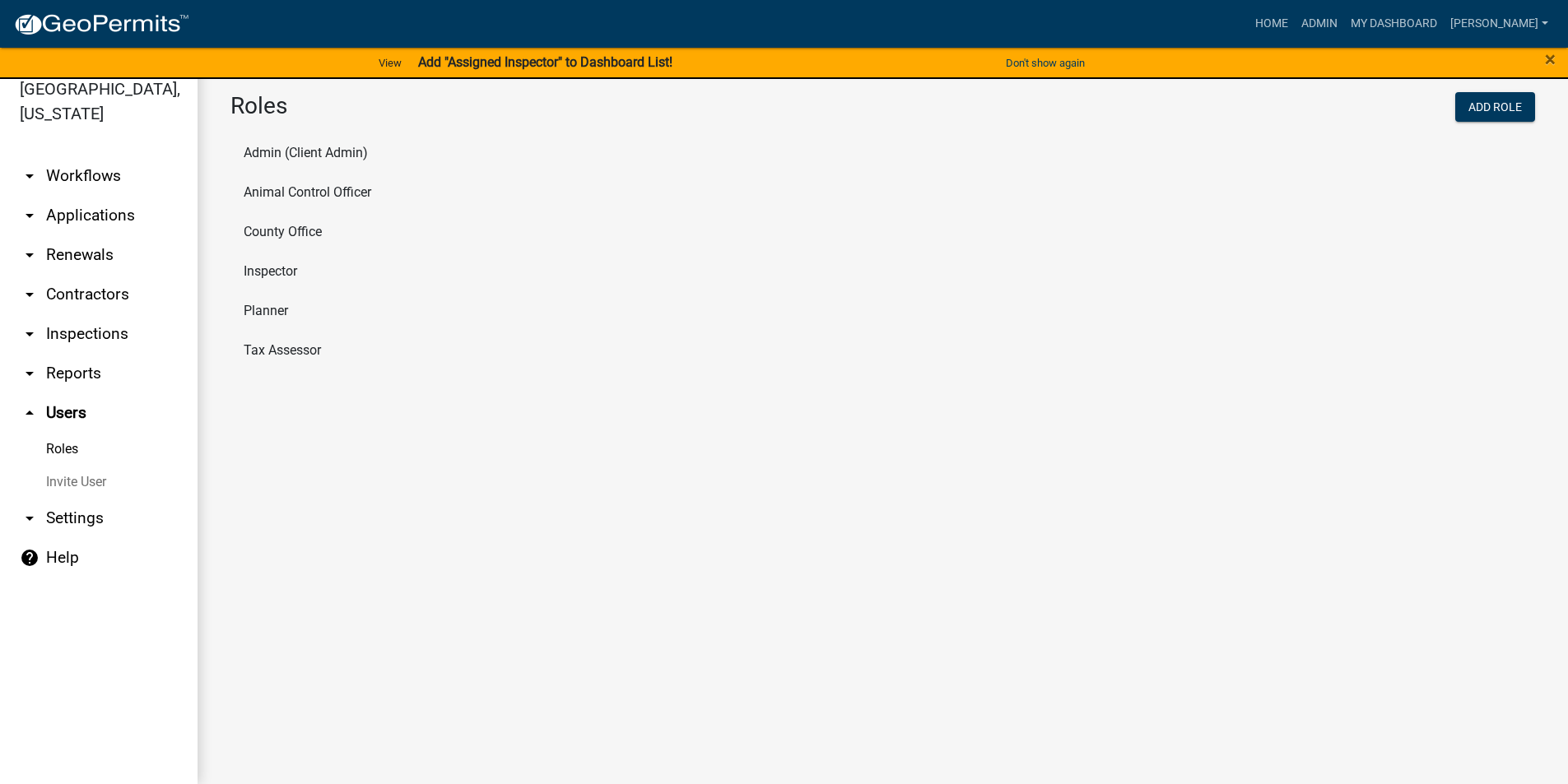
click at [286, 271] on li "Inspector" at bounding box center [883, 271] width 1304 height 40
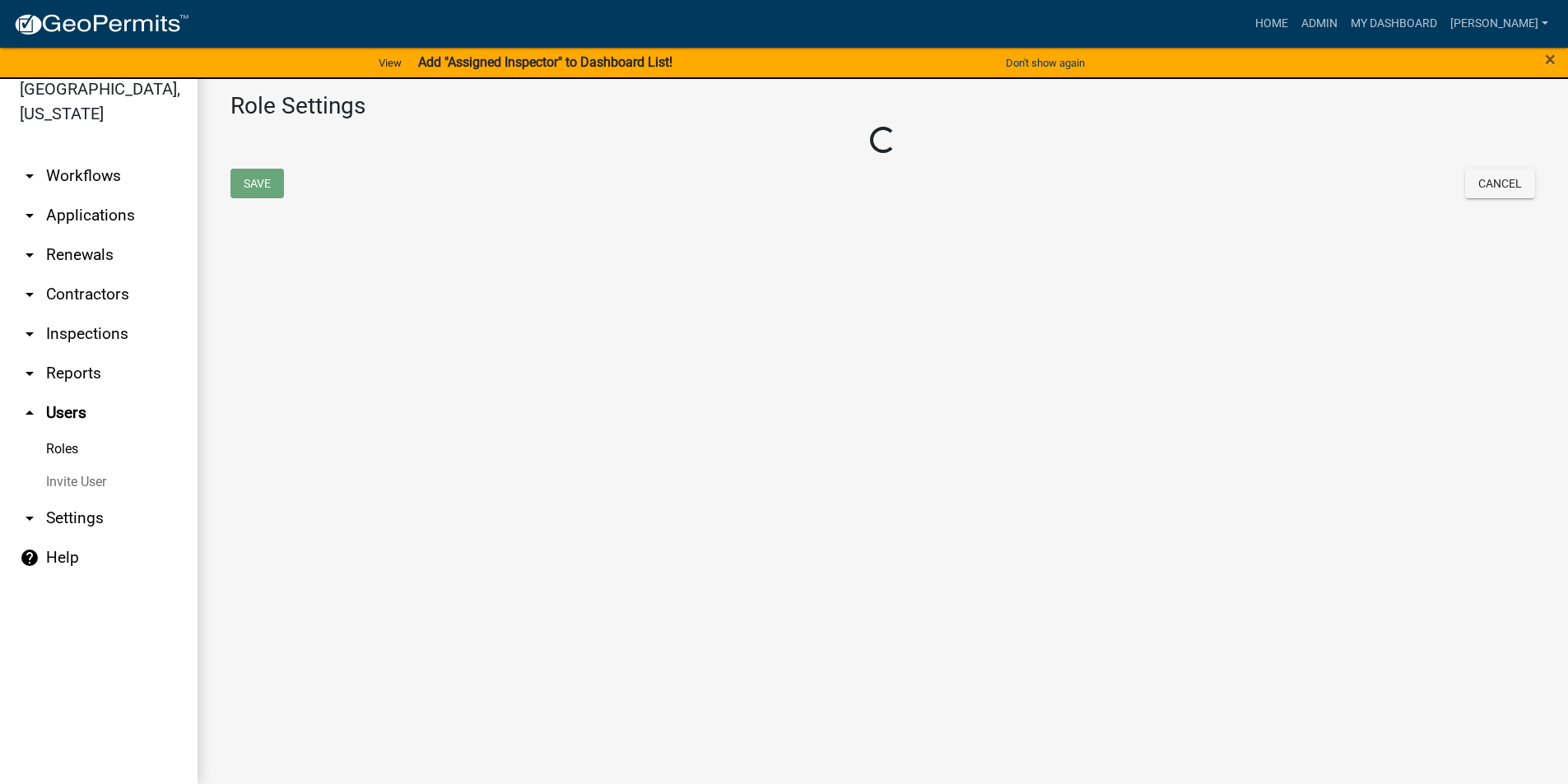
select select "2: yellow"
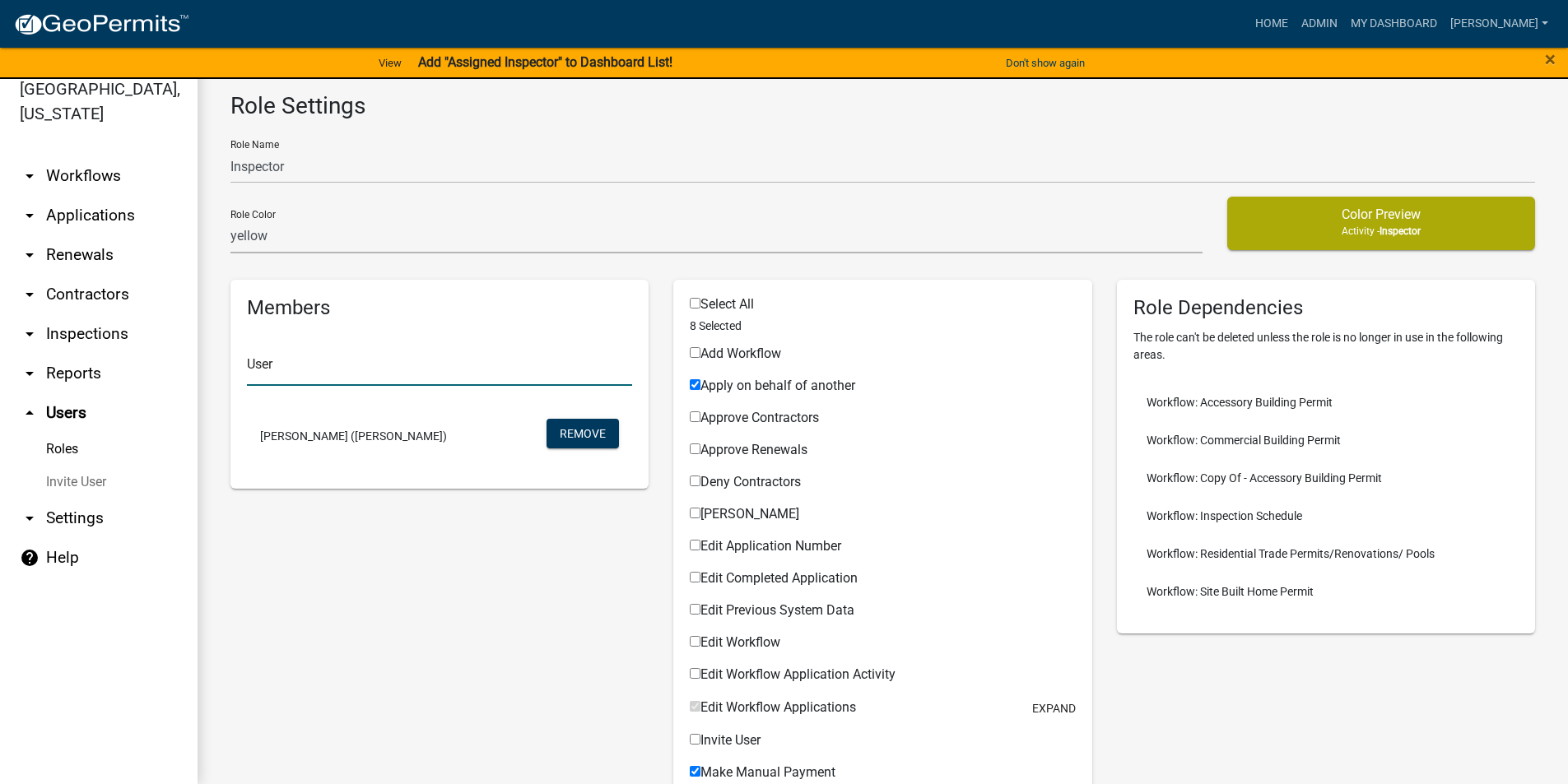
click at [355, 368] on input "text" at bounding box center [440, 369] width 385 height 33
type input "je"
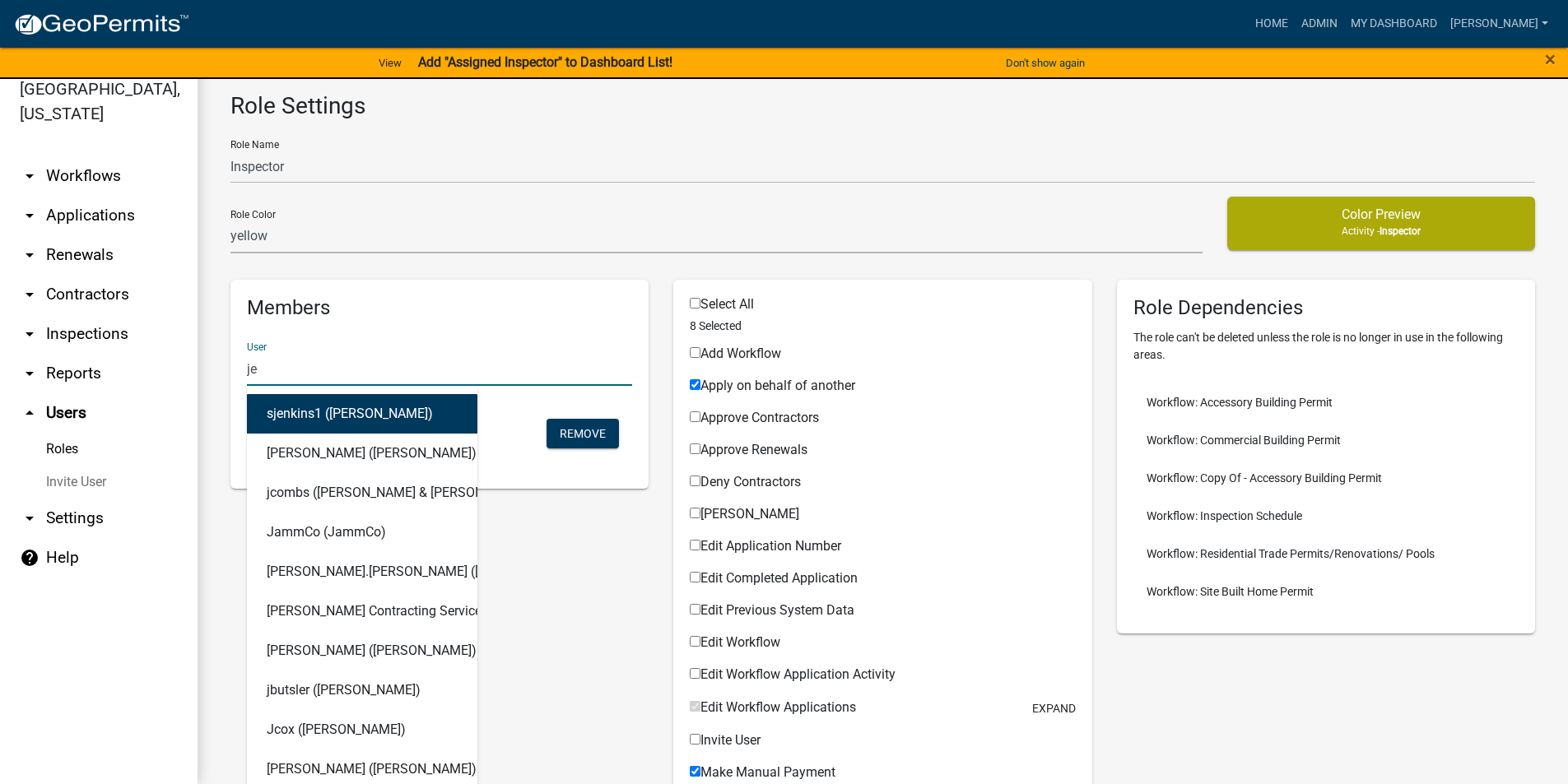
drag, startPoint x: 272, startPoint y: 367, endPoint x: 235, endPoint y: 374, distance: 37.7
click at [235, 374] on div "User je sjenkins1 ([PERSON_NAME]) [PERSON_NAME] ([PERSON_NAME]) jcombs ([PERSON…" at bounding box center [440, 363] width 410 height 70
paste input "[EMAIL_ADDRESS][DOMAIN_NAME]"
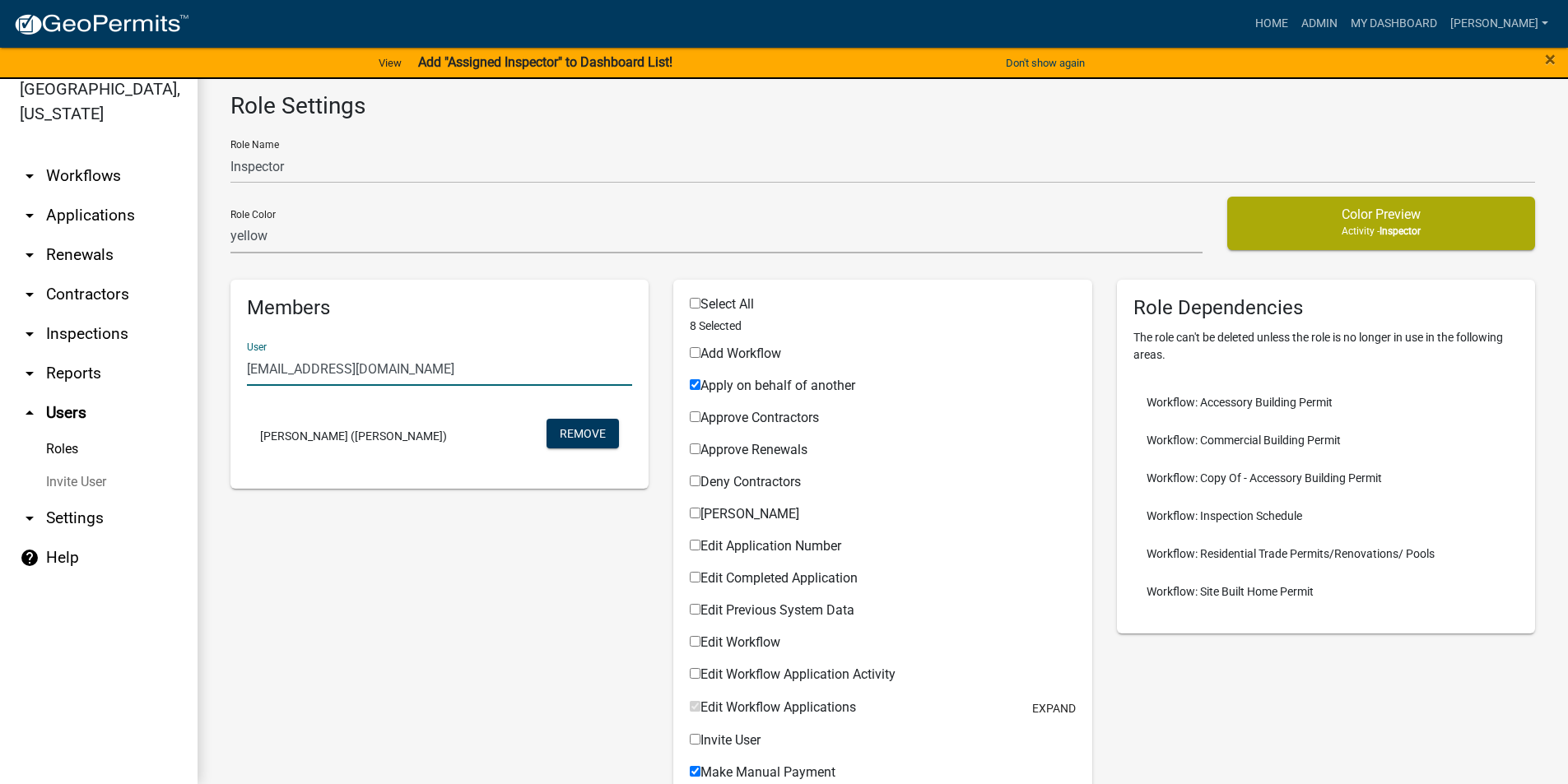
click at [412, 366] on input "[EMAIL_ADDRESS][DOMAIN_NAME]" at bounding box center [440, 369] width 385 height 33
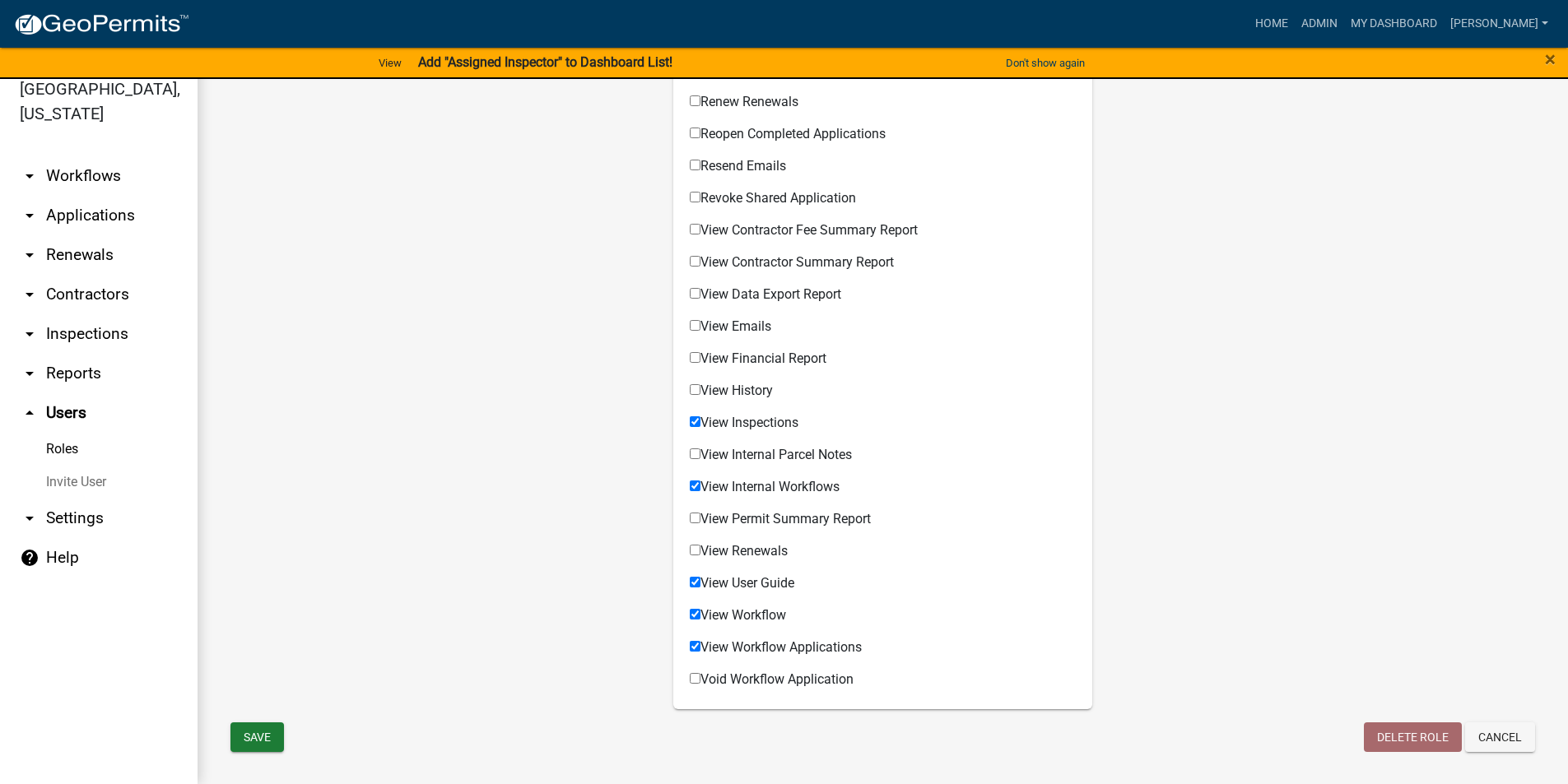
scroll to position [1044, 0]
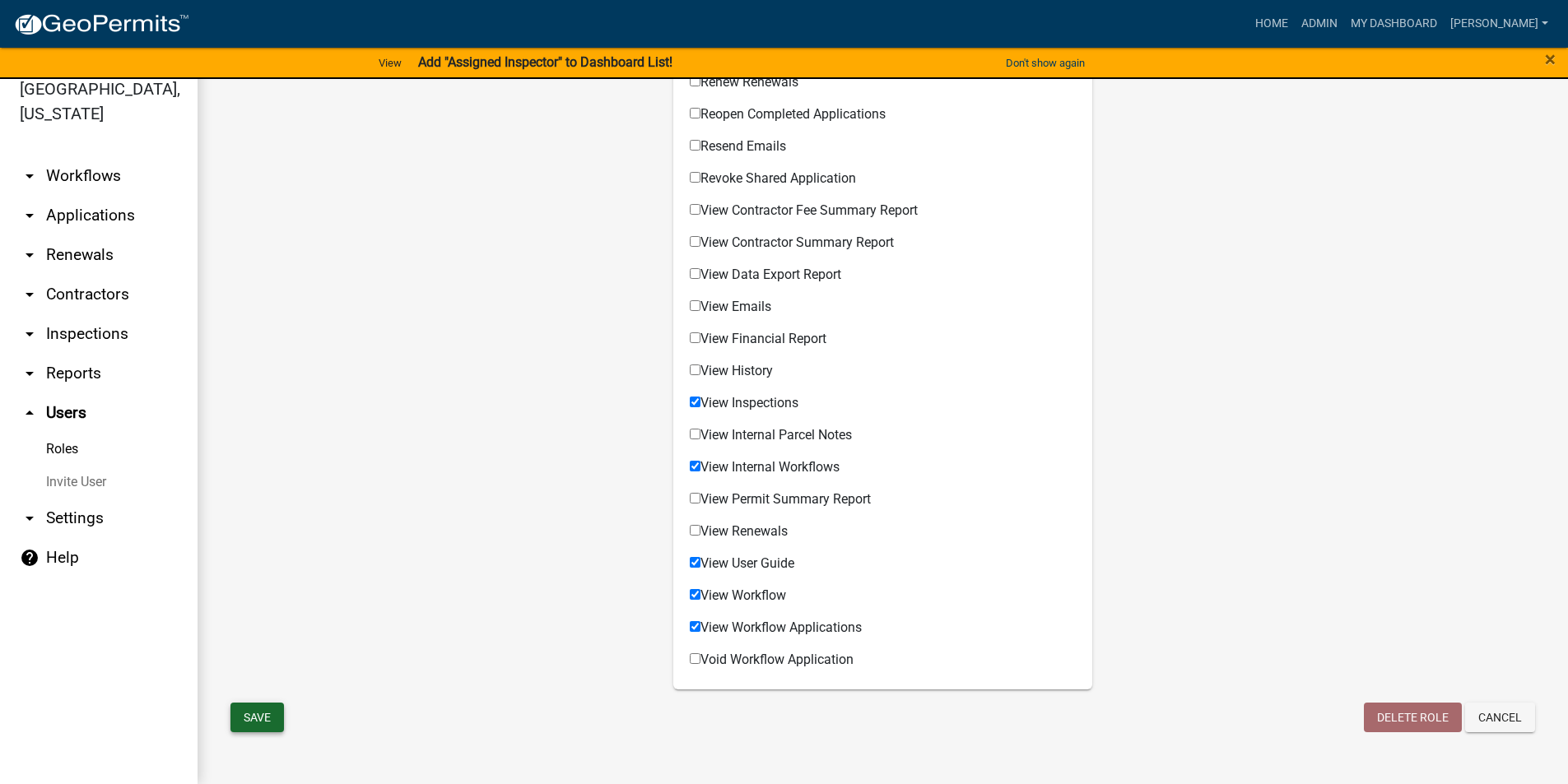
type input "[EMAIL_ADDRESS][DOMAIN_NAME]"
click at [251, 720] on button "Save" at bounding box center [257, 718] width 54 height 30
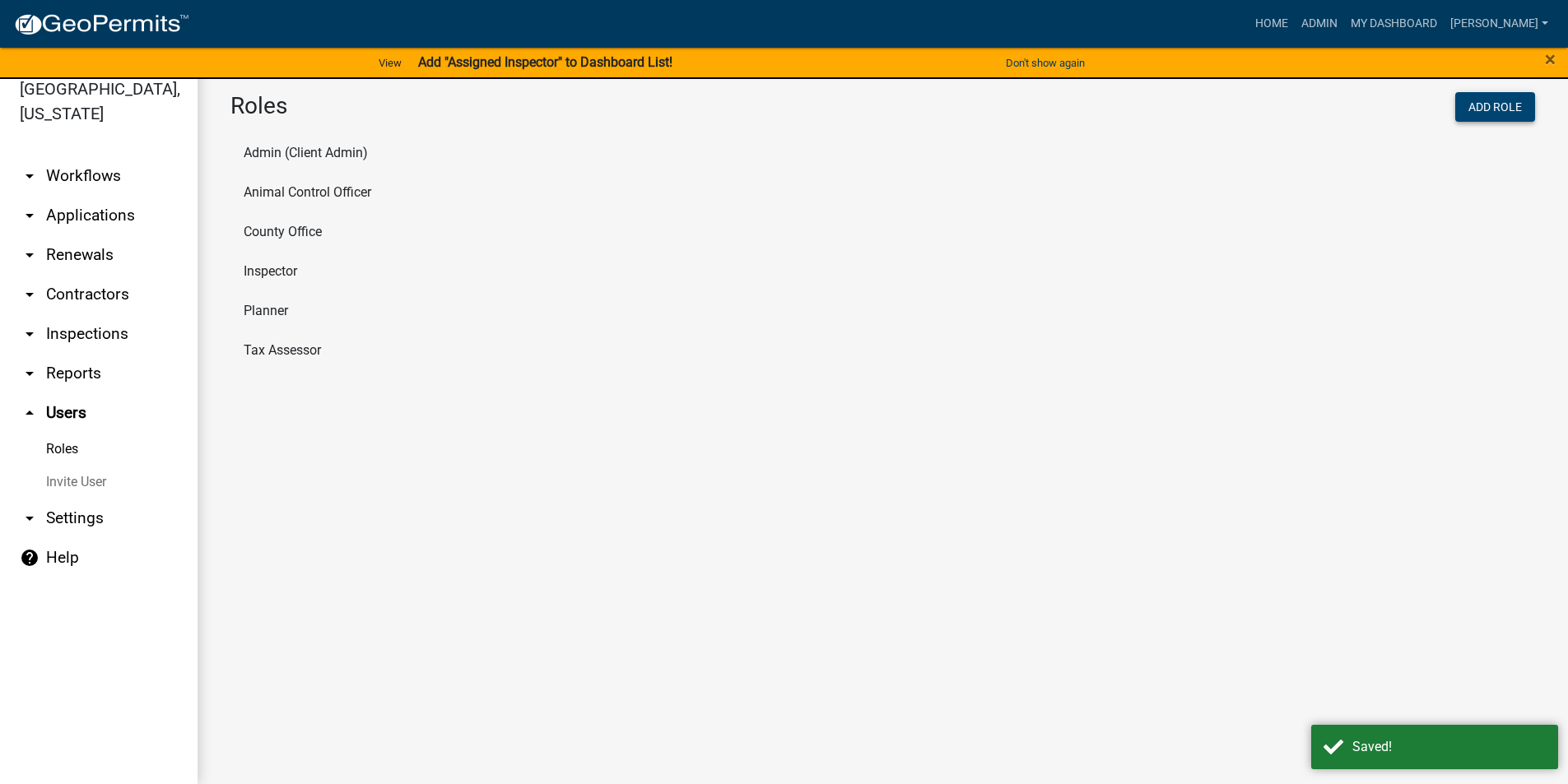
click at [1493, 108] on button "Add Role" at bounding box center [1495, 107] width 80 height 30
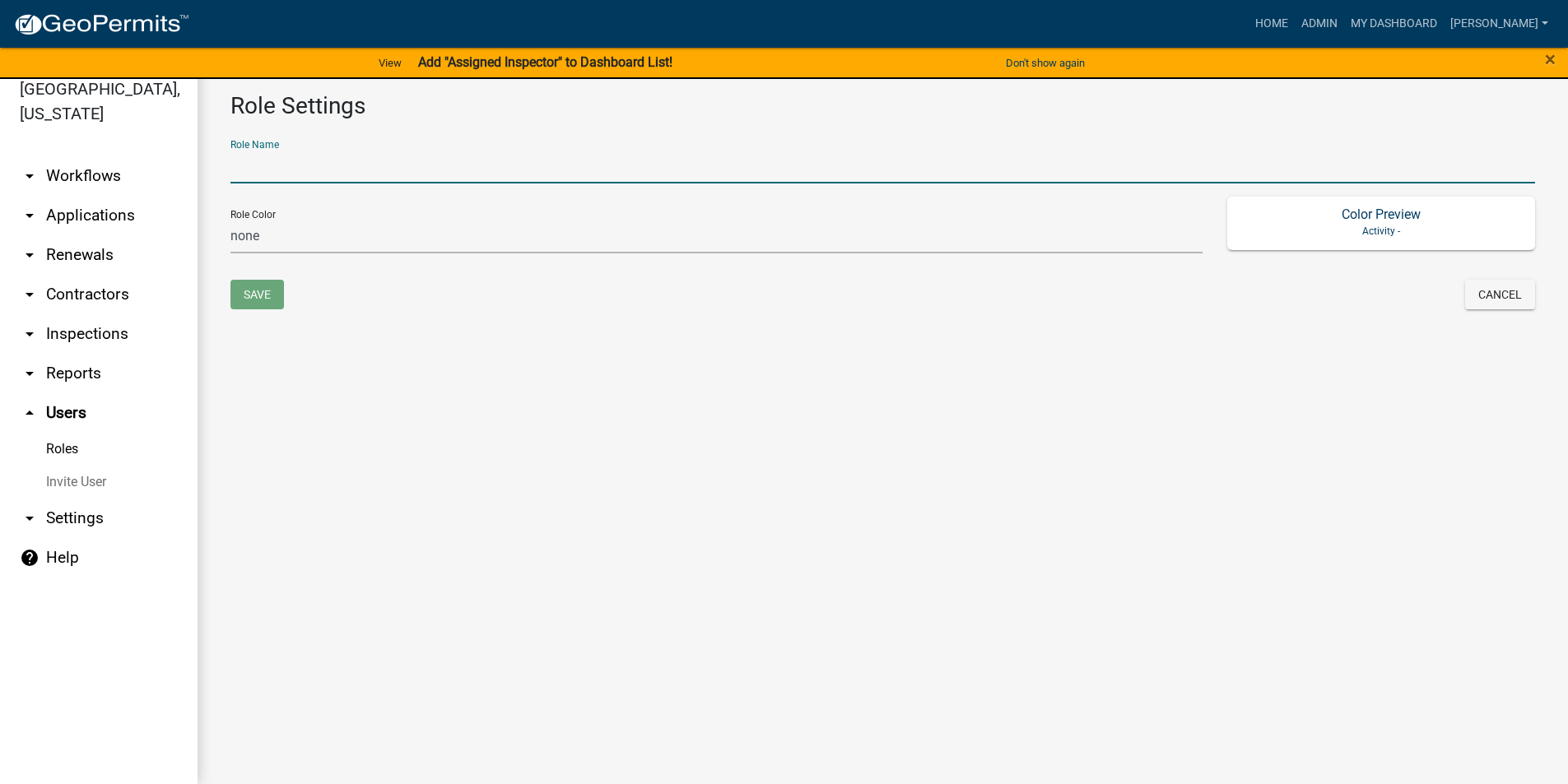
click at [337, 175] on input "text" at bounding box center [883, 166] width 1304 height 33
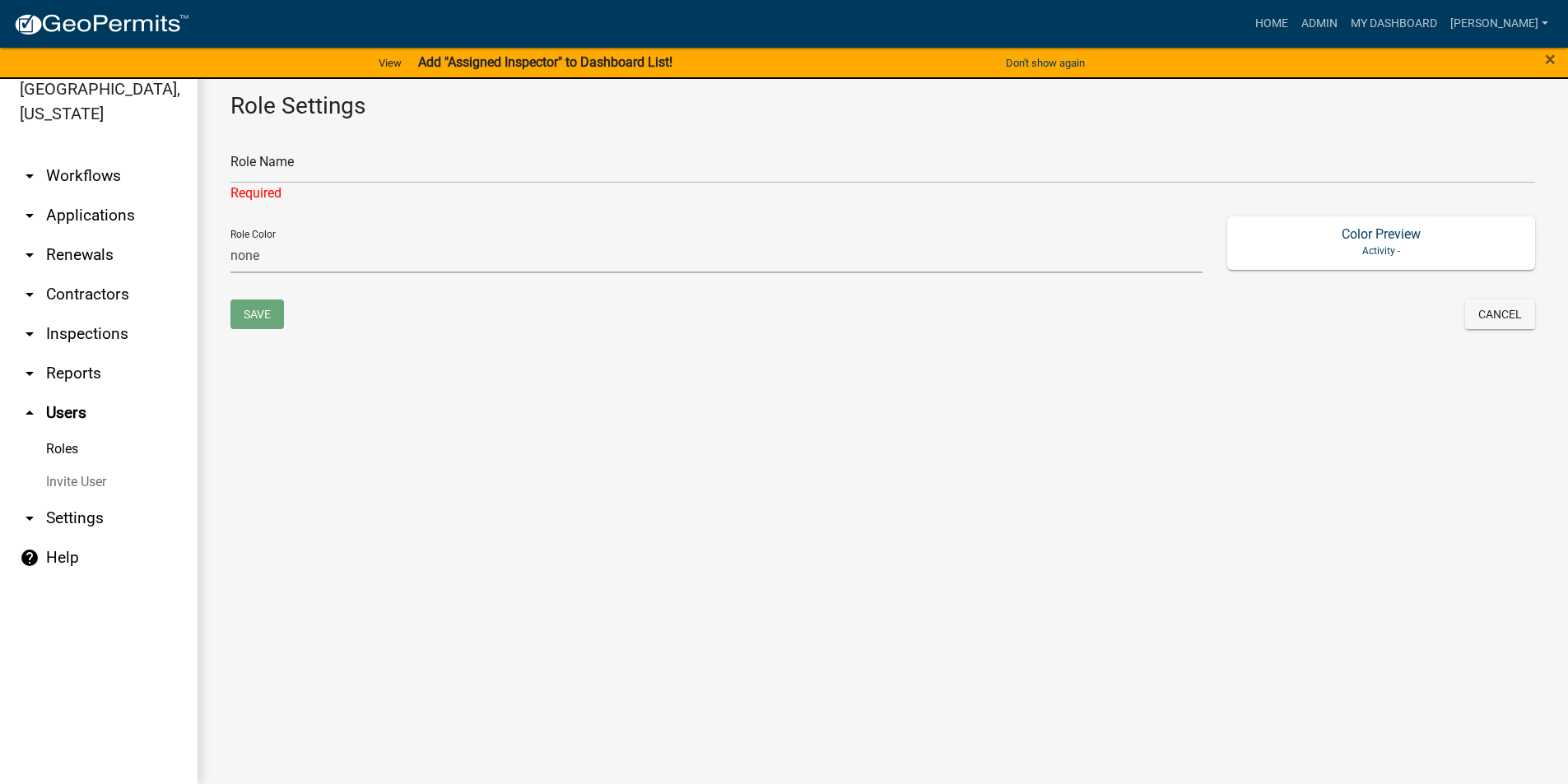
click at [771, 490] on main "Role Settings Role Name Required Role Color none green yellow orange red purple…" at bounding box center [882, 421] width 1370 height 725
click at [58, 451] on link "Roles" at bounding box center [99, 449] width 197 height 33
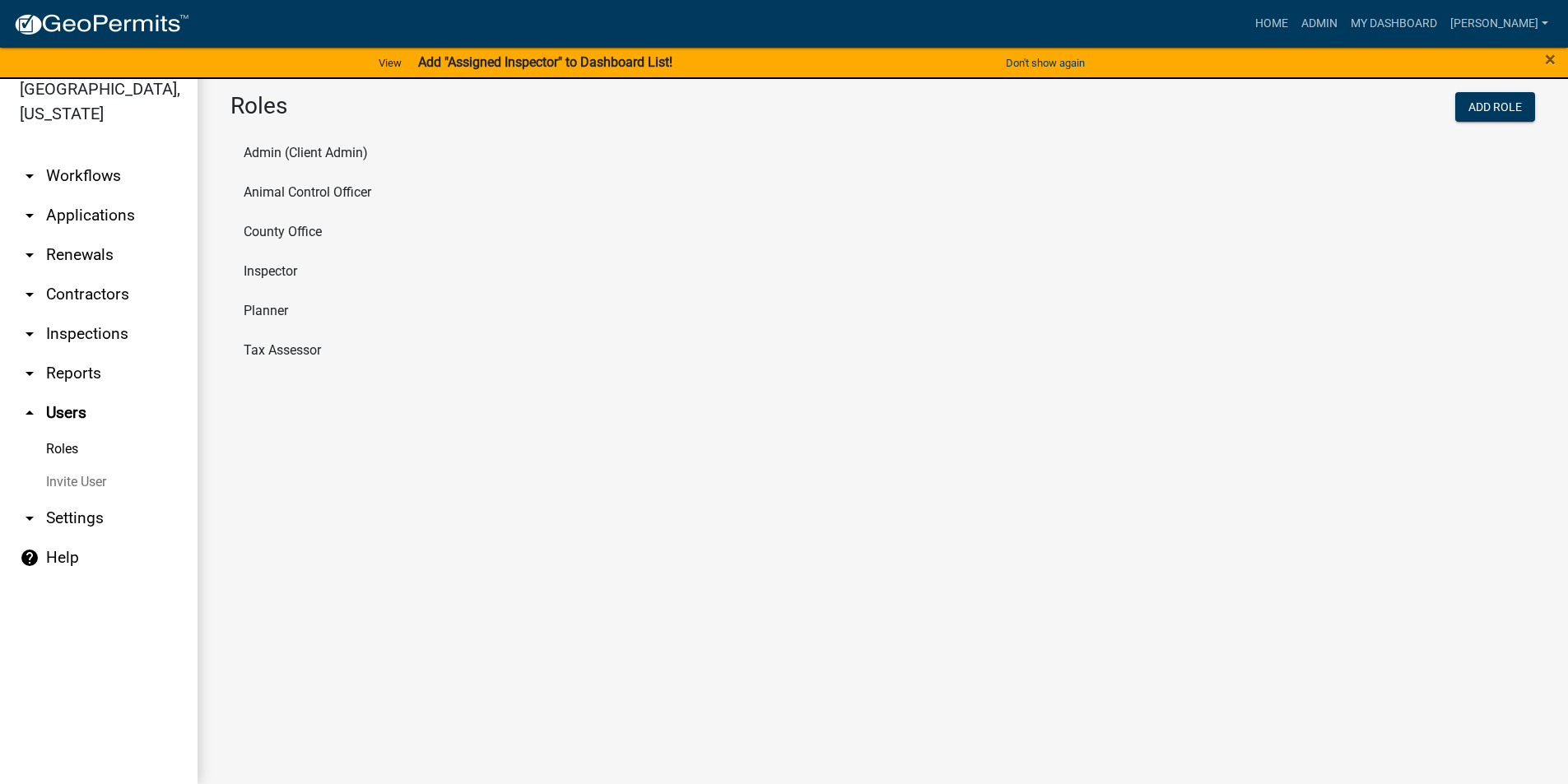
click at [292, 267] on li "Inspector" at bounding box center [883, 271] width 1304 height 40
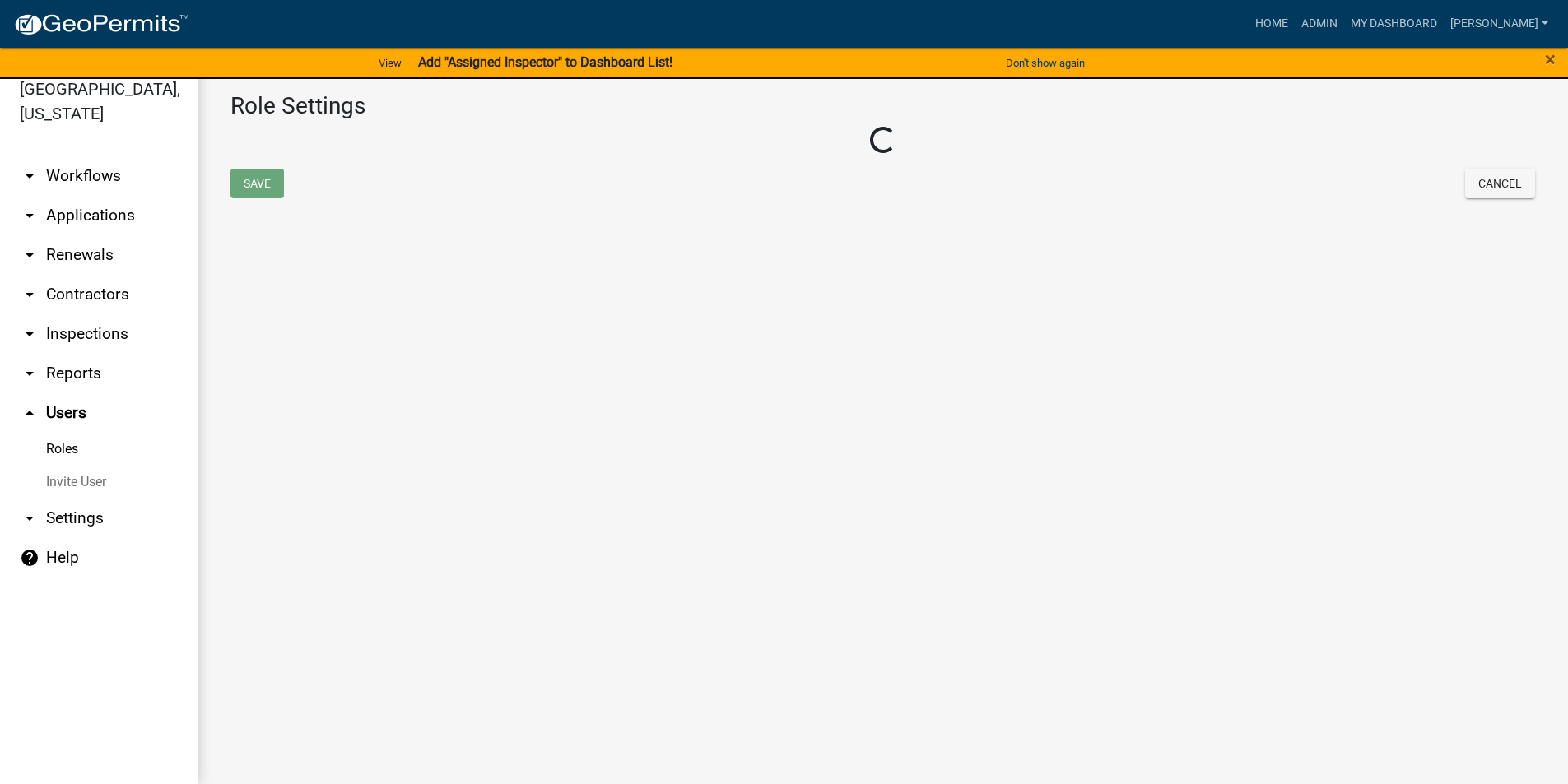
select select "2: yellow"
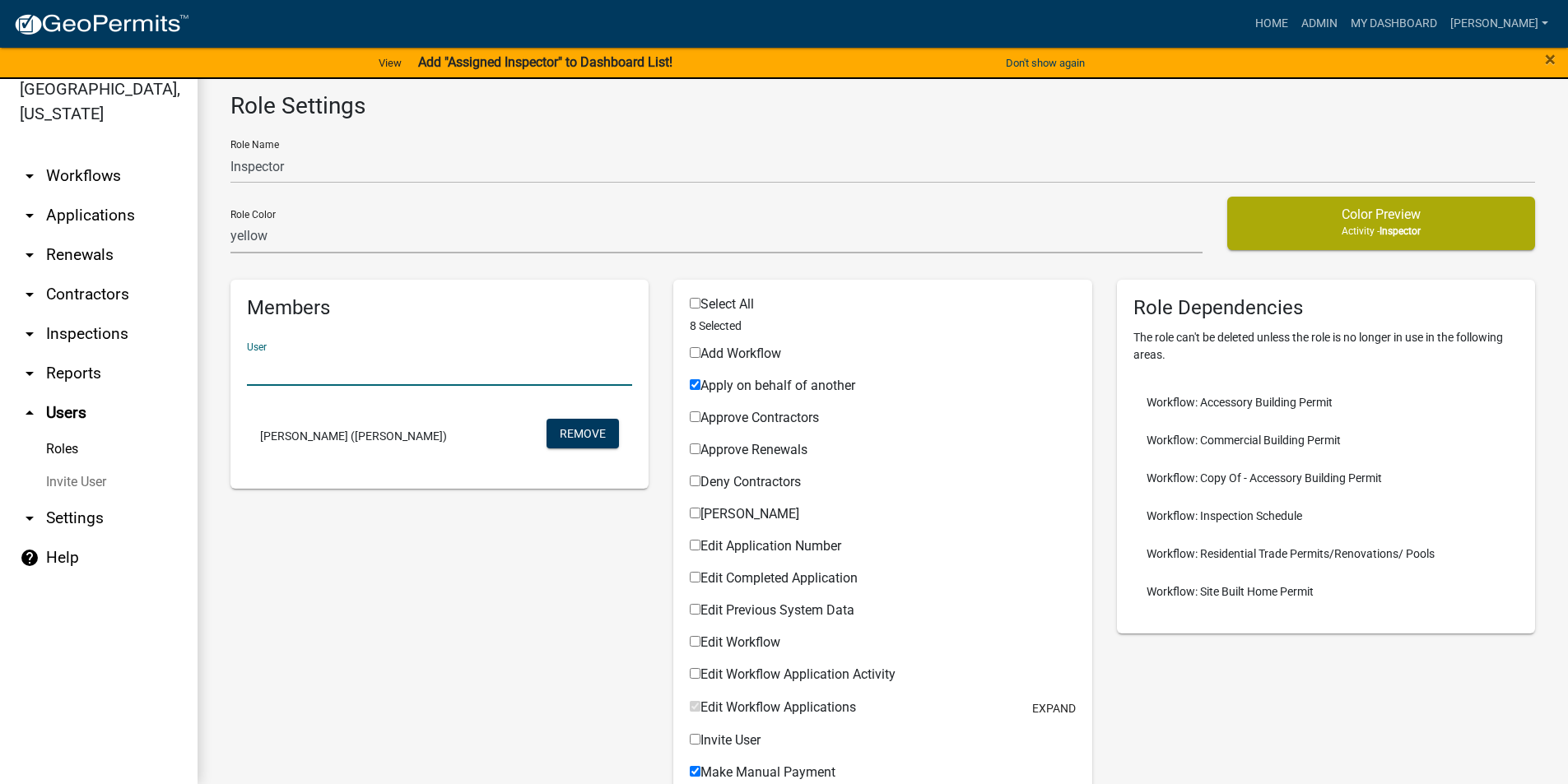
paste input "[EMAIL_ADDRESS][DOMAIN_NAME]"
click at [420, 375] on input "[EMAIL_ADDRESS][DOMAIN_NAME]" at bounding box center [440, 369] width 385 height 33
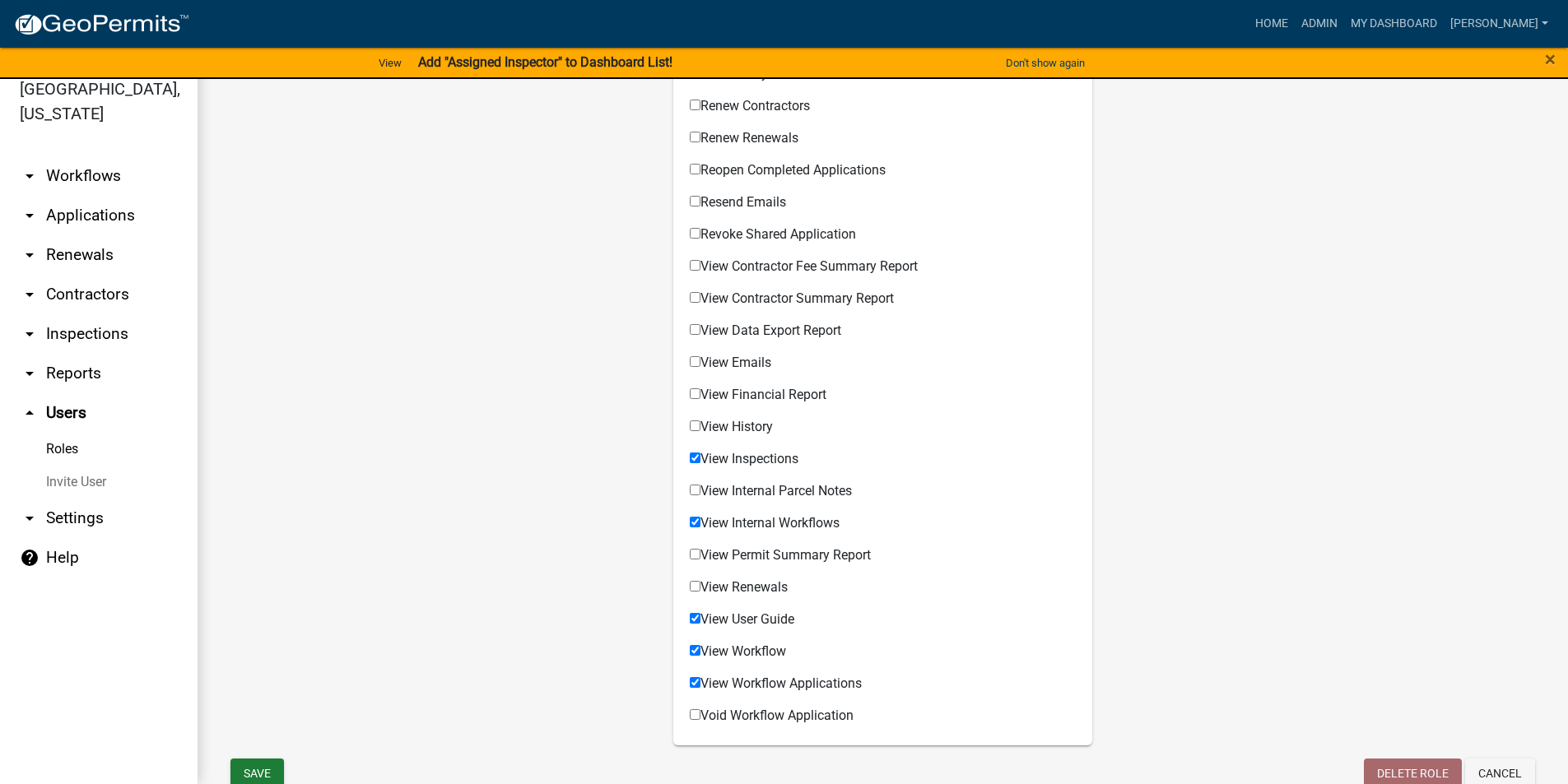
scroll to position [1044, 0]
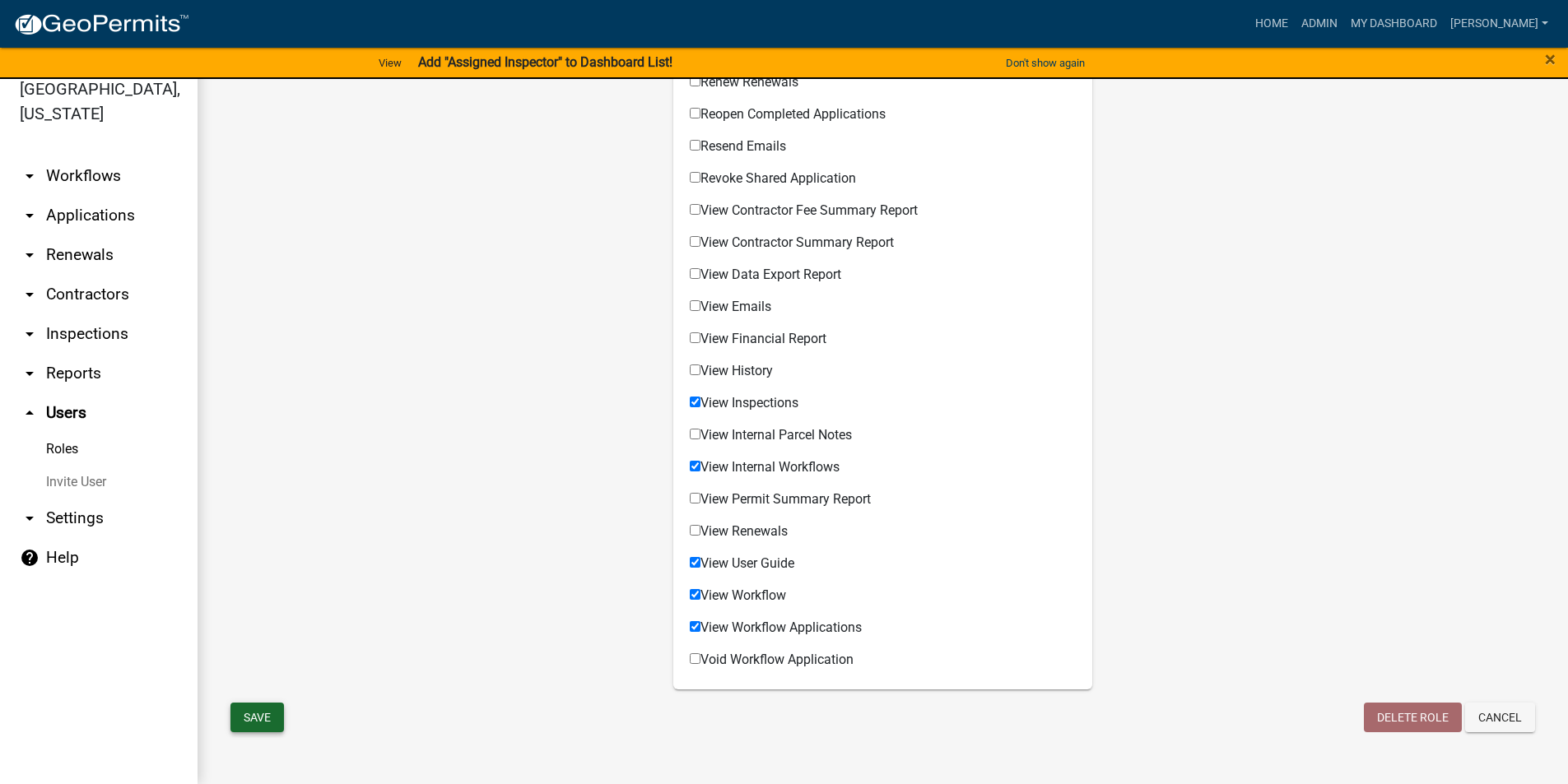
type input "[EMAIL_ADDRESS][DOMAIN_NAME]"
click at [256, 707] on button "Save" at bounding box center [257, 718] width 54 height 30
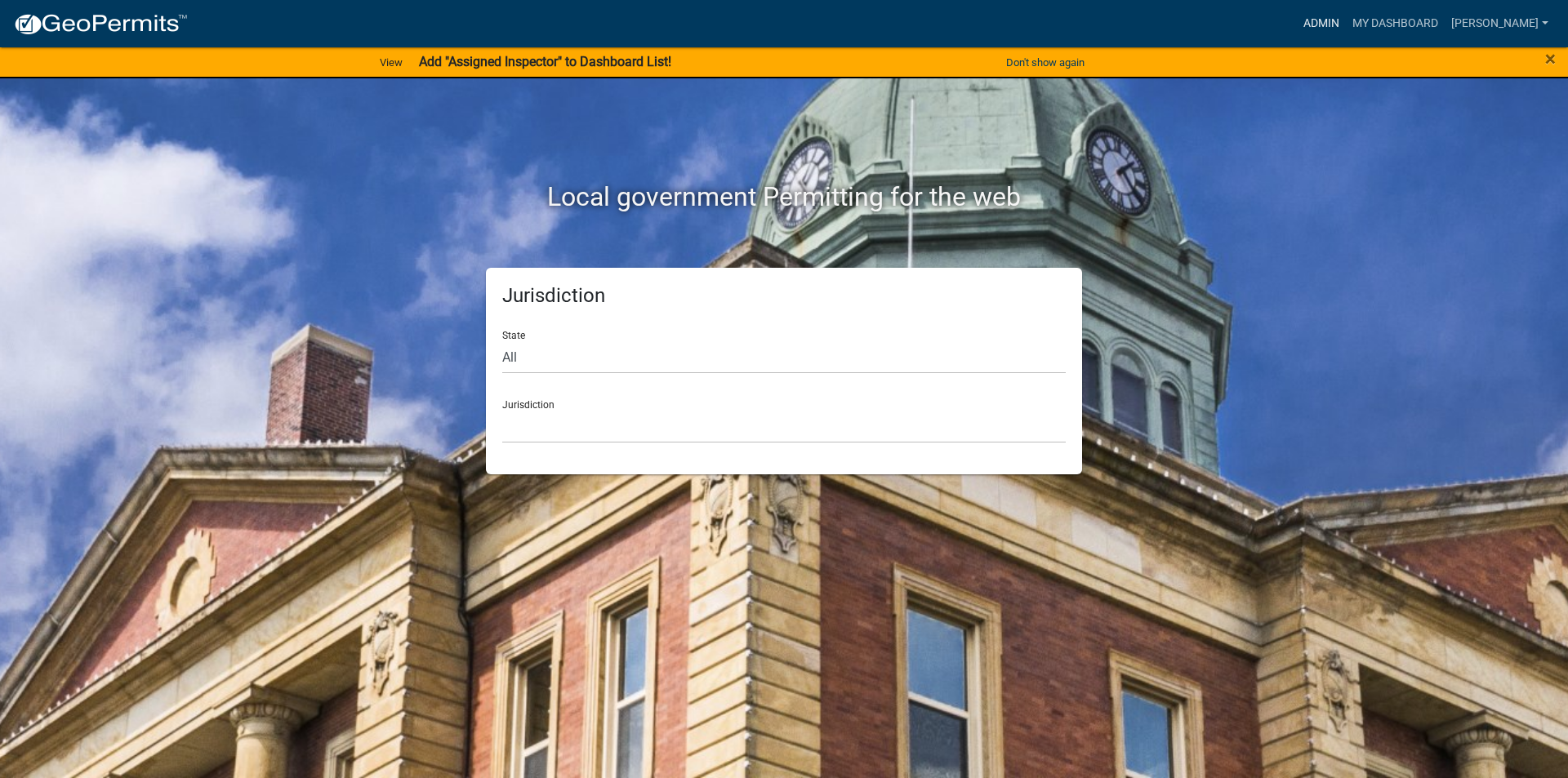
click at [1344, 23] on link "Admin" at bounding box center [1321, 24] width 49 height 31
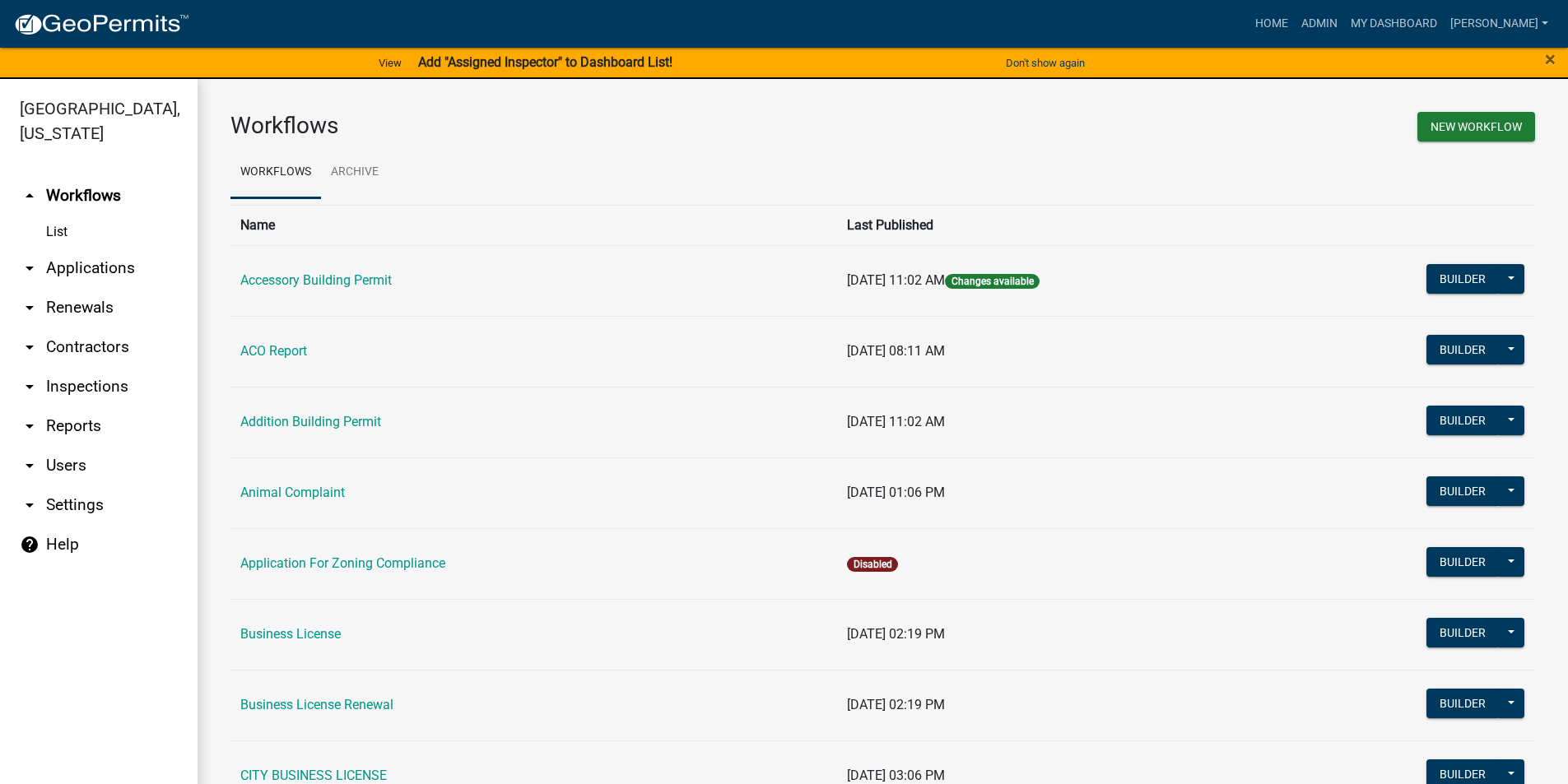
click at [57, 468] on link "arrow_drop_down Users" at bounding box center [99, 465] width 197 height 40
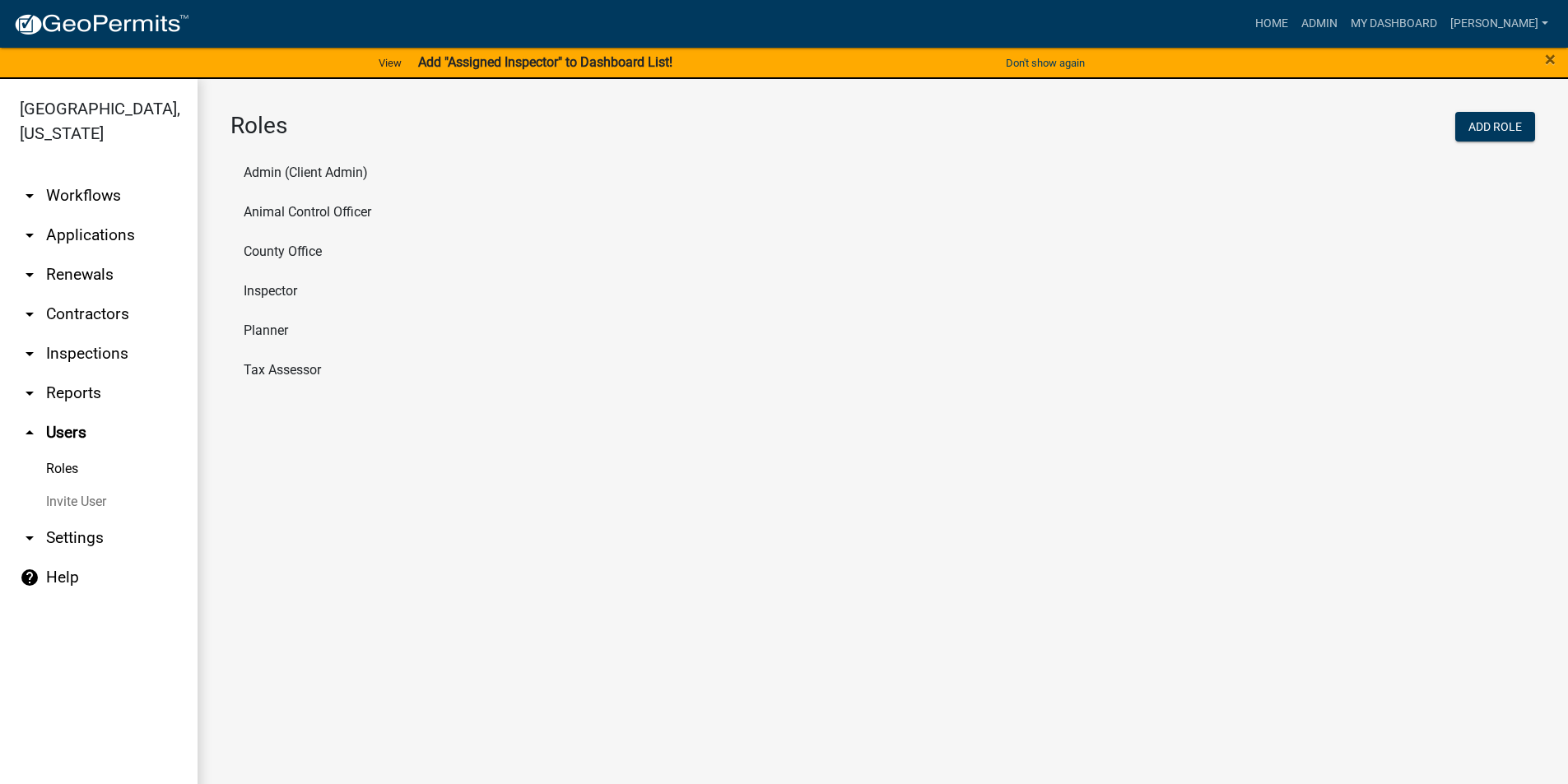
click at [70, 470] on link "Roles" at bounding box center [99, 468] width 197 height 33
click at [282, 284] on li "Inspector" at bounding box center [883, 291] width 1304 height 40
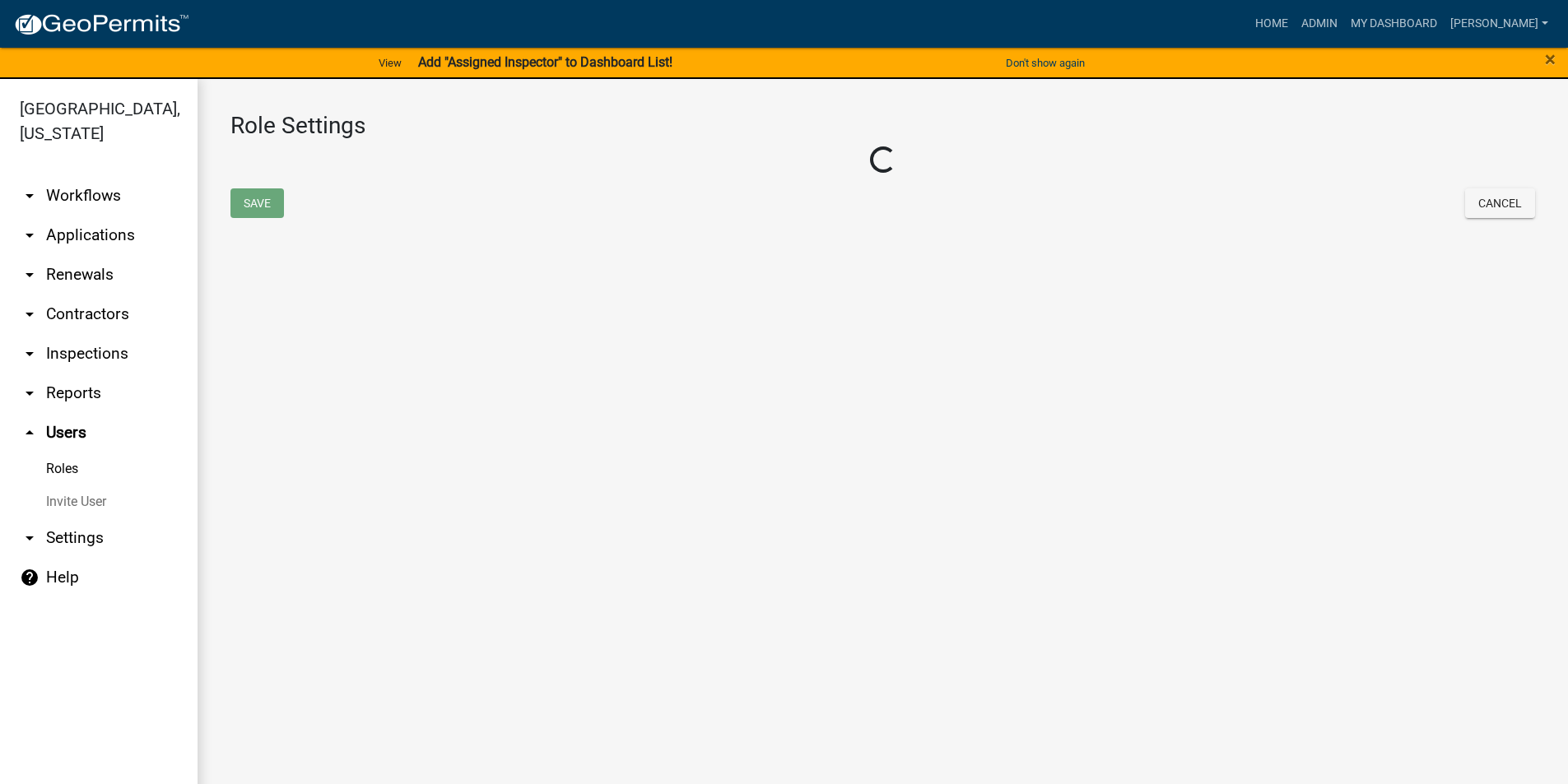
select select "2: yellow"
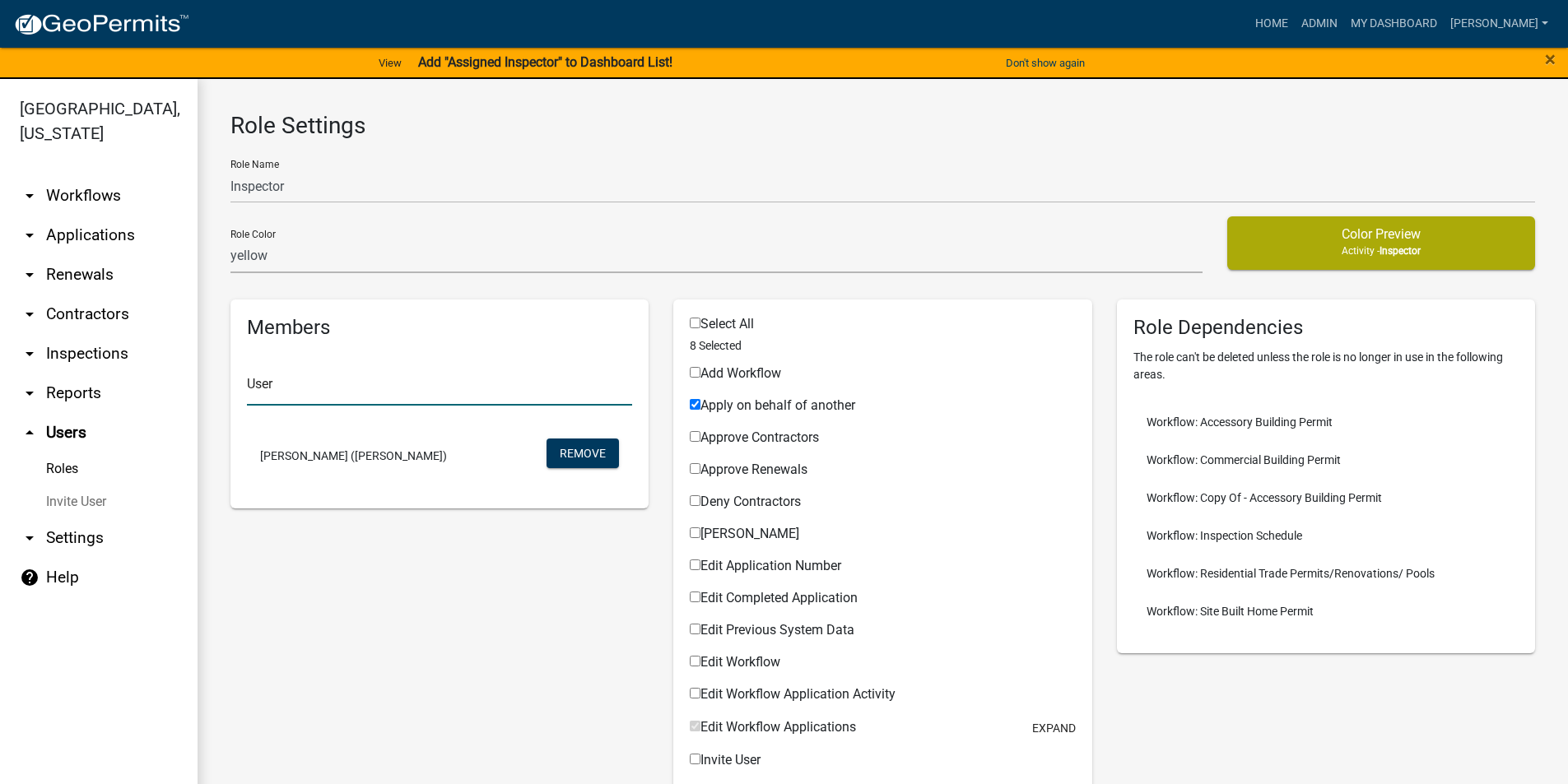
click at [285, 376] on input "text" at bounding box center [440, 389] width 385 height 33
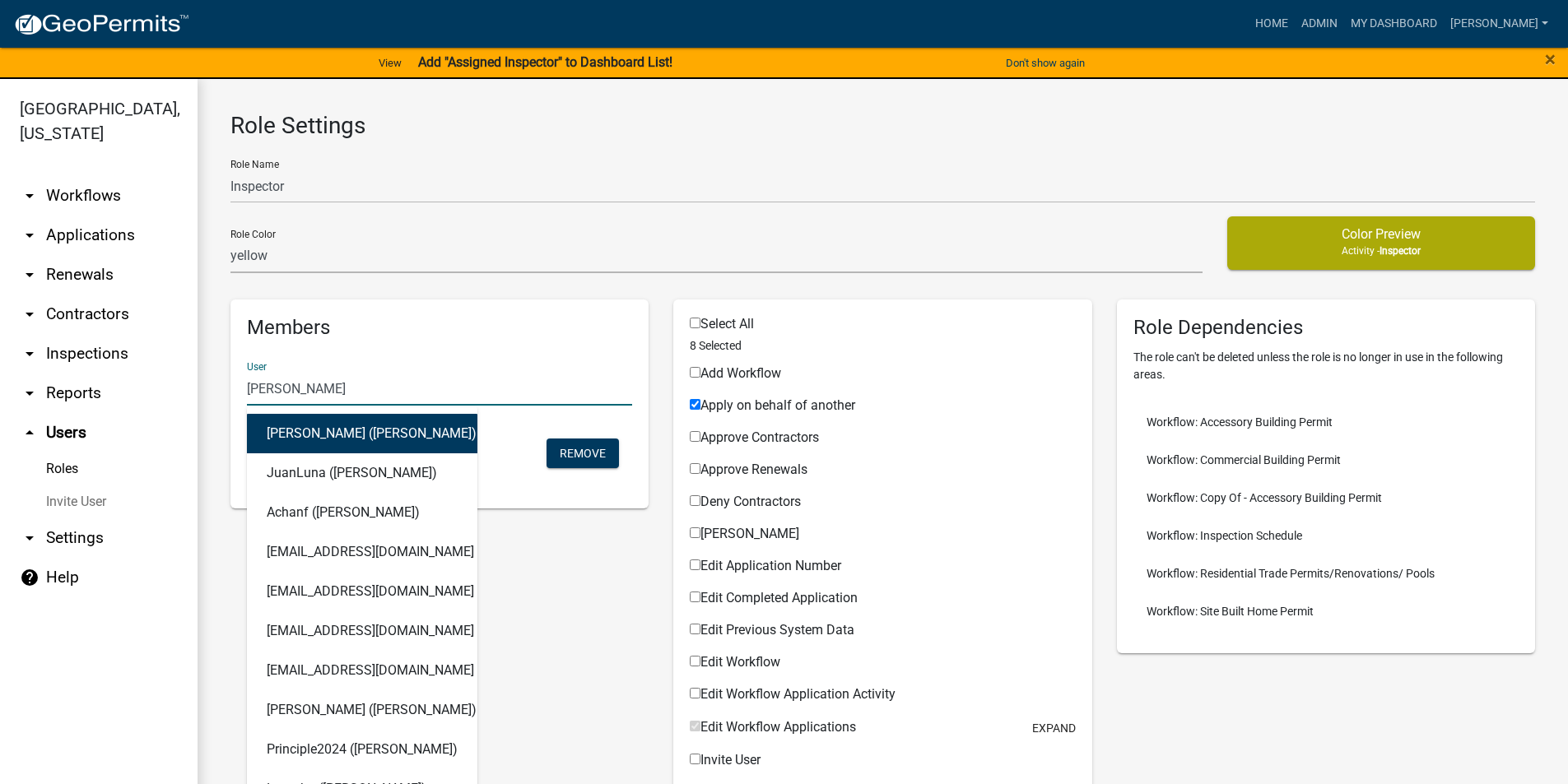
type input "jeand"
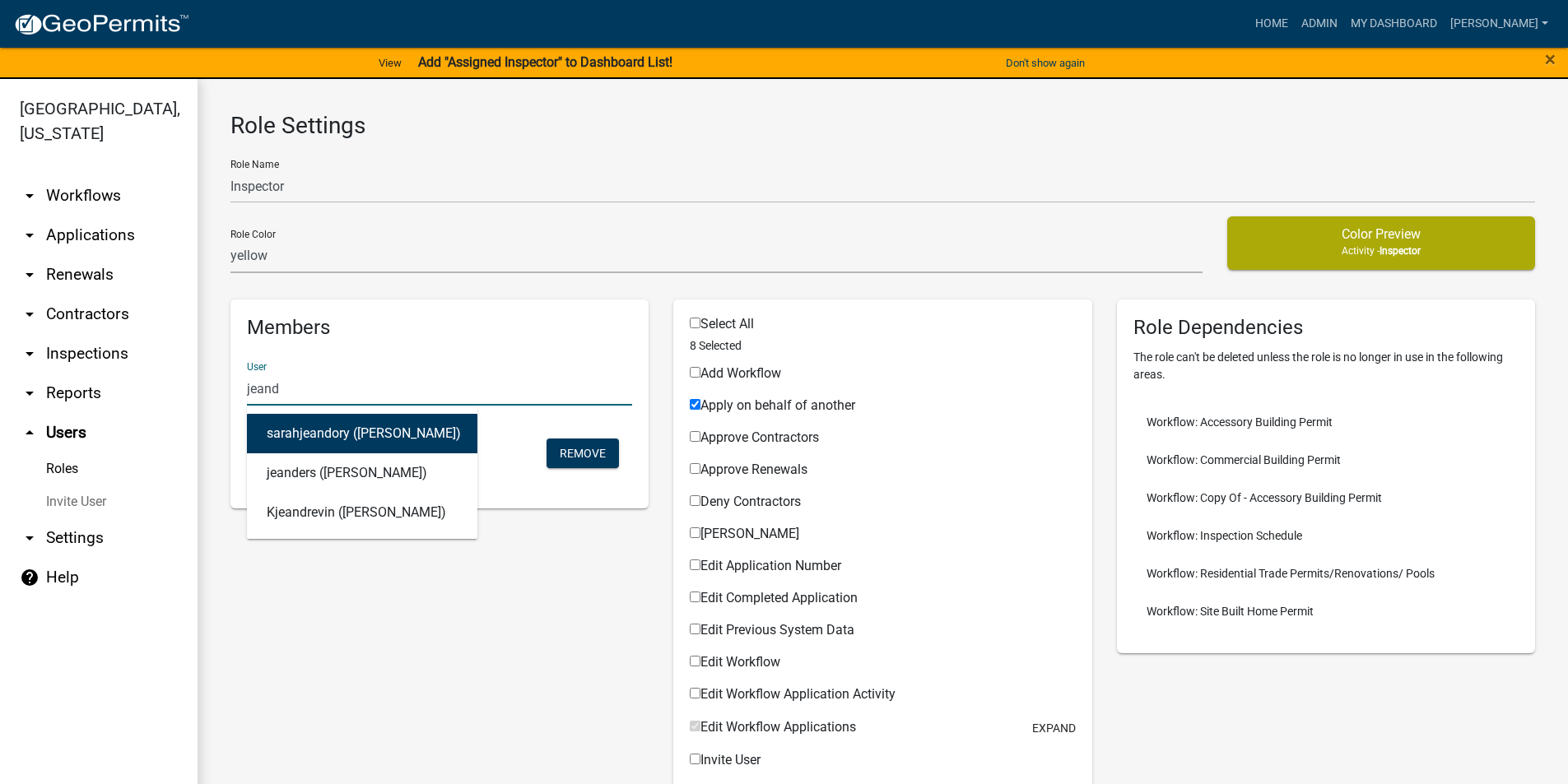
drag, startPoint x: 304, startPoint y: 393, endPoint x: 205, endPoint y: 384, distance: 99.4
drag, startPoint x: 273, startPoint y: 391, endPoint x: 214, endPoint y: 392, distance: 59.0
drag, startPoint x: 268, startPoint y: 388, endPoint x: 217, endPoint y: 388, distance: 51.0
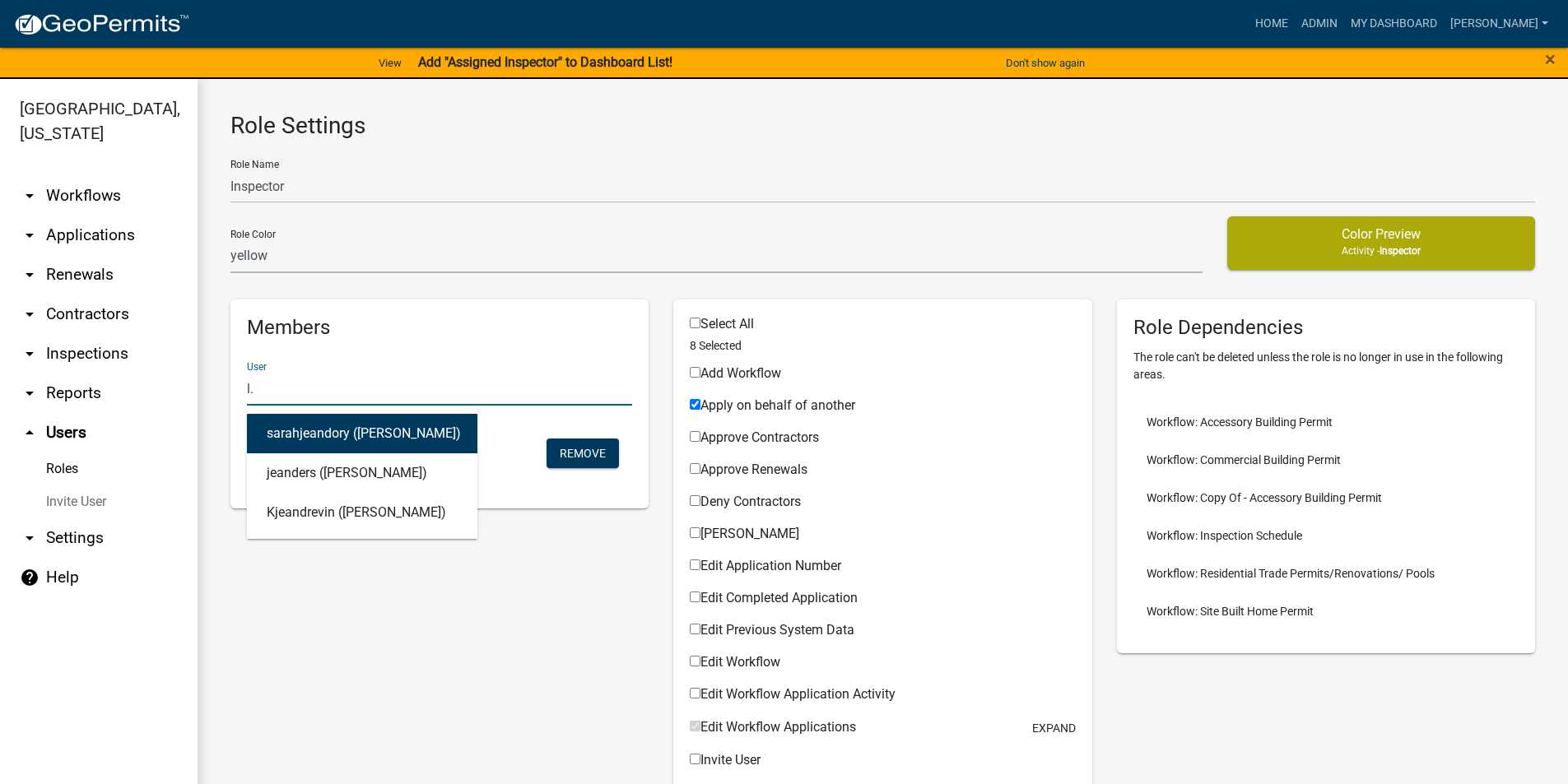
type input "l.k"
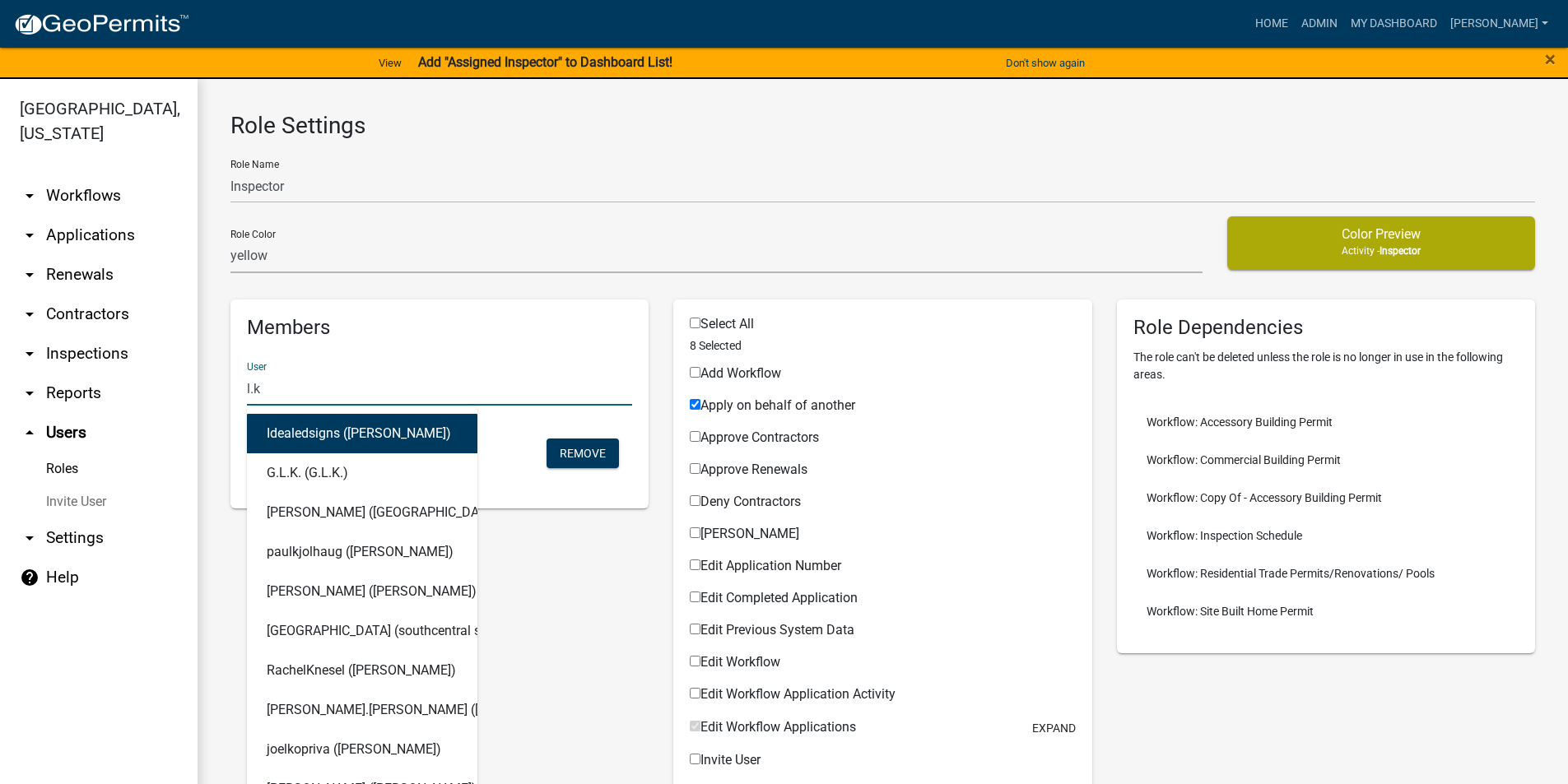
drag, startPoint x: 292, startPoint y: 389, endPoint x: 245, endPoint y: 395, distance: 47.4
click at [245, 395] on div "User l.k Idealedsigns ([PERSON_NAME]) G.L.K. (G.L.K.) [PERSON_NAME] ([PERSON_NA…" at bounding box center [440, 384] width 410 height 70
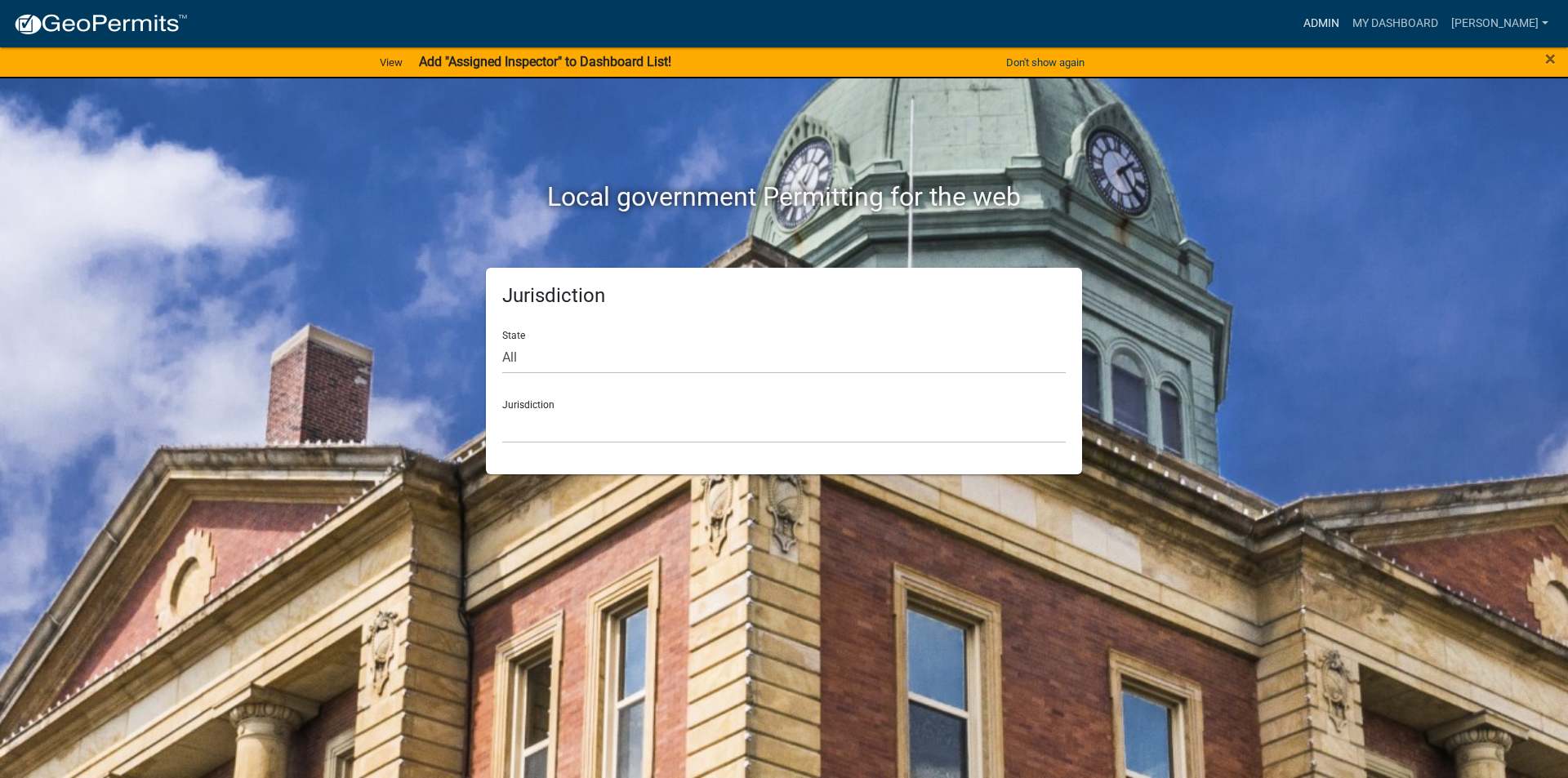
click at [1325, 14] on link "Admin" at bounding box center [1321, 24] width 49 height 31
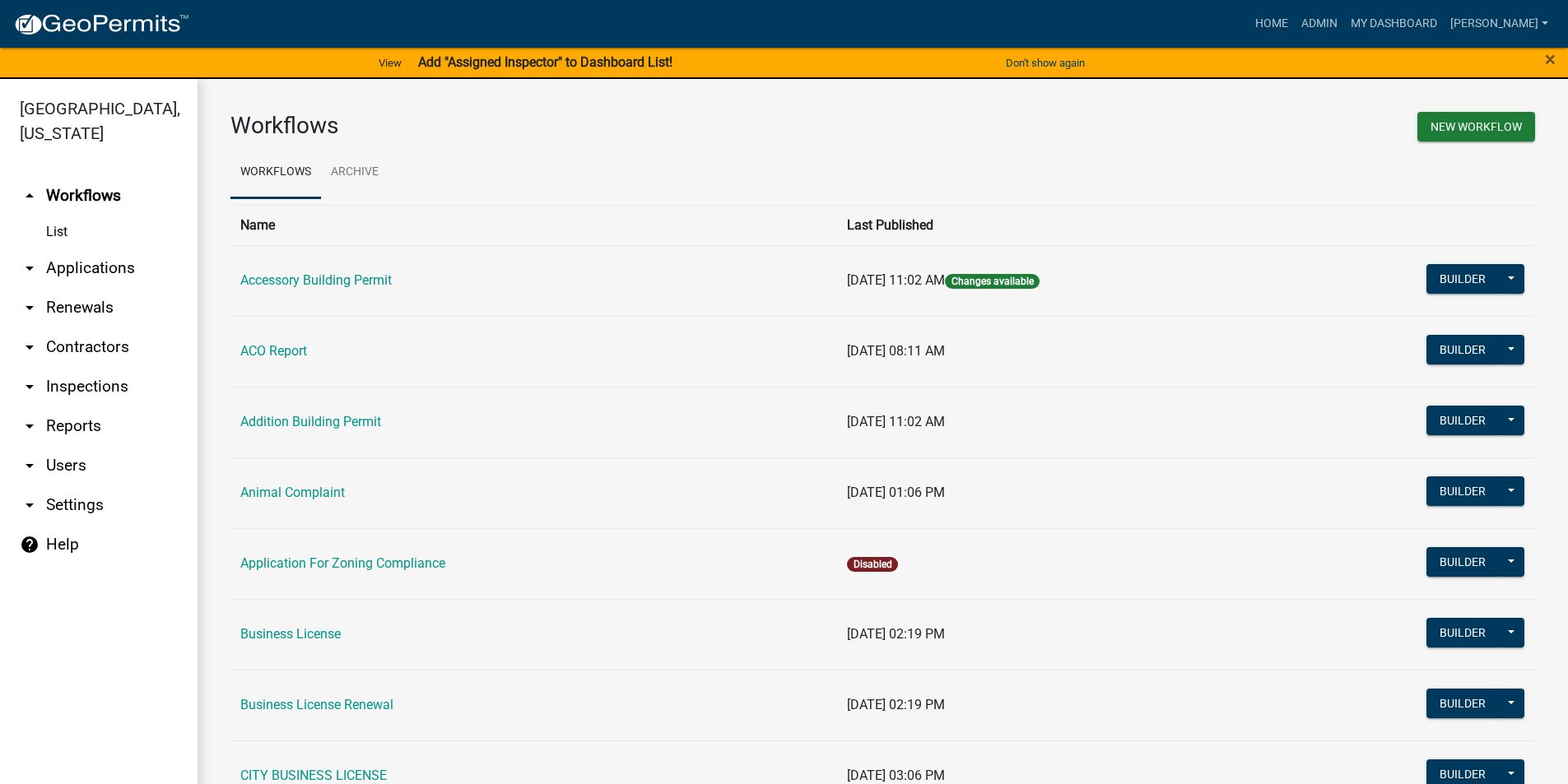
click at [90, 269] on link "arrow_drop_down Applications" at bounding box center [99, 267] width 197 height 40
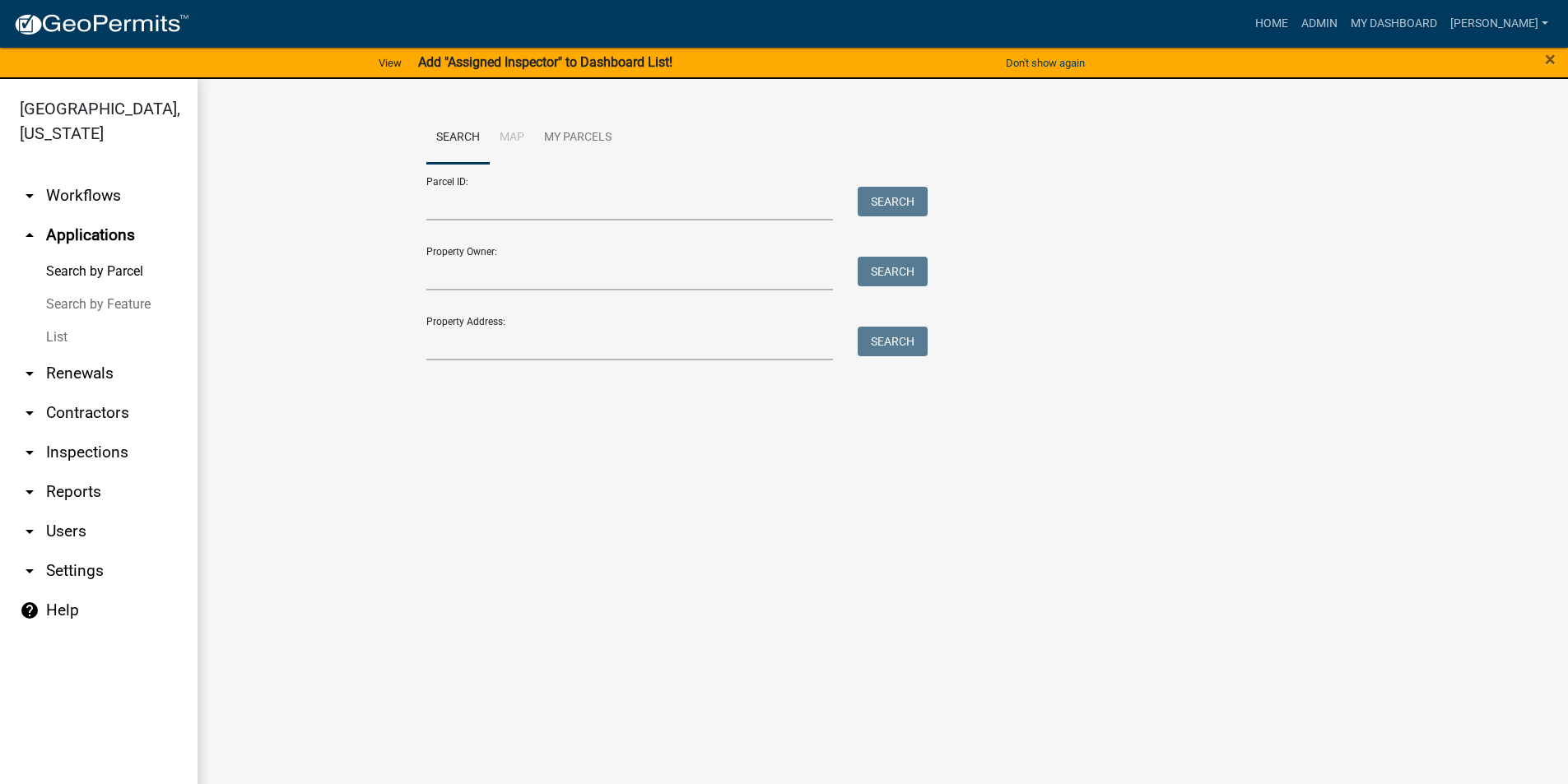
click at [62, 339] on link "List" at bounding box center [99, 337] width 197 height 33
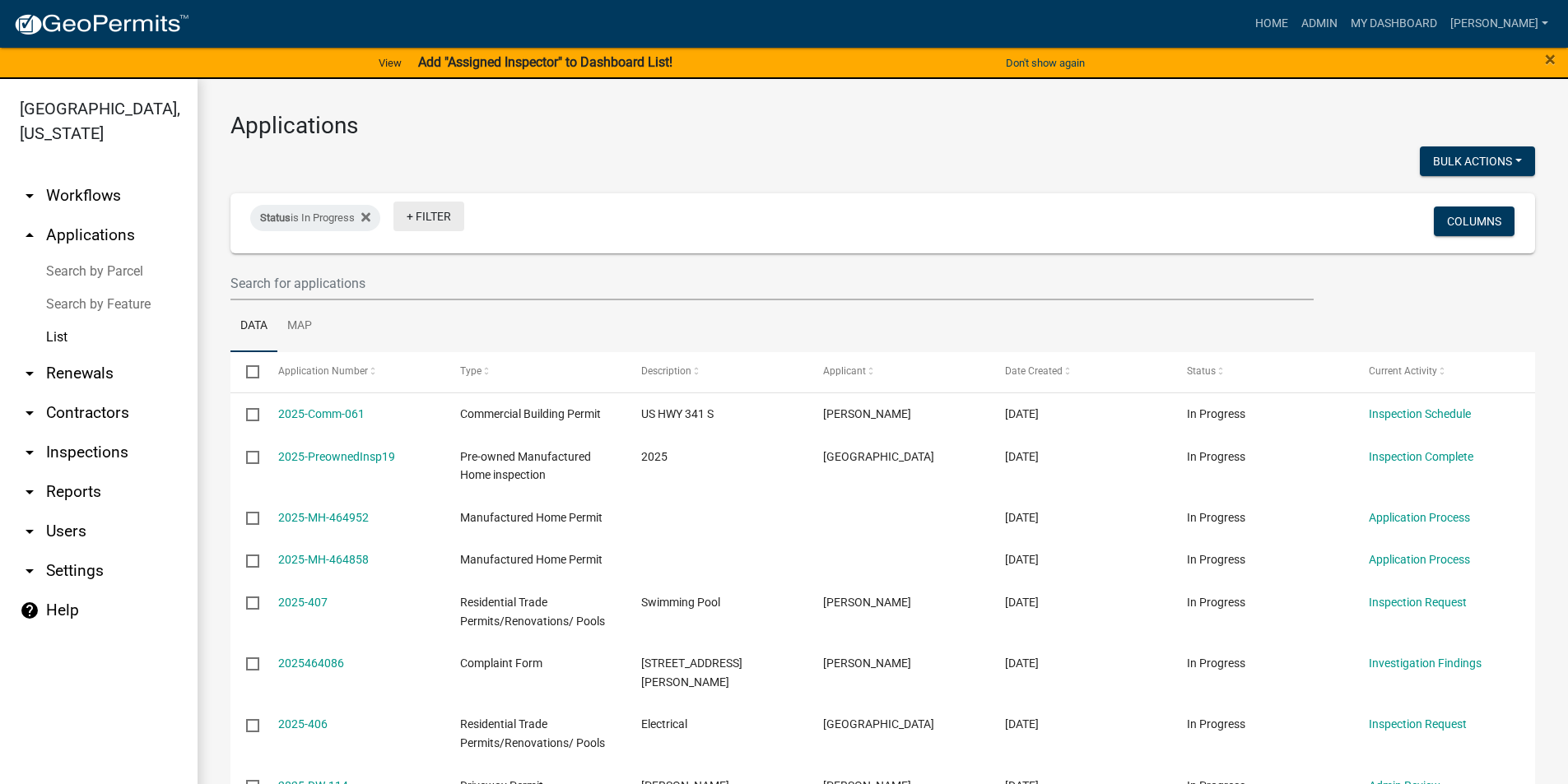
click at [451, 220] on link "+ Filter" at bounding box center [429, 216] width 70 height 30
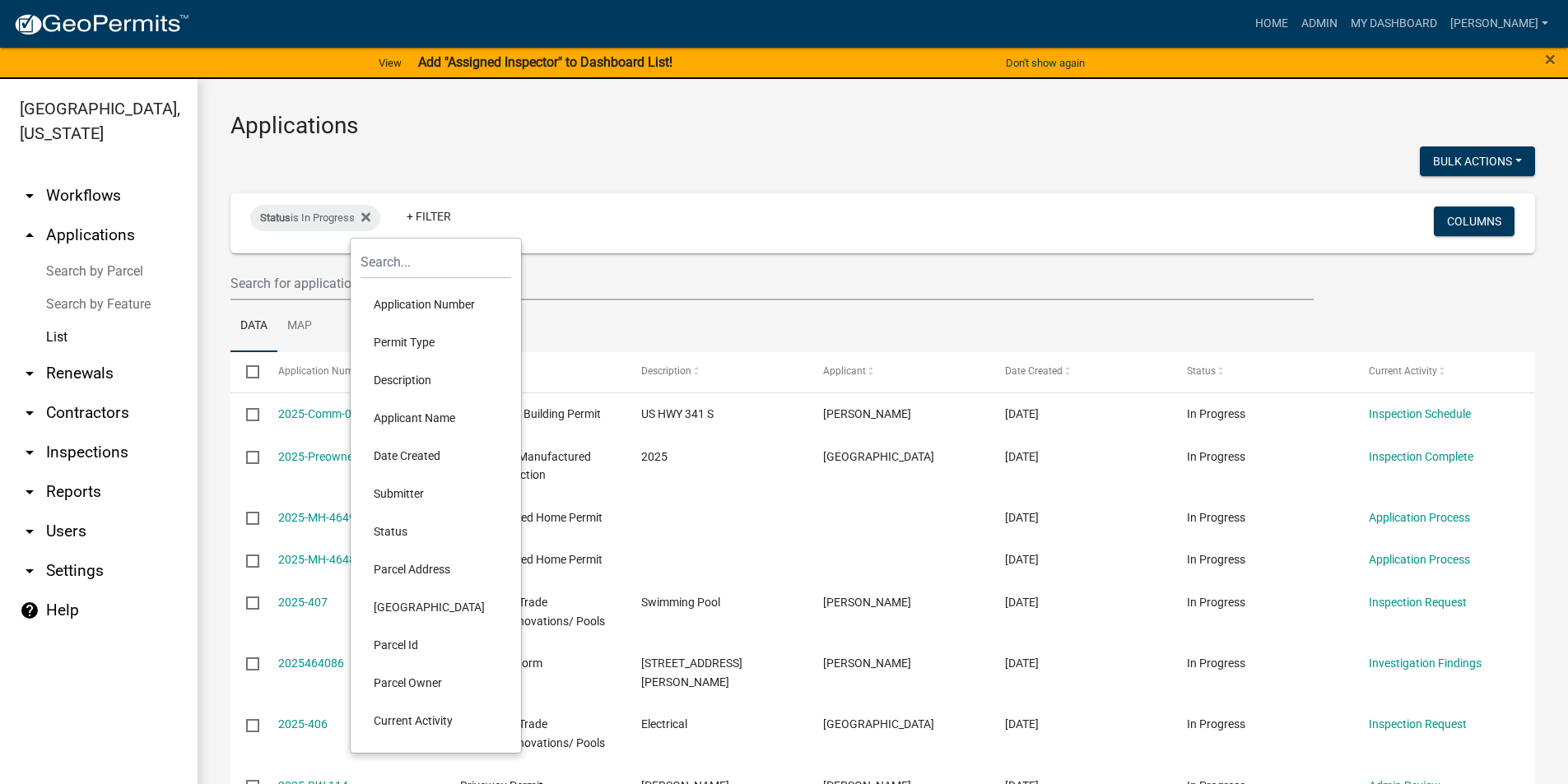
click at [426, 348] on li "Permit Type" at bounding box center [436, 342] width 150 height 38
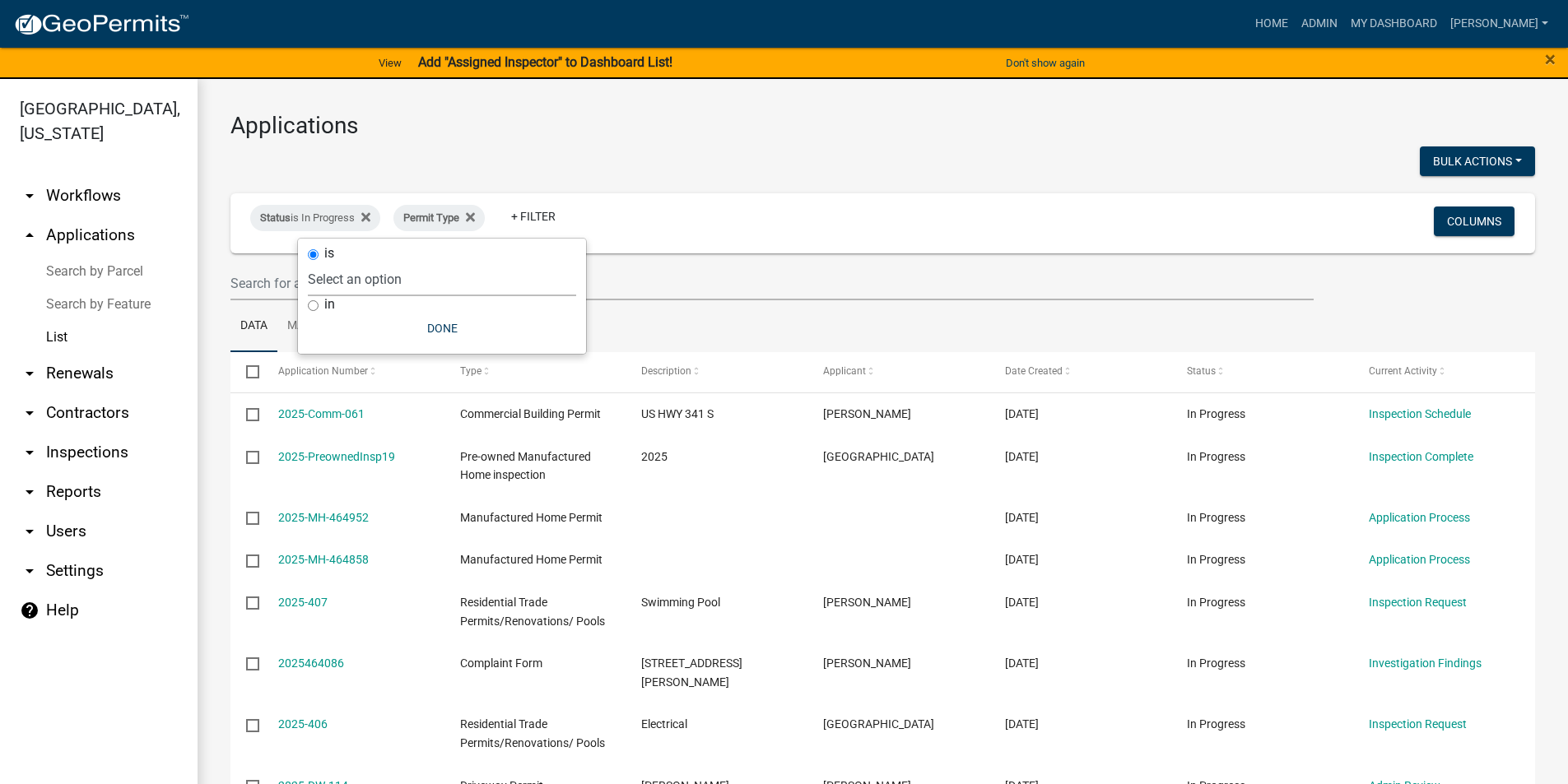
click at [411, 281] on select "Select an option Accessory Building Permit ACO Report Addition Building Permit …" at bounding box center [442, 279] width 268 height 33
select select "322e1bdb-96ea-4133-91af-6f1f14469bb2"
click at [356, 262] on select "Select an option Accessory Building Permit ACO Report Addition Building Permit …" at bounding box center [442, 279] width 268 height 33
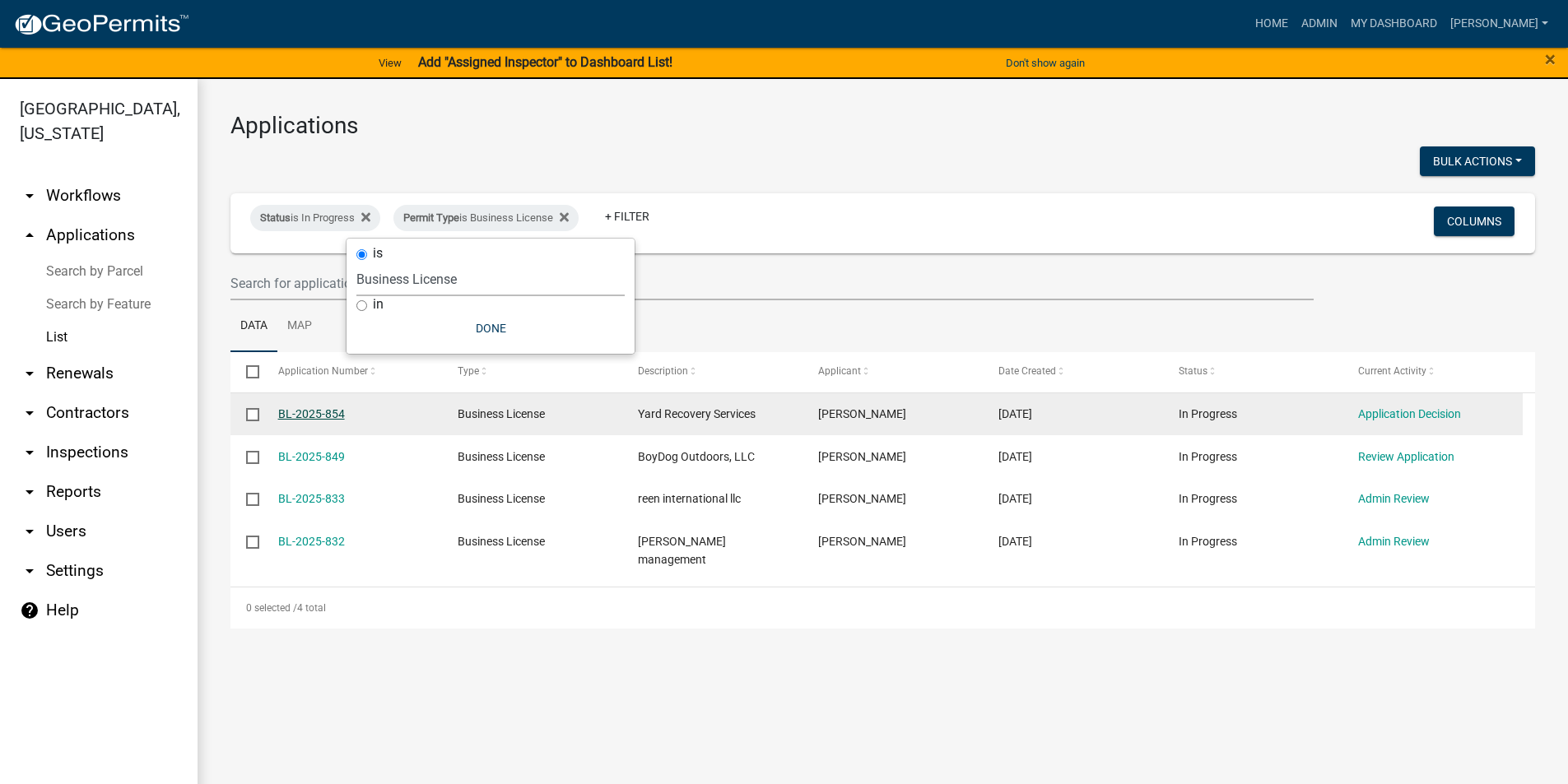
click at [306, 416] on link "BL-2025-854" at bounding box center [311, 414] width 67 height 13
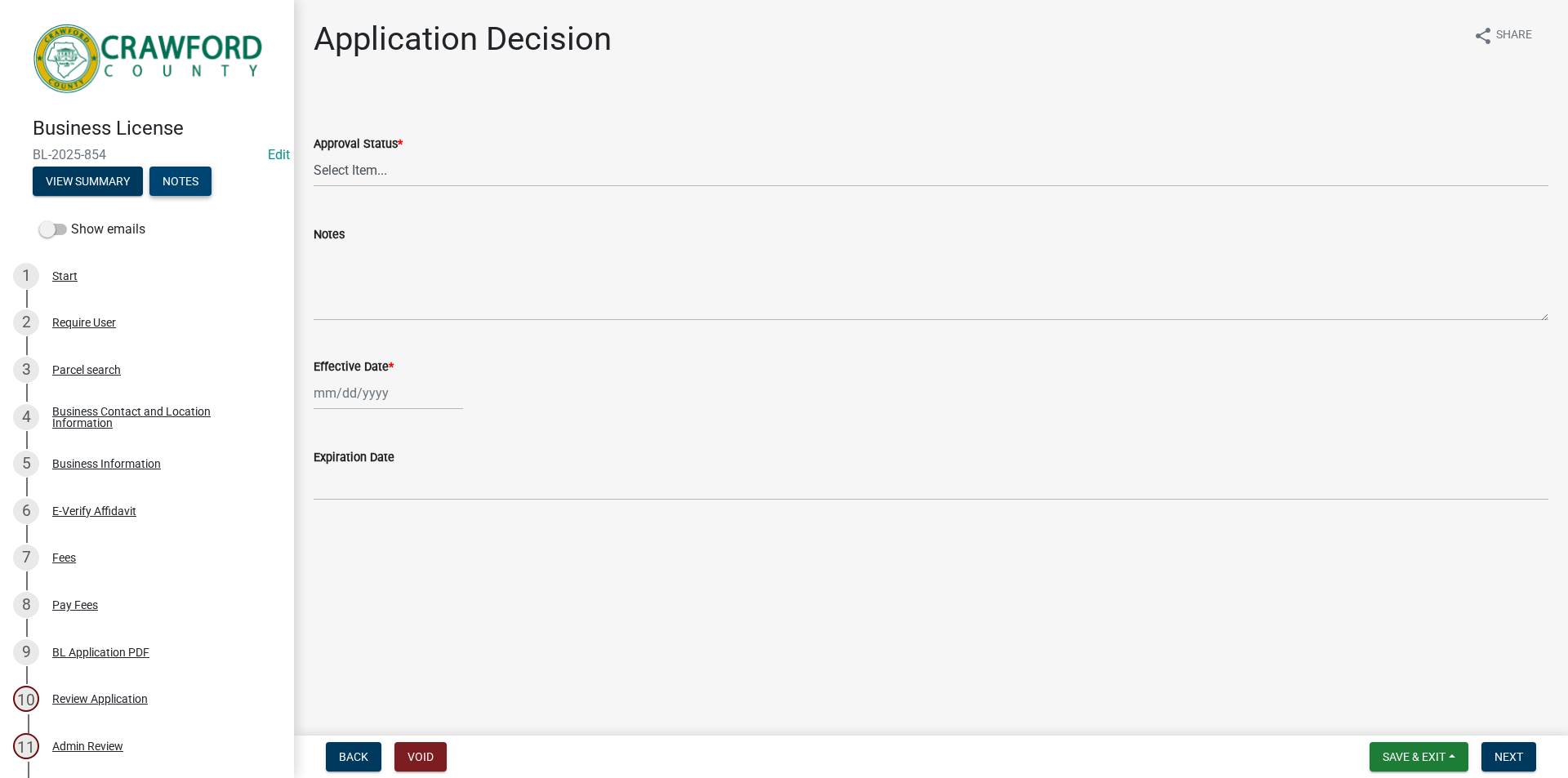
click at [192, 176] on button "Notes" at bounding box center [180, 182] width 62 height 30
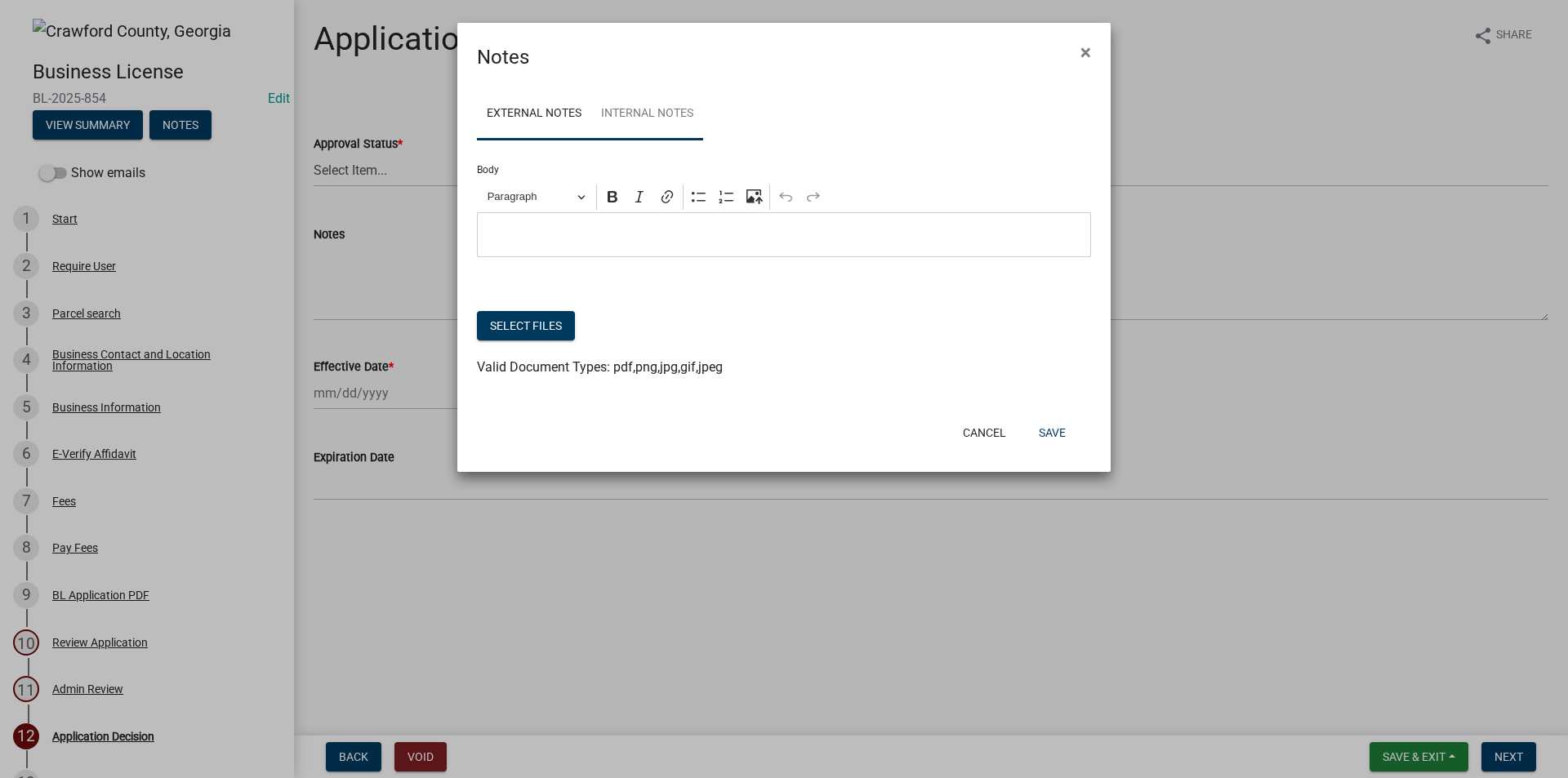
click at [664, 120] on link "Internal Notes" at bounding box center [647, 114] width 112 height 52
click at [1001, 440] on button "Cancel" at bounding box center [984, 433] width 69 height 30
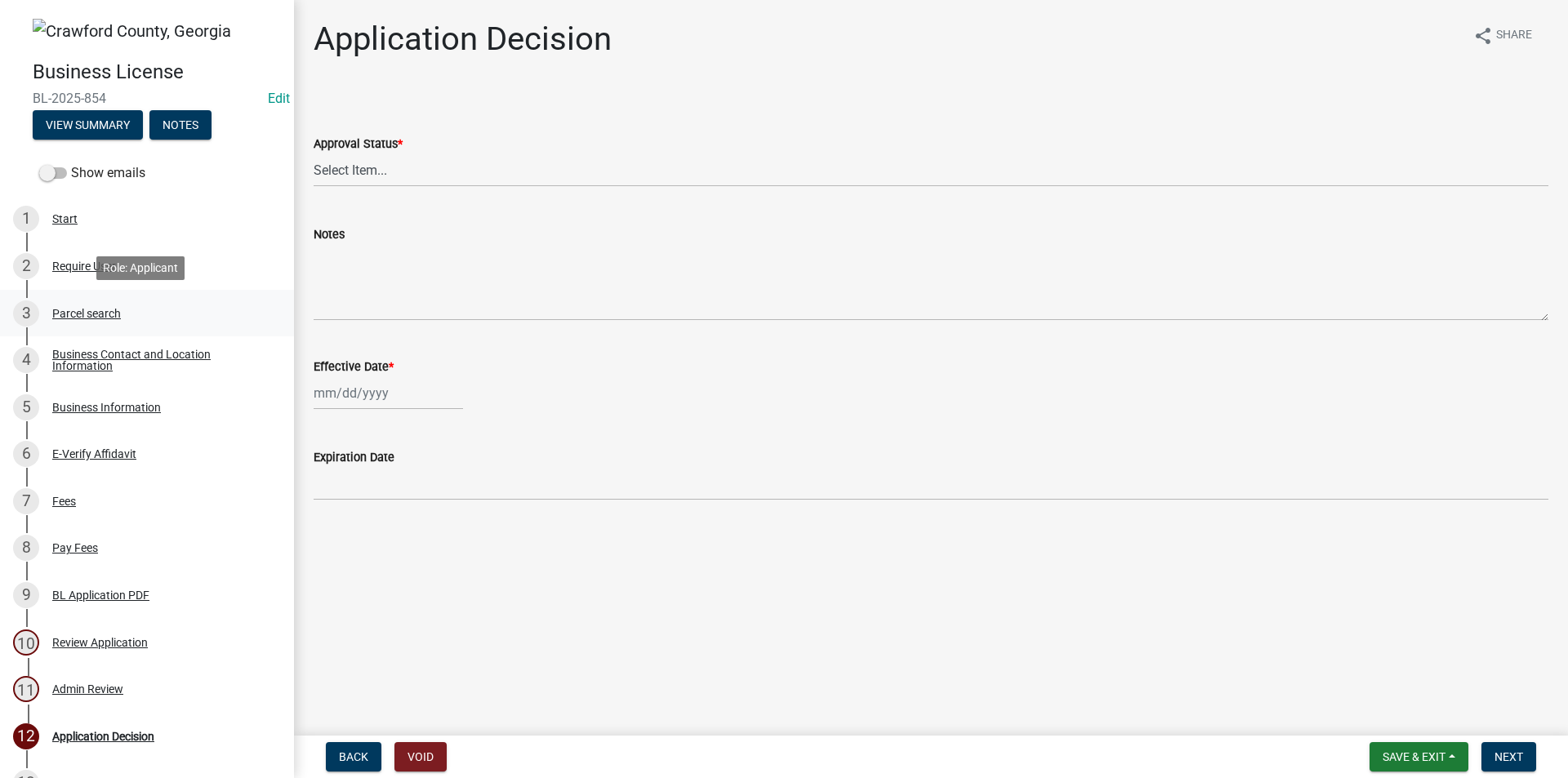
click at [102, 318] on div "Parcel search" at bounding box center [86, 313] width 69 height 11
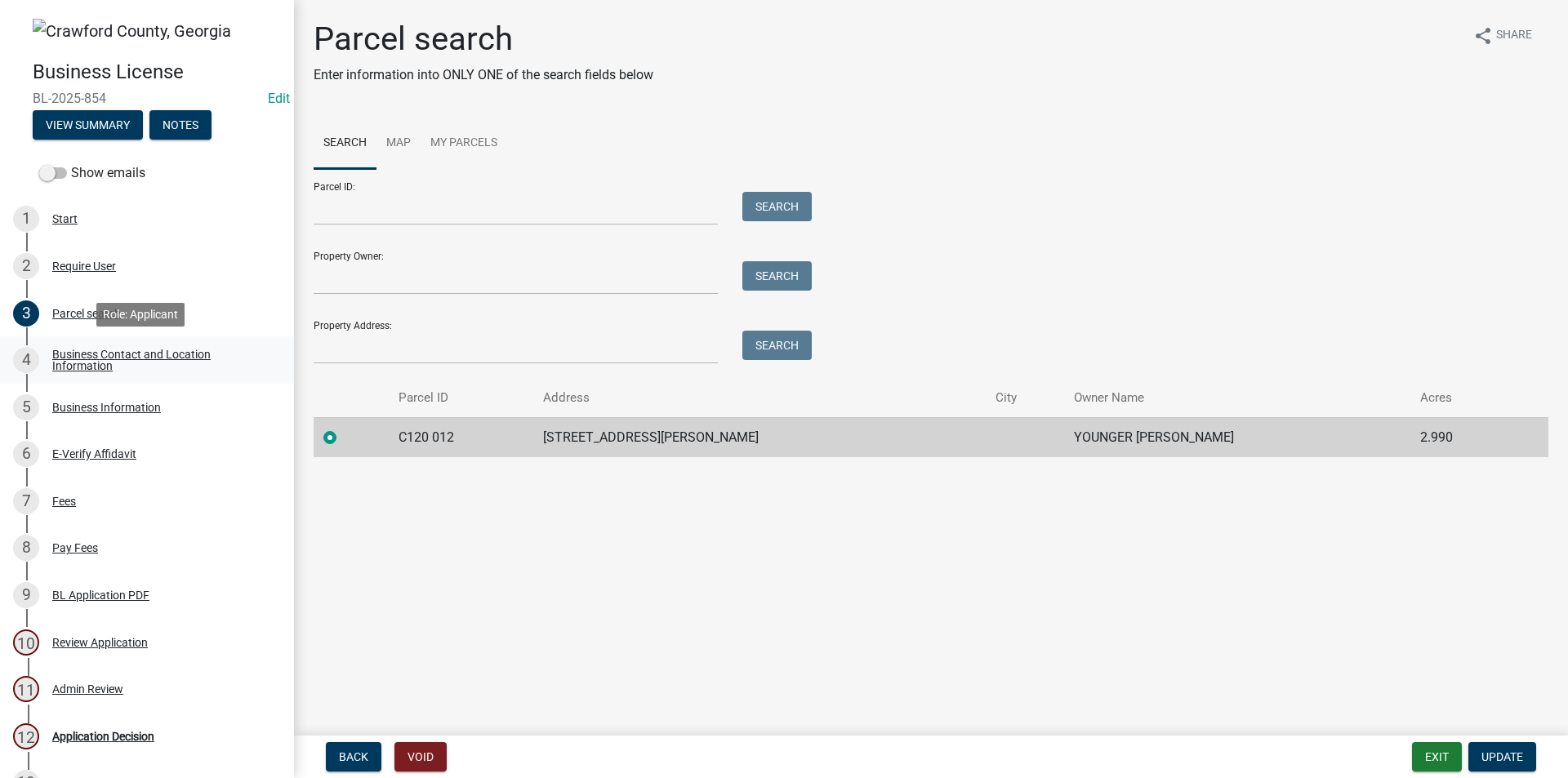
click at [59, 361] on div "Business Contact and Location Information" at bounding box center [160, 360] width 216 height 23
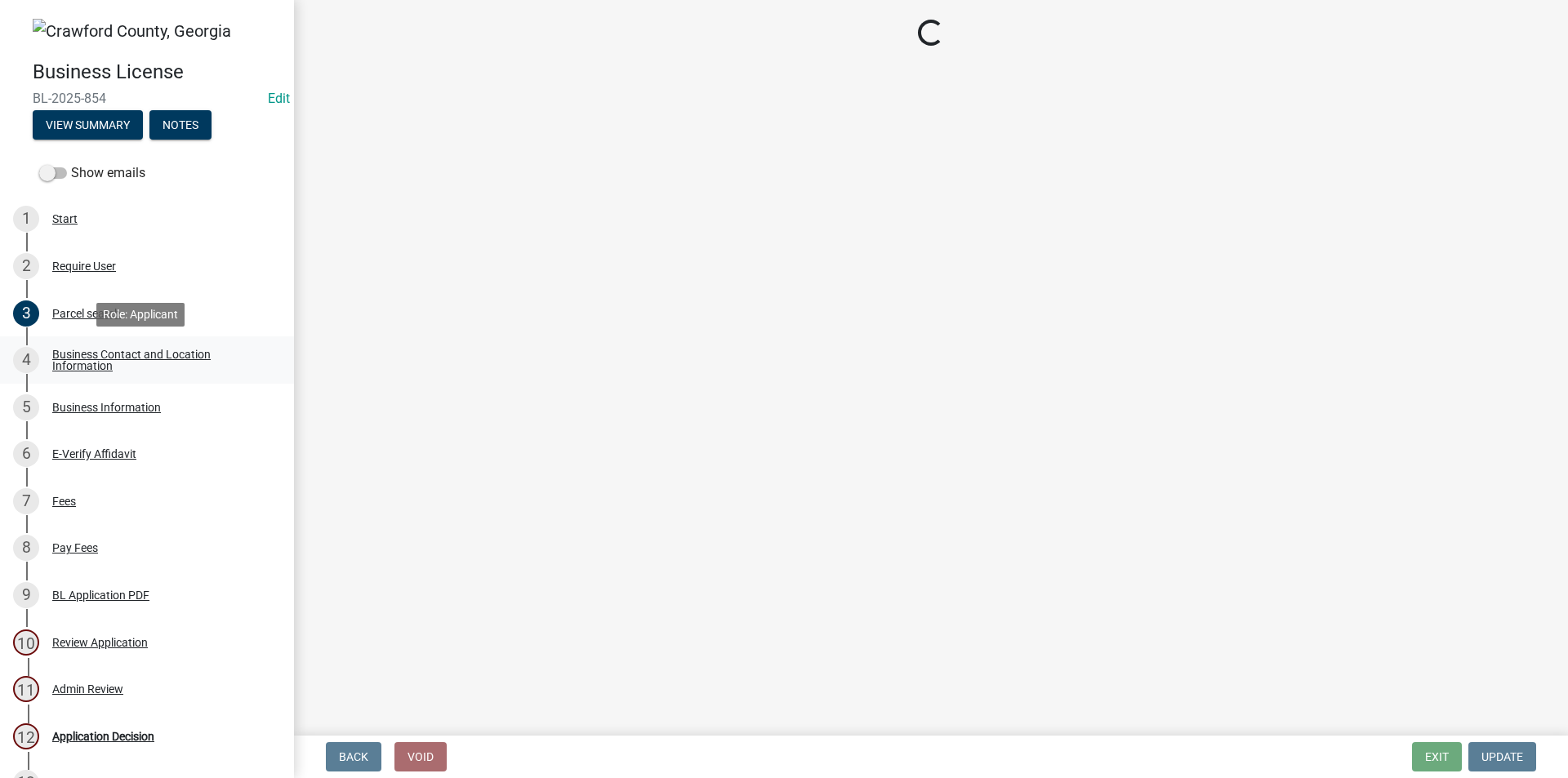
select select "GA"
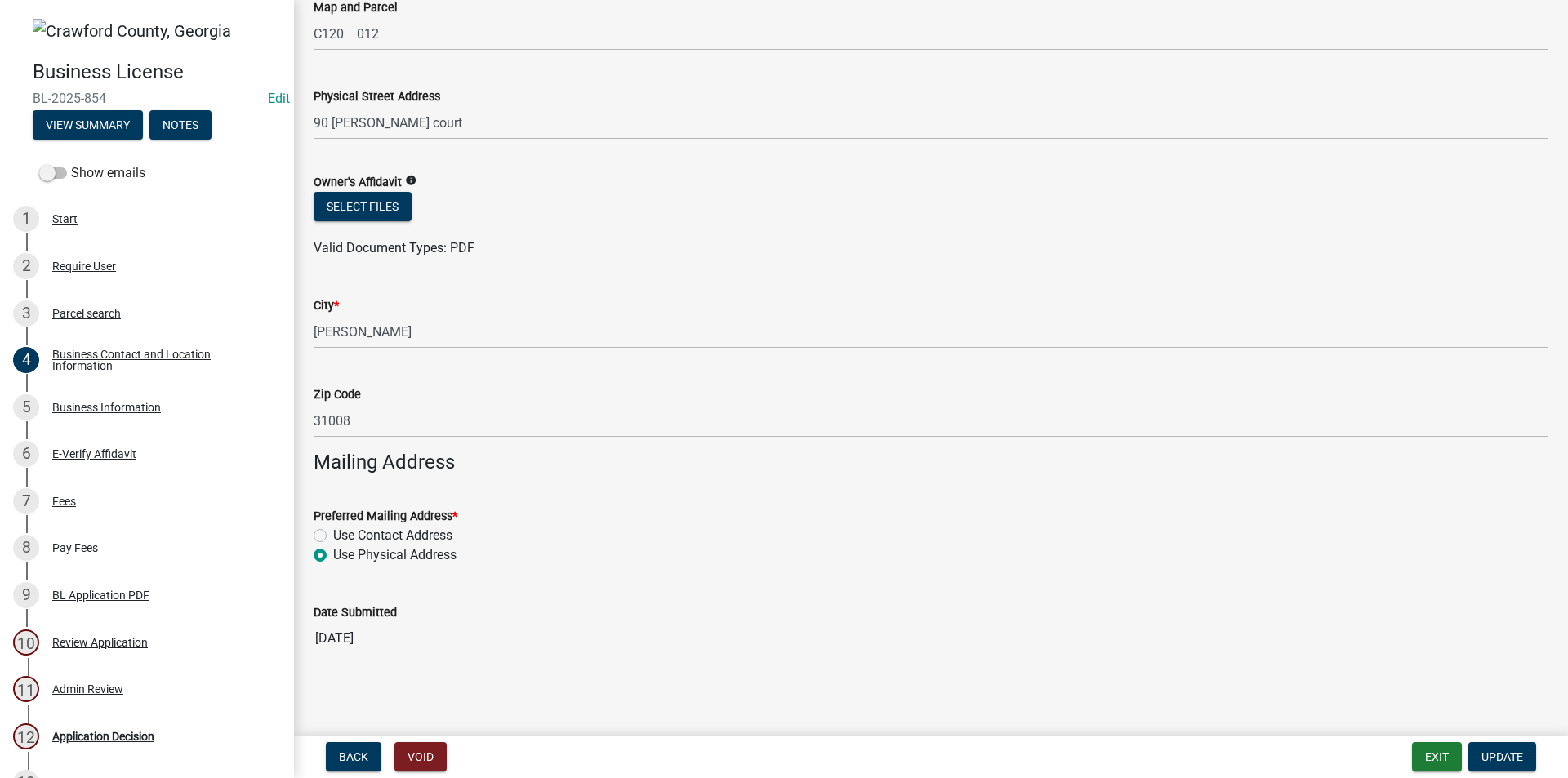
scroll to position [1517, 0]
click at [94, 408] on div "Business Information" at bounding box center [107, 407] width 108 height 11
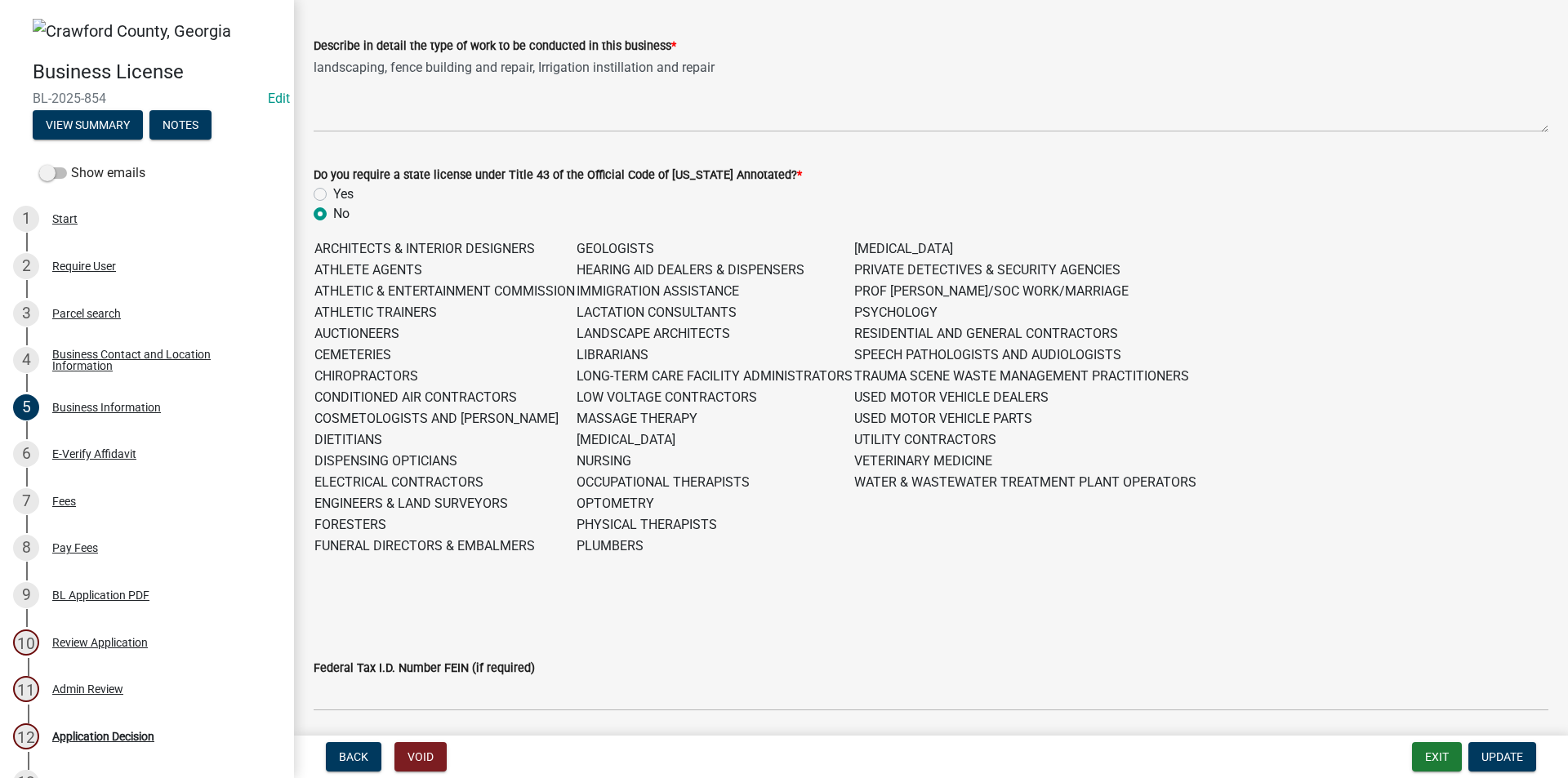
scroll to position [409, 0]
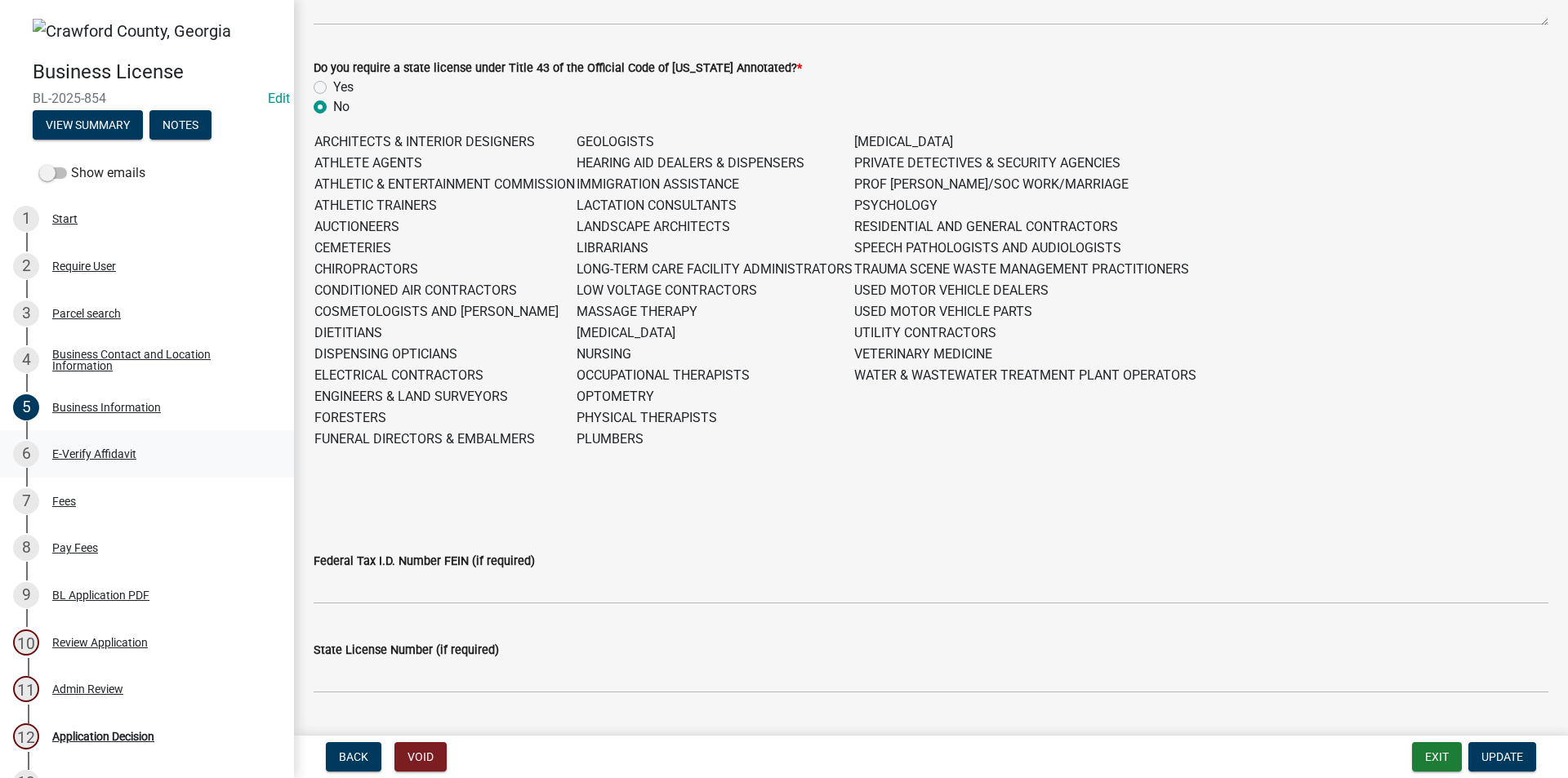
click at [101, 453] on div "E-Verify Affidavit" at bounding box center [94, 453] width 84 height 11
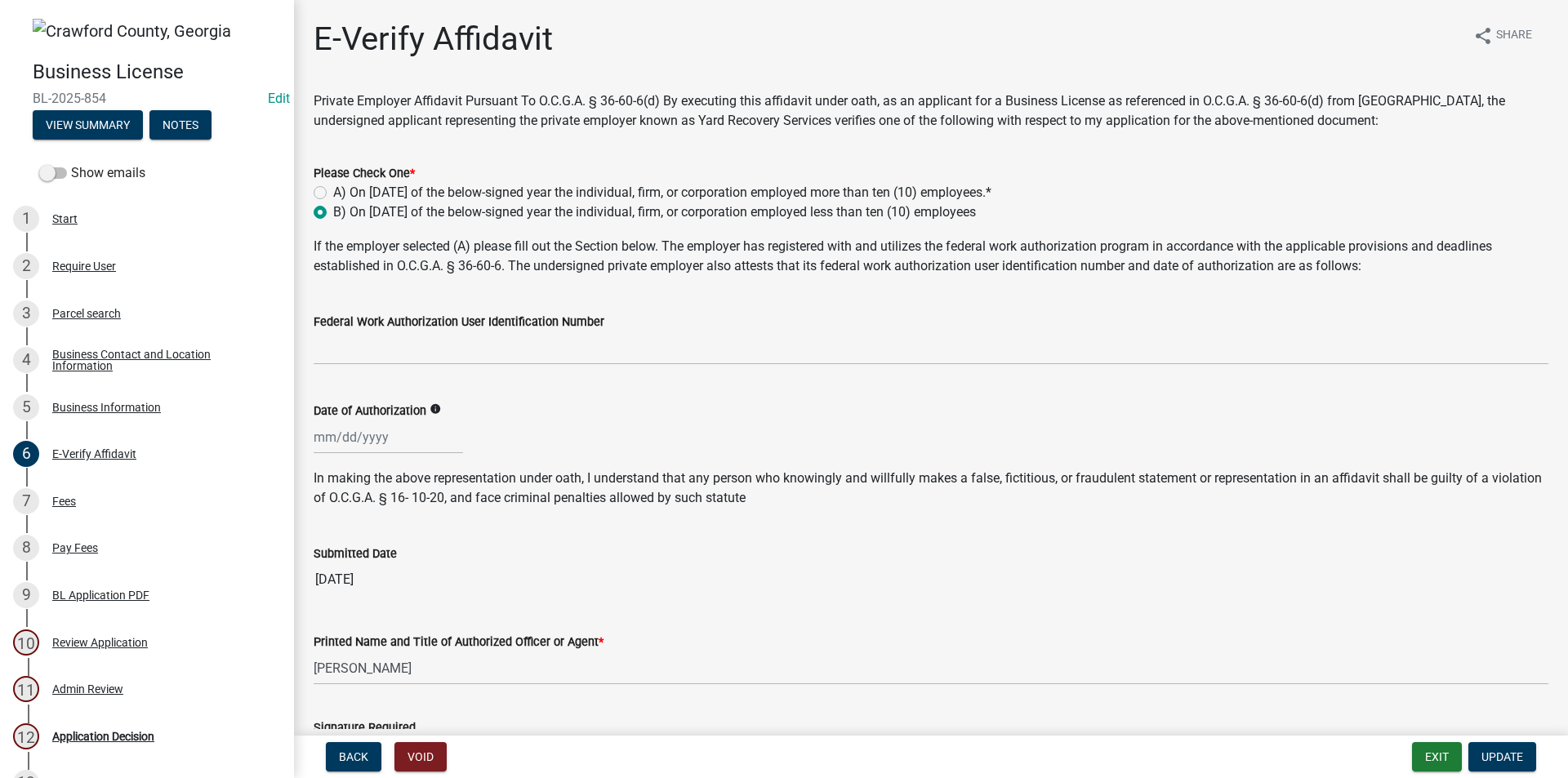
scroll to position [315, 0]
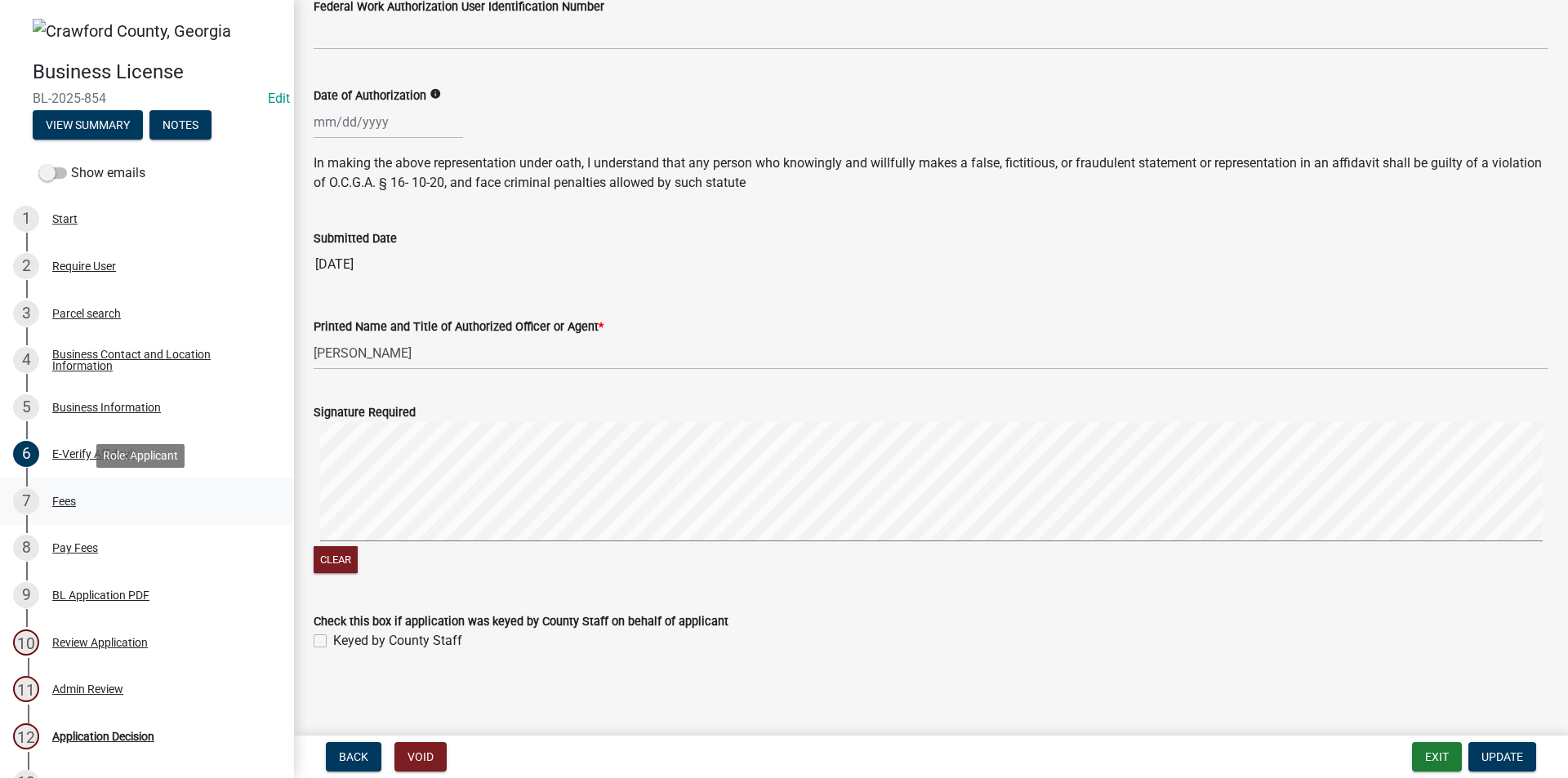
click at [58, 499] on div "Fees" at bounding box center [64, 501] width 24 height 11
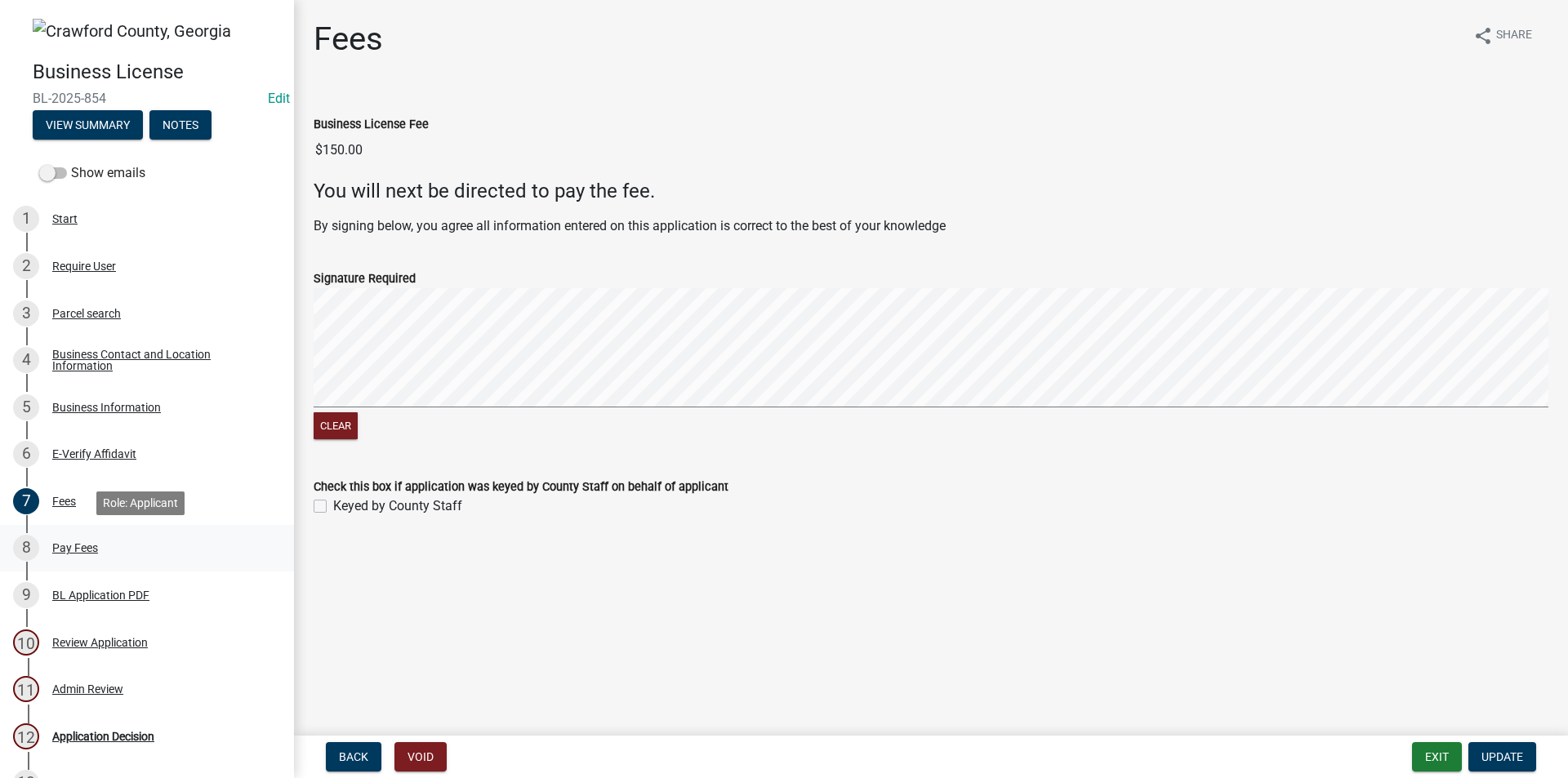
click at [66, 544] on div "Pay Fees" at bounding box center [75, 547] width 45 height 11
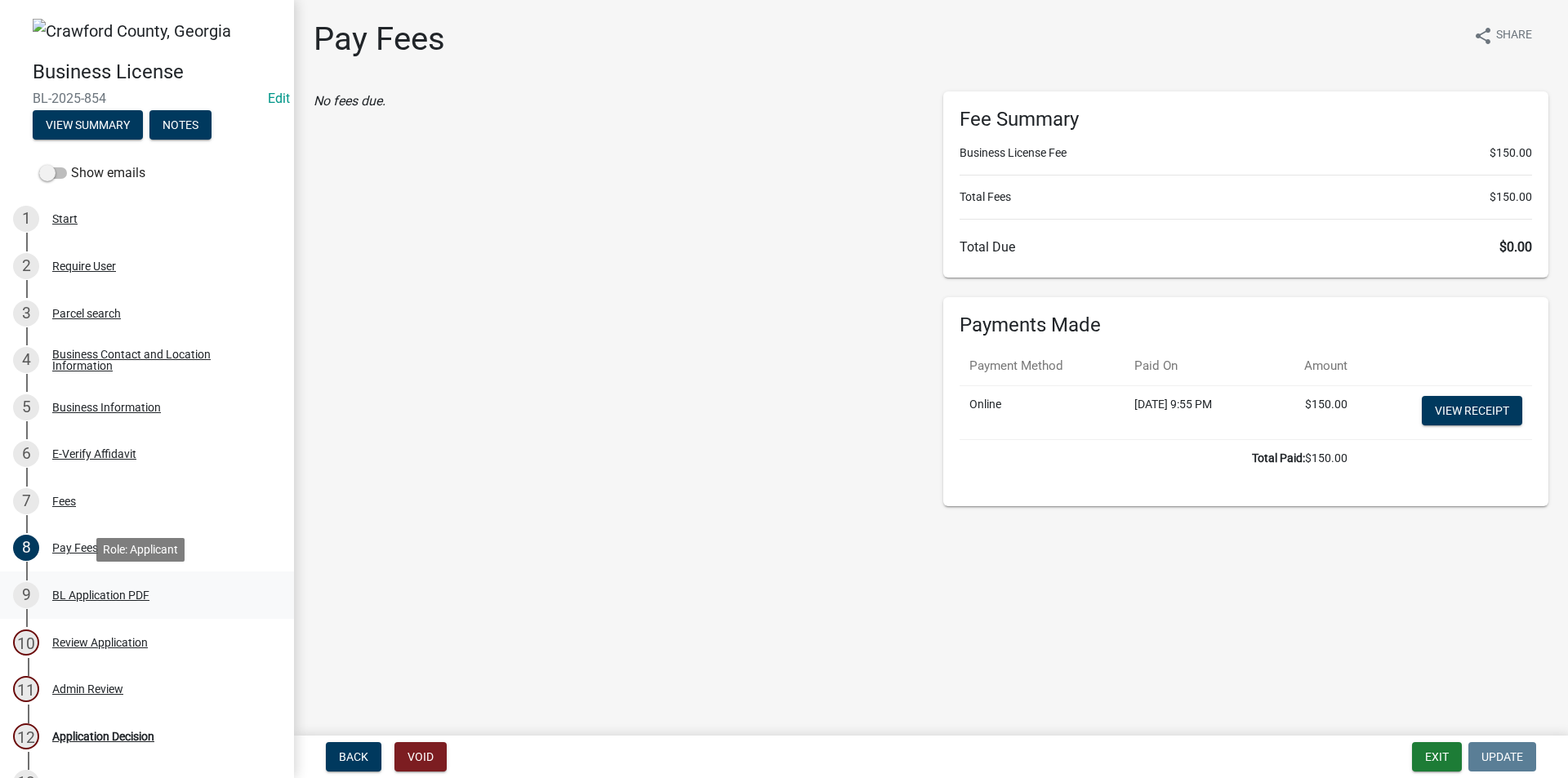
click at [84, 593] on div "BL Application PDF" at bounding box center [100, 595] width 97 height 11
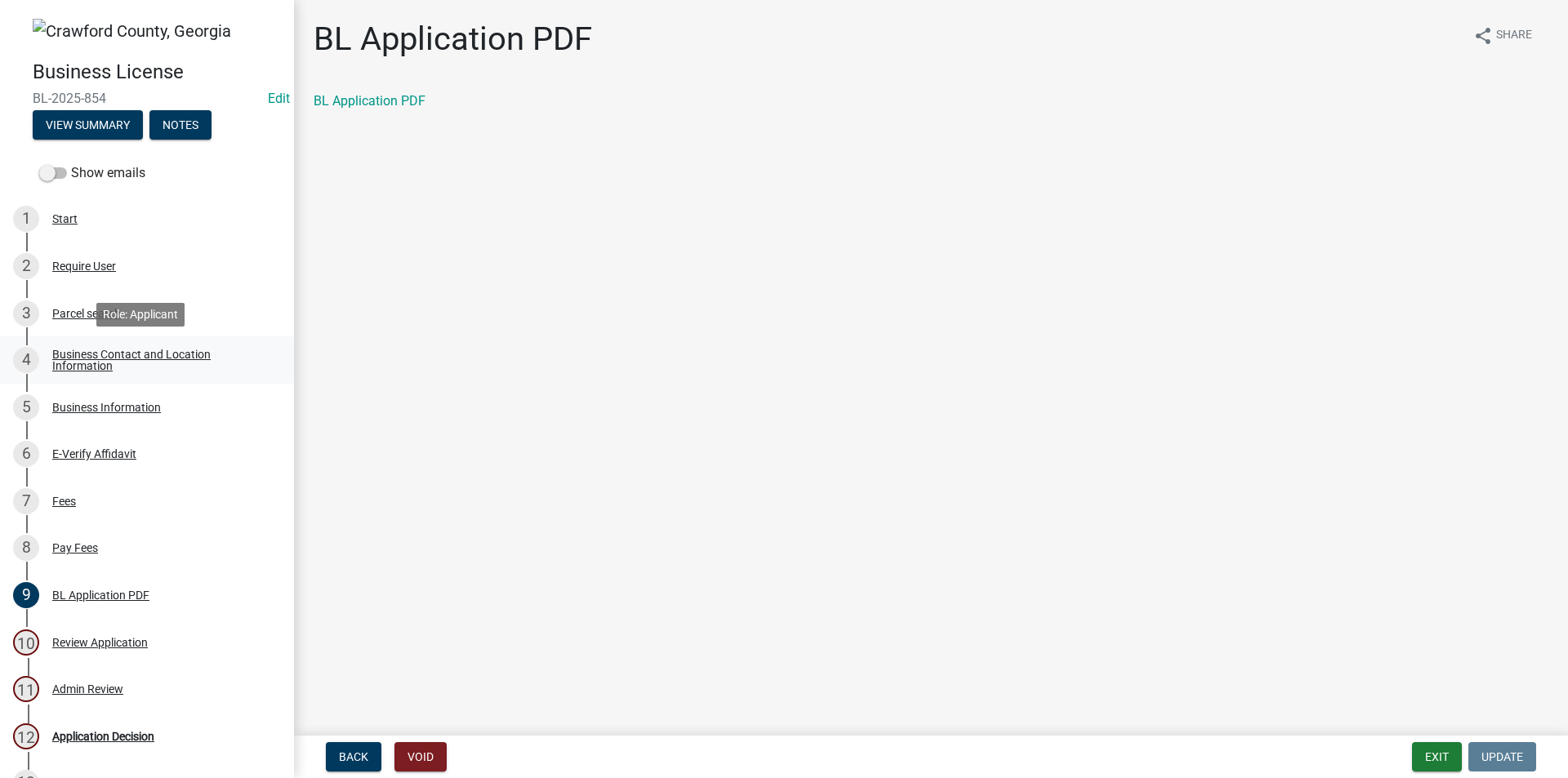
click at [75, 367] on div "Business Contact and Location Information" at bounding box center [160, 360] width 216 height 23
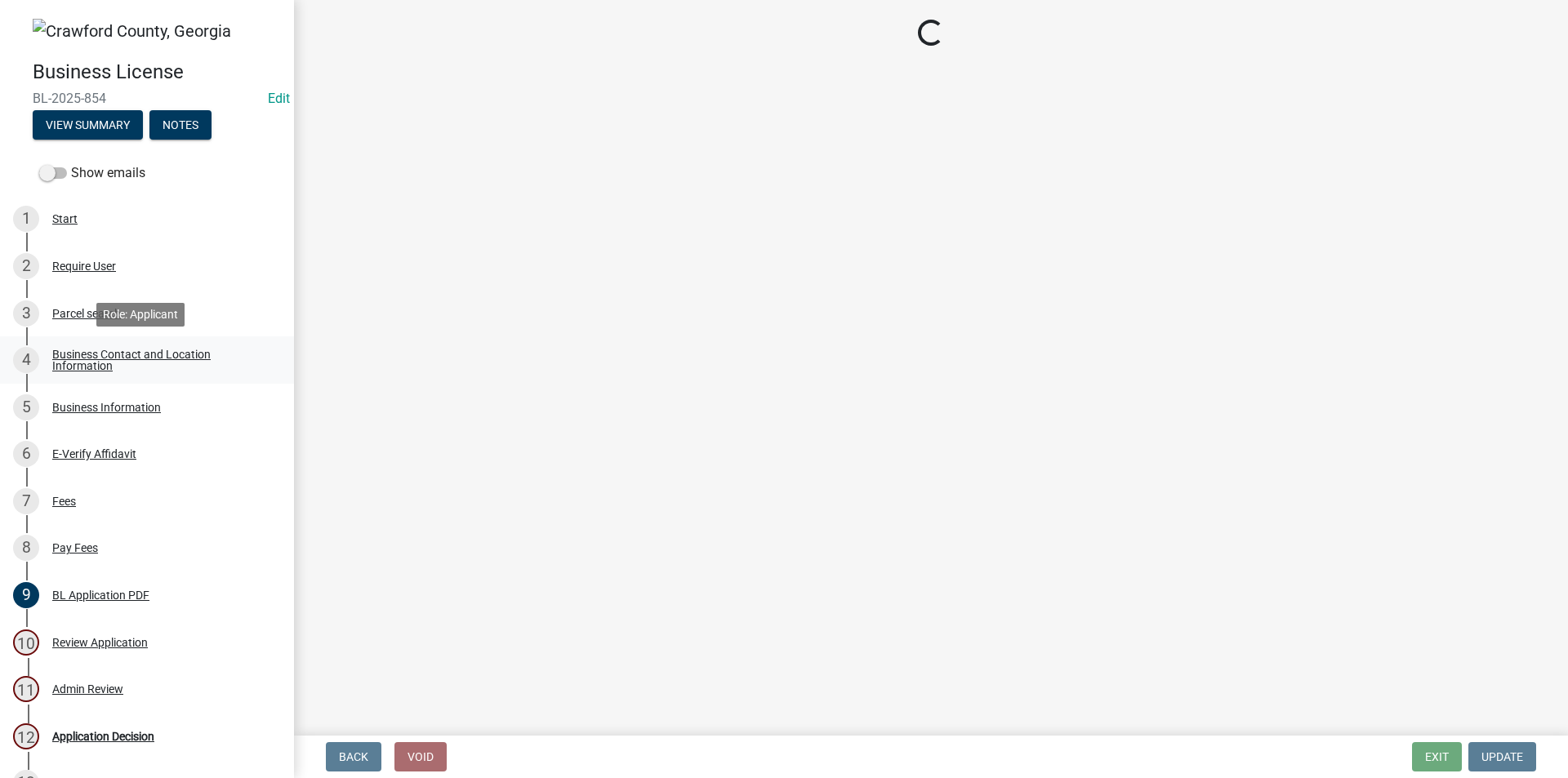
select select "GA"
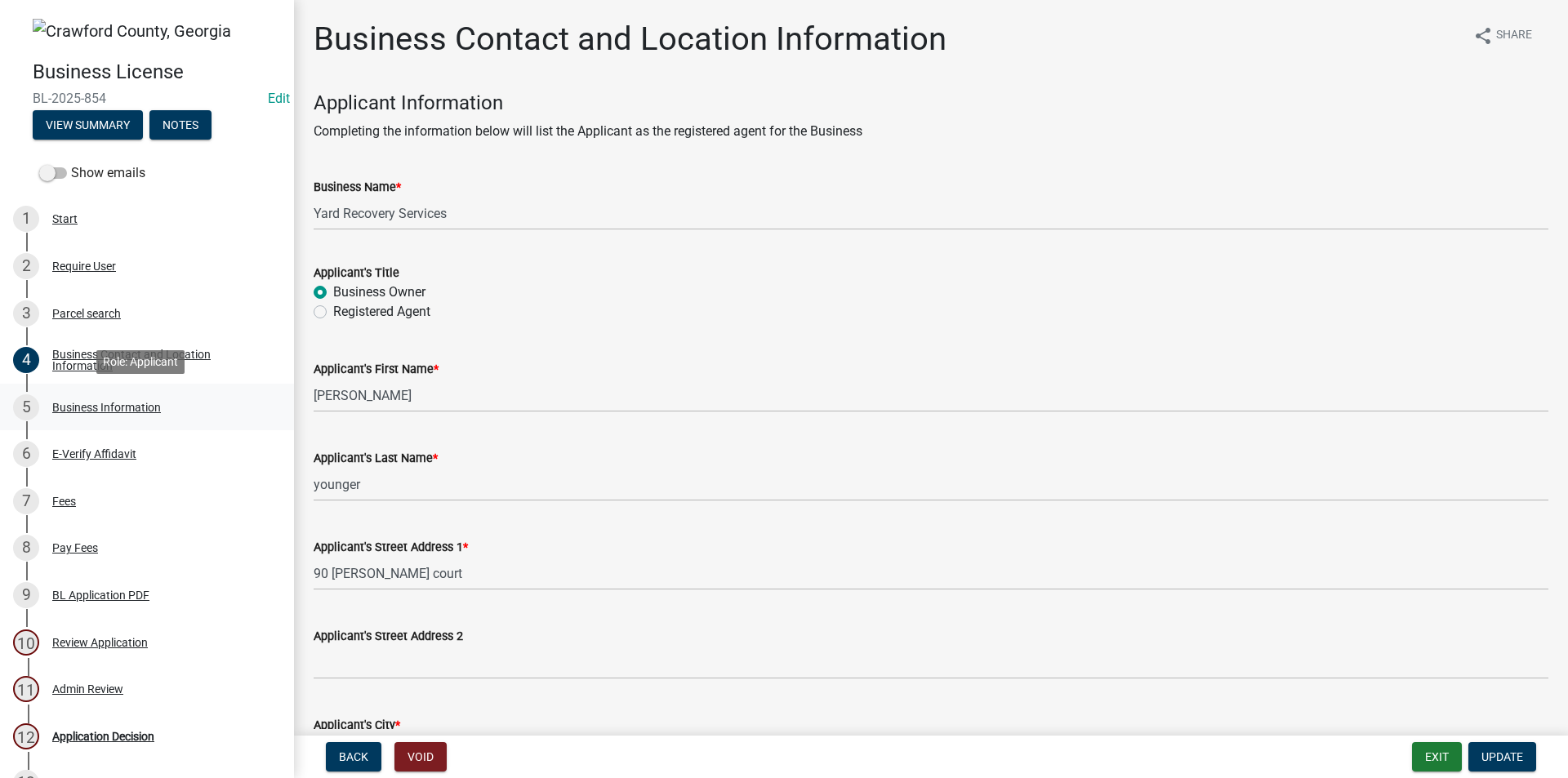
click at [108, 410] on div "Business Information" at bounding box center [107, 407] width 108 height 11
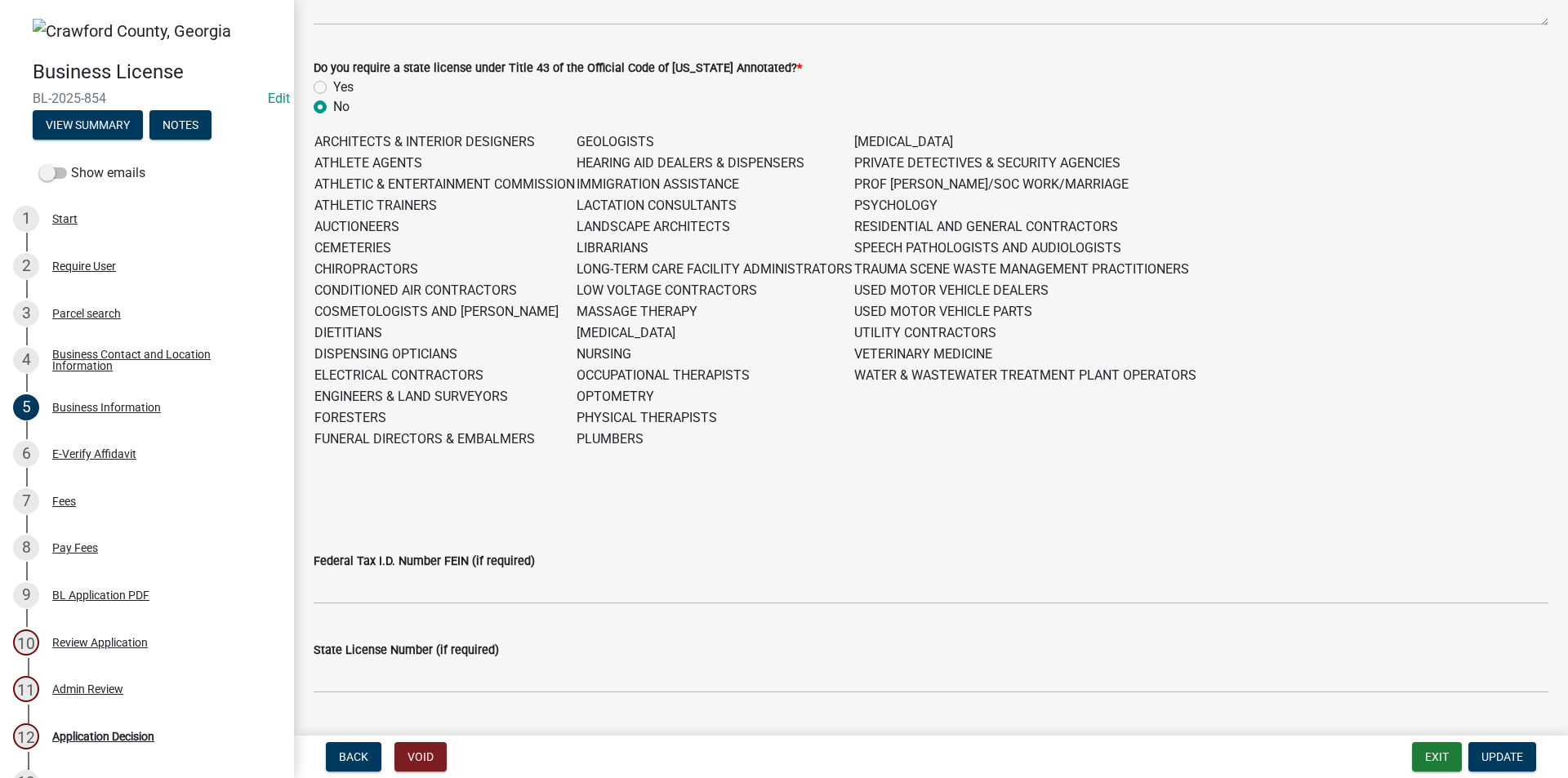
scroll to position [569, 0]
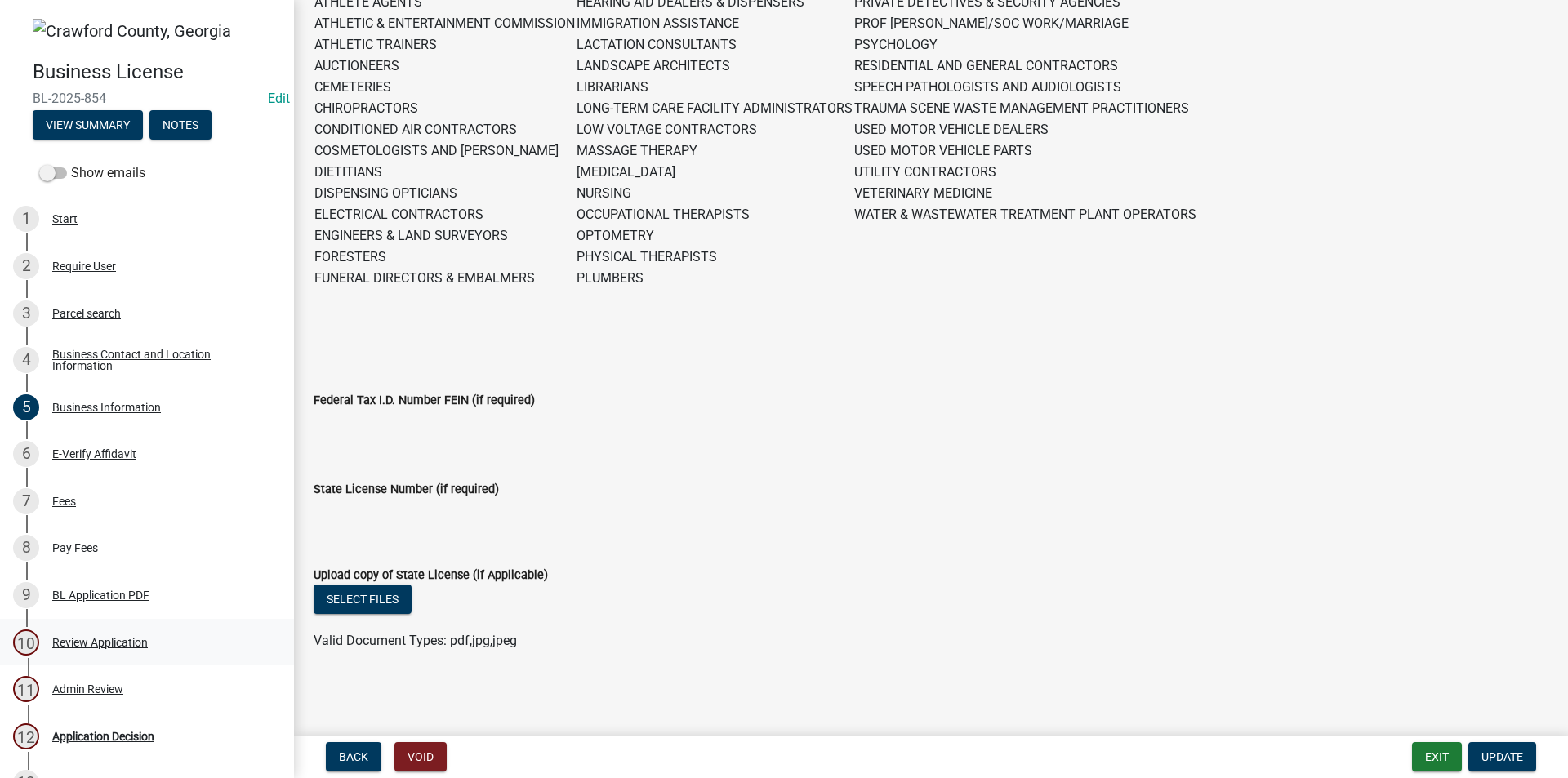
click at [114, 647] on div "Review Application" at bounding box center [100, 642] width 95 height 11
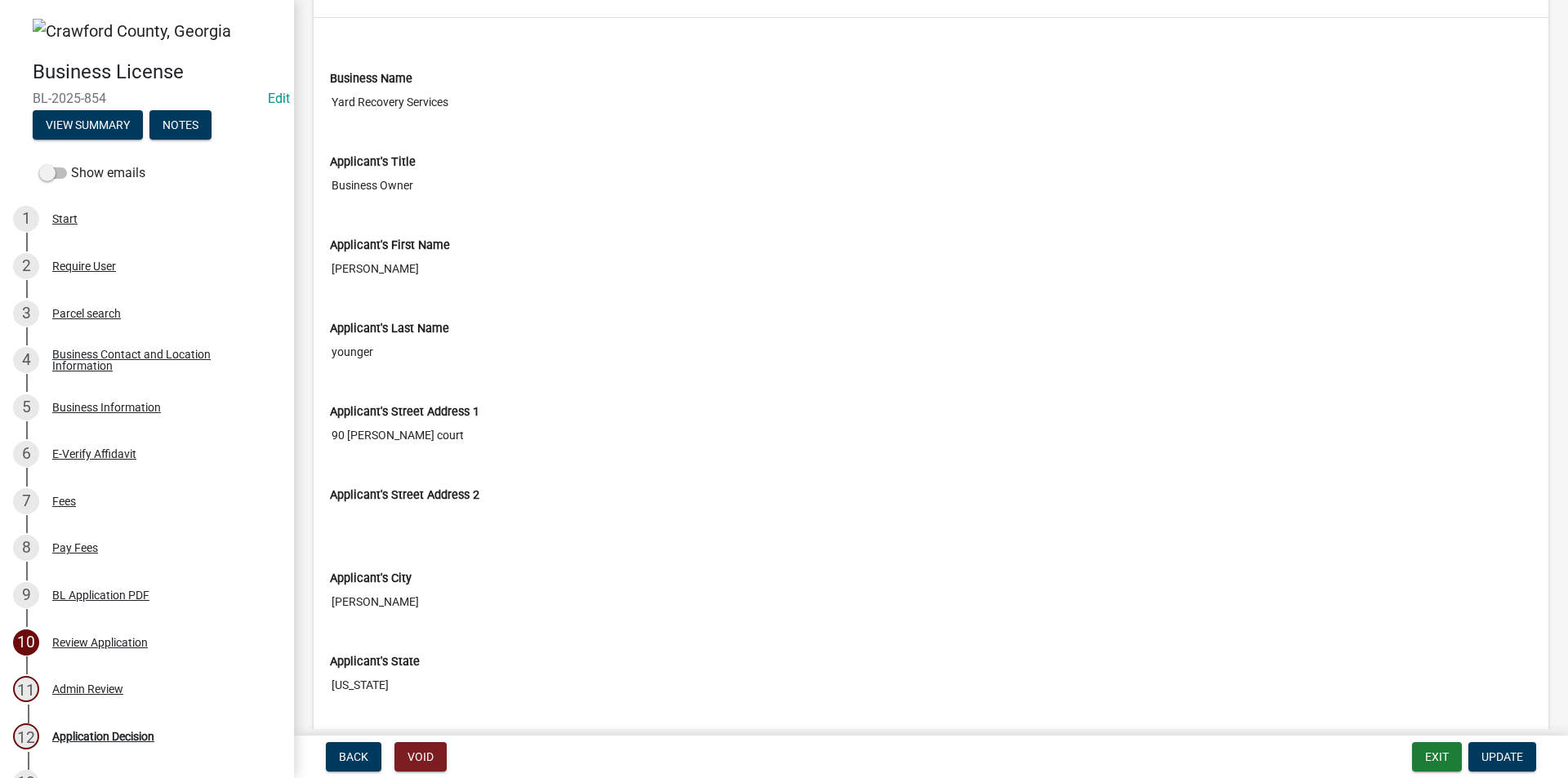
scroll to position [816, 0]
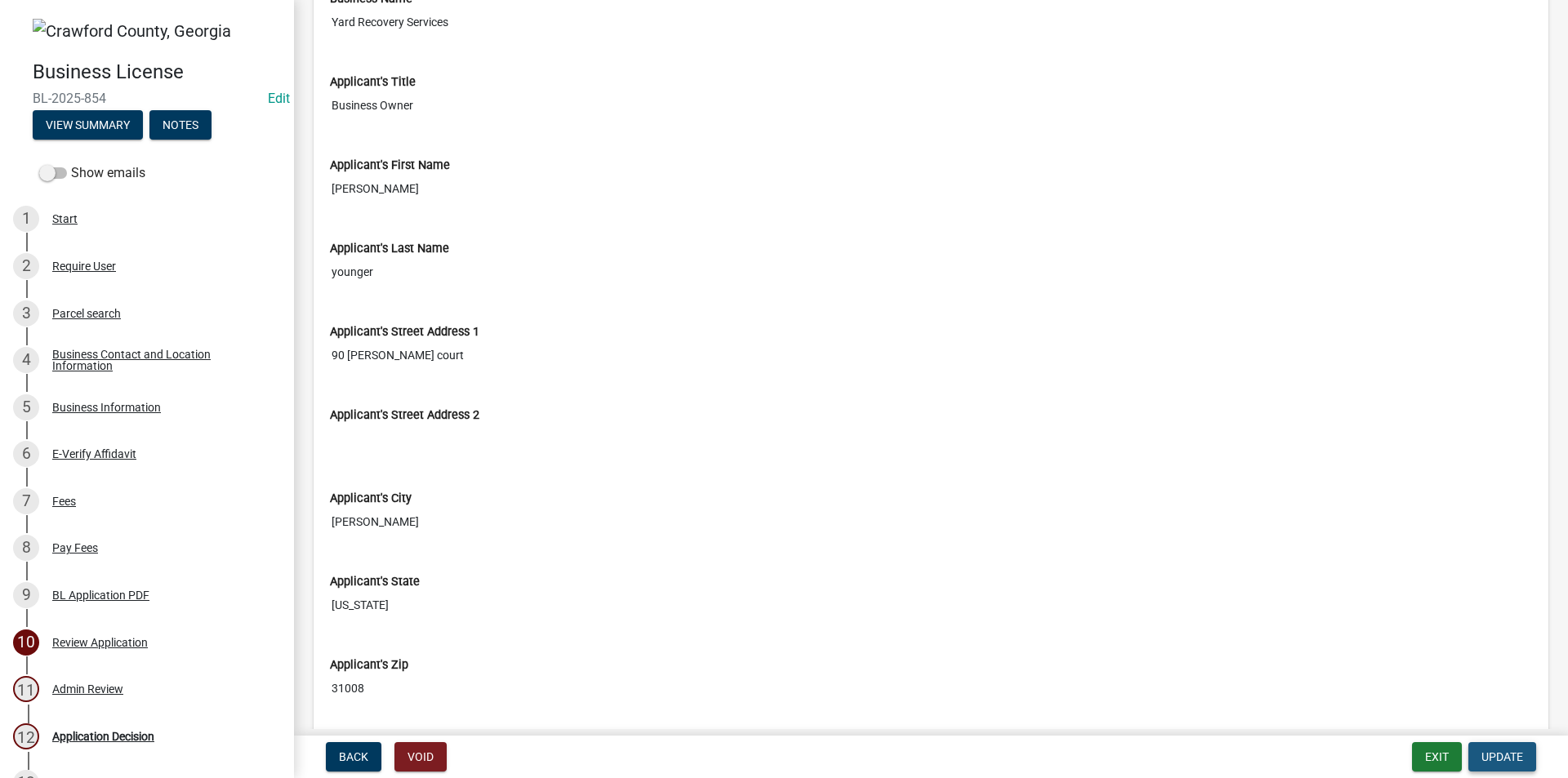
click at [1510, 758] on span "Update" at bounding box center [1503, 756] width 42 height 13
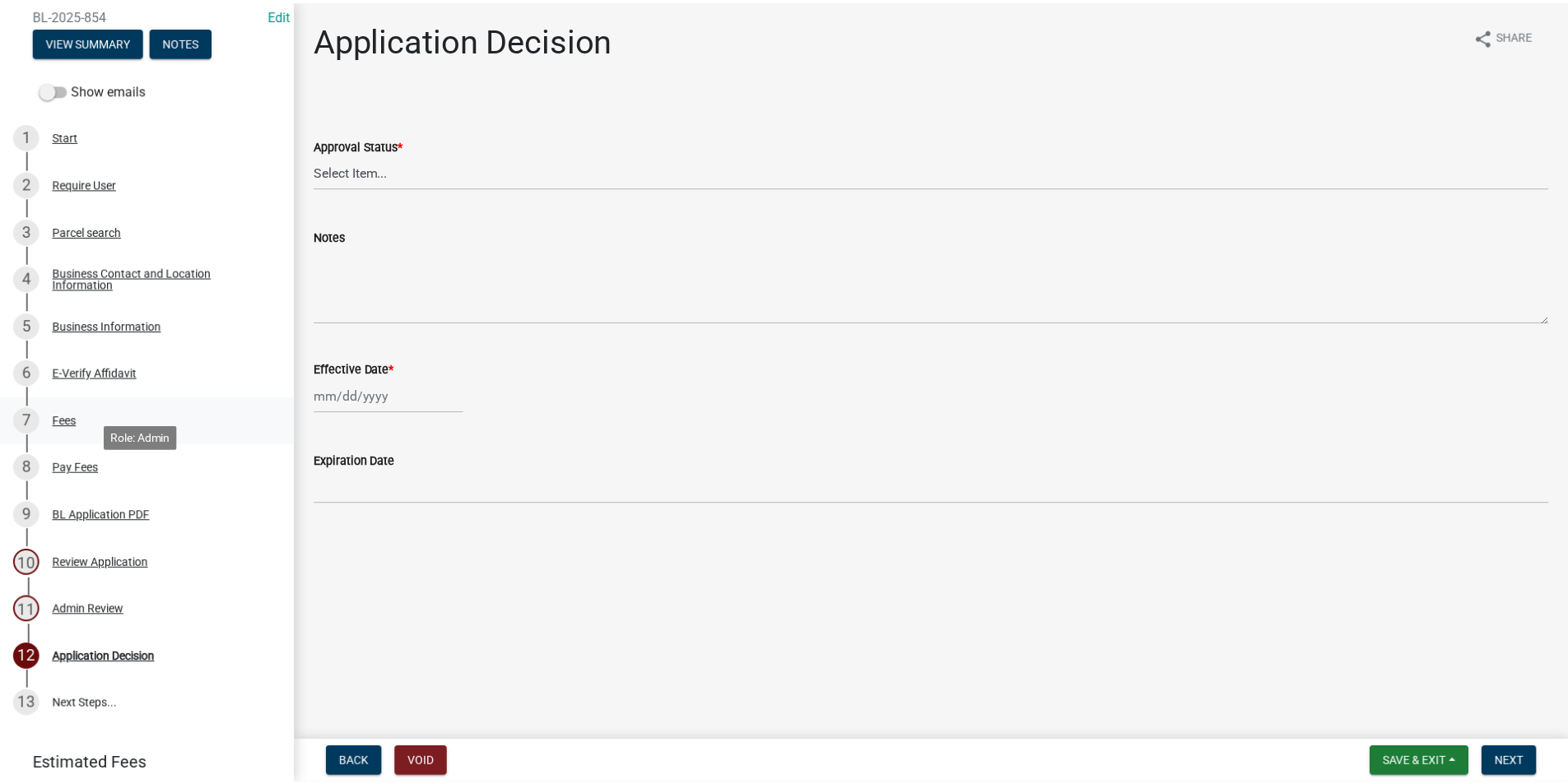
scroll to position [165, 0]
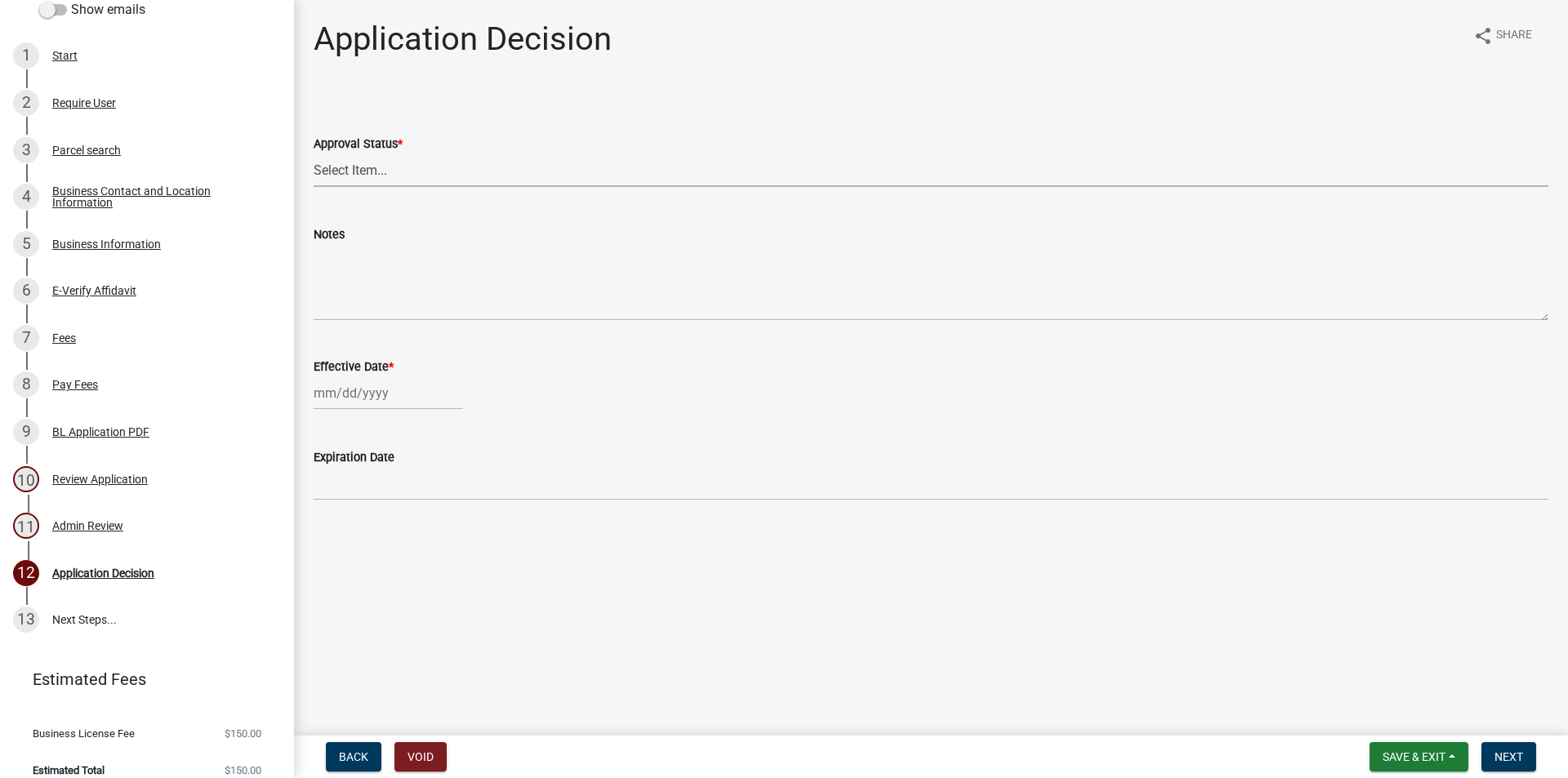
click at [413, 174] on select "Select Item... Approved Denied" at bounding box center [931, 170] width 1234 height 33
click at [313, 154] on select "Select Item... Approved Denied" at bounding box center [931, 170] width 1234 height 33
select select "154a3ead-b6ba-47d9-92f4-4d38623f667a"
click at [389, 400] on div at bounding box center [388, 393] width 149 height 33
select select "8"
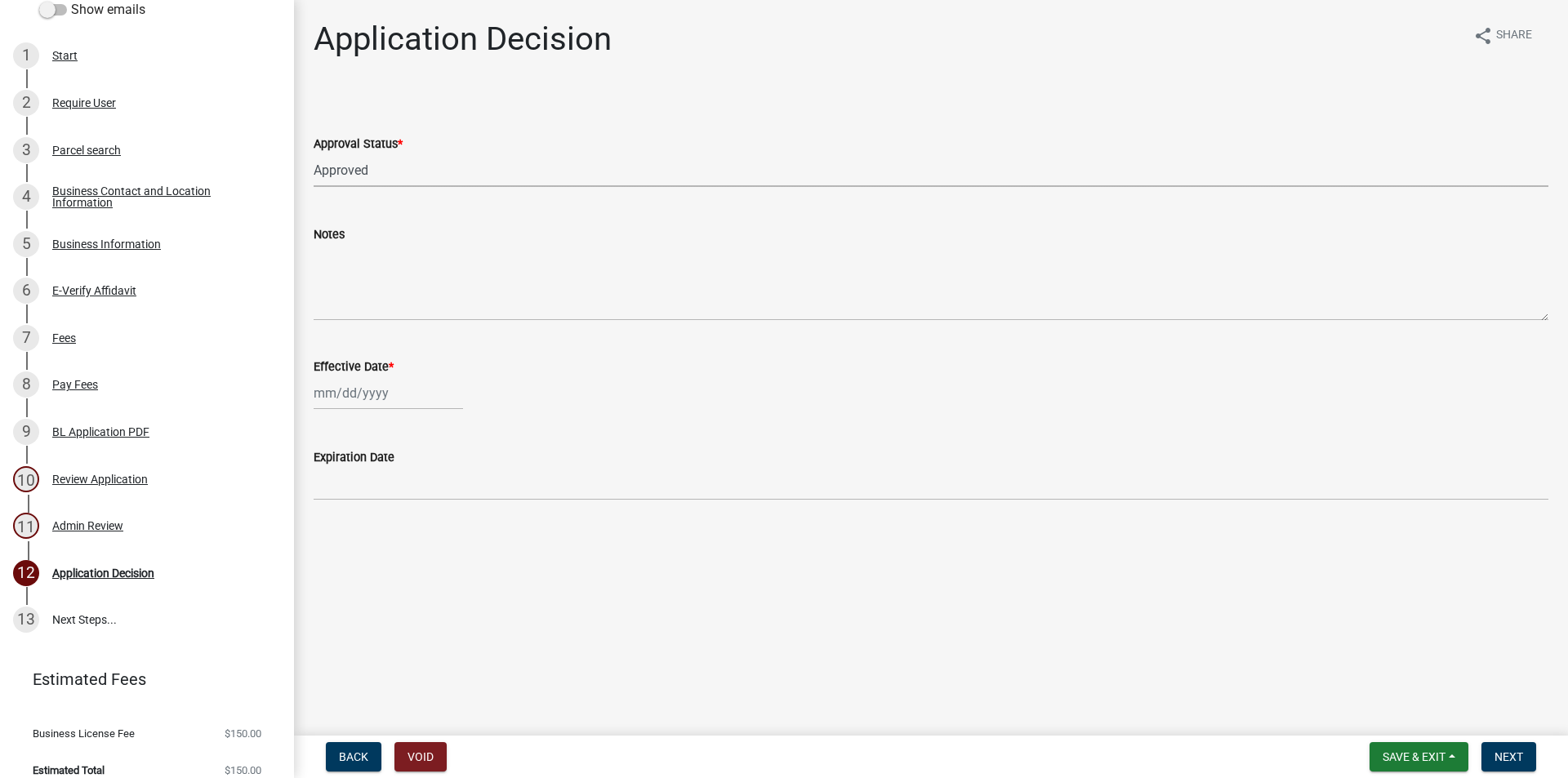
select select "2025"
click at [333, 559] on div "18" at bounding box center [330, 559] width 26 height 26
type input "08/18/2025"
click at [1507, 756] on span "Next" at bounding box center [1508, 756] width 29 height 13
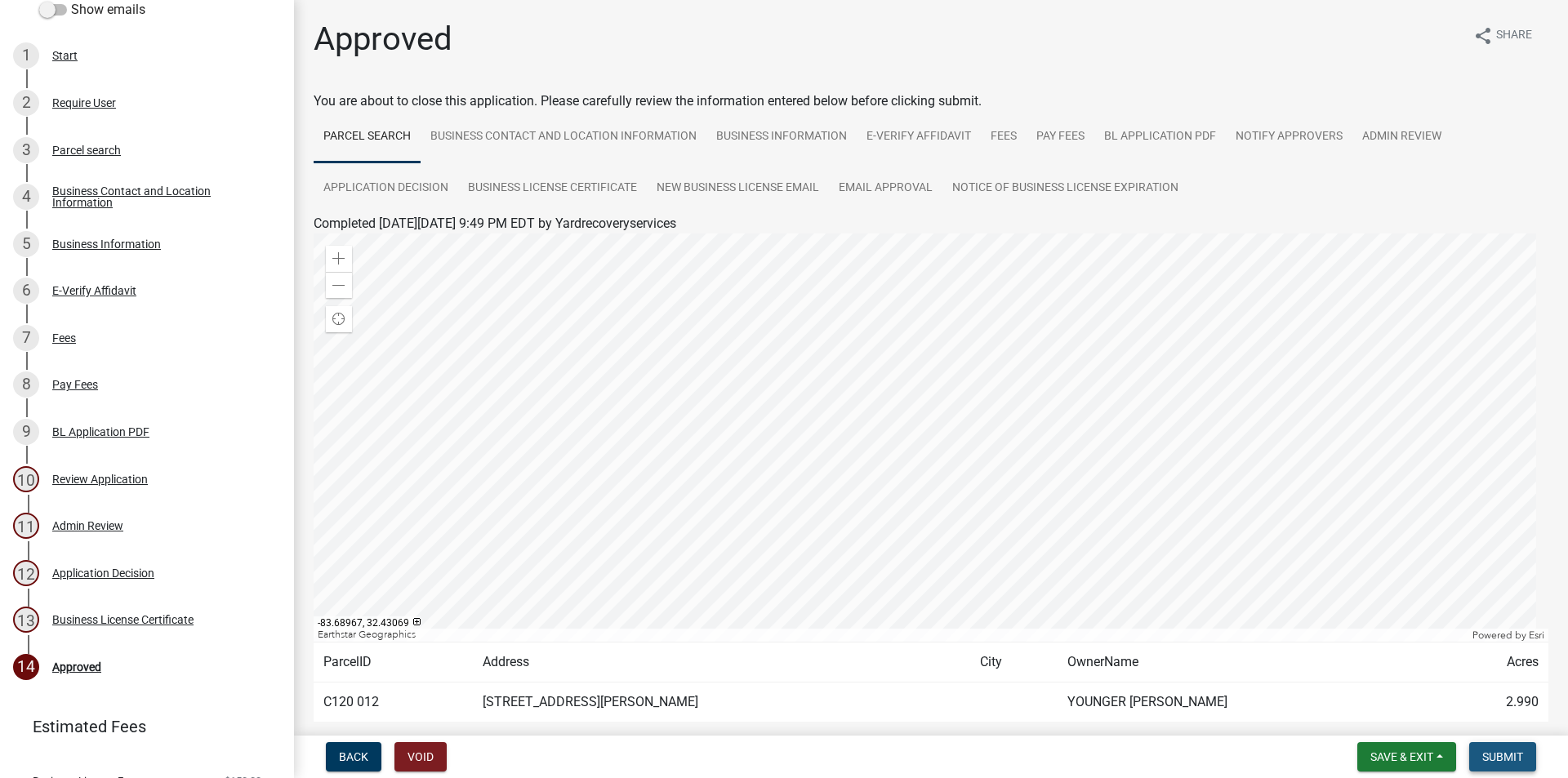
click at [1505, 750] on span "Submit" at bounding box center [1502, 756] width 41 height 13
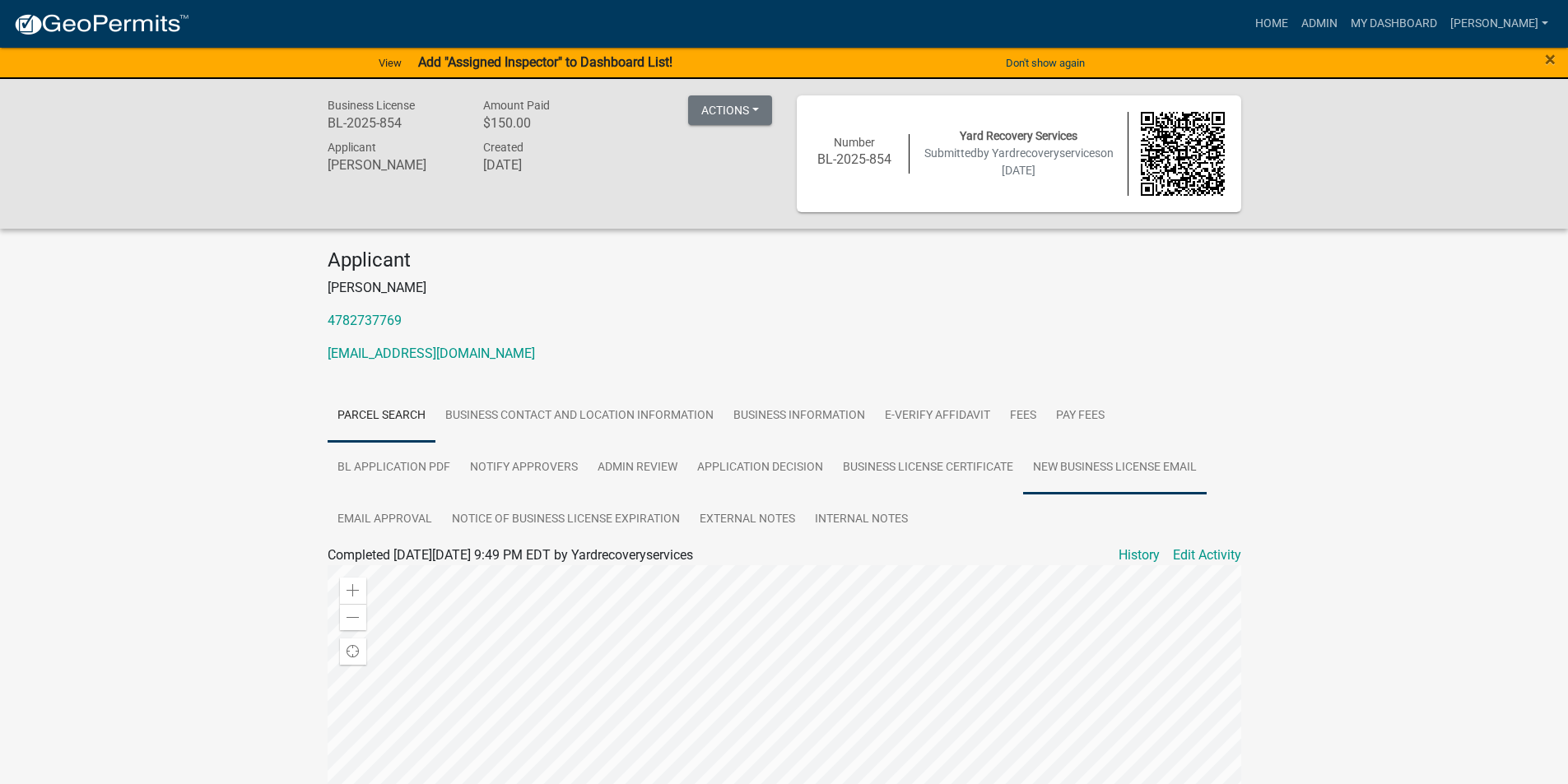
click at [1087, 469] on link "New Business License Email" at bounding box center [1115, 468] width 184 height 53
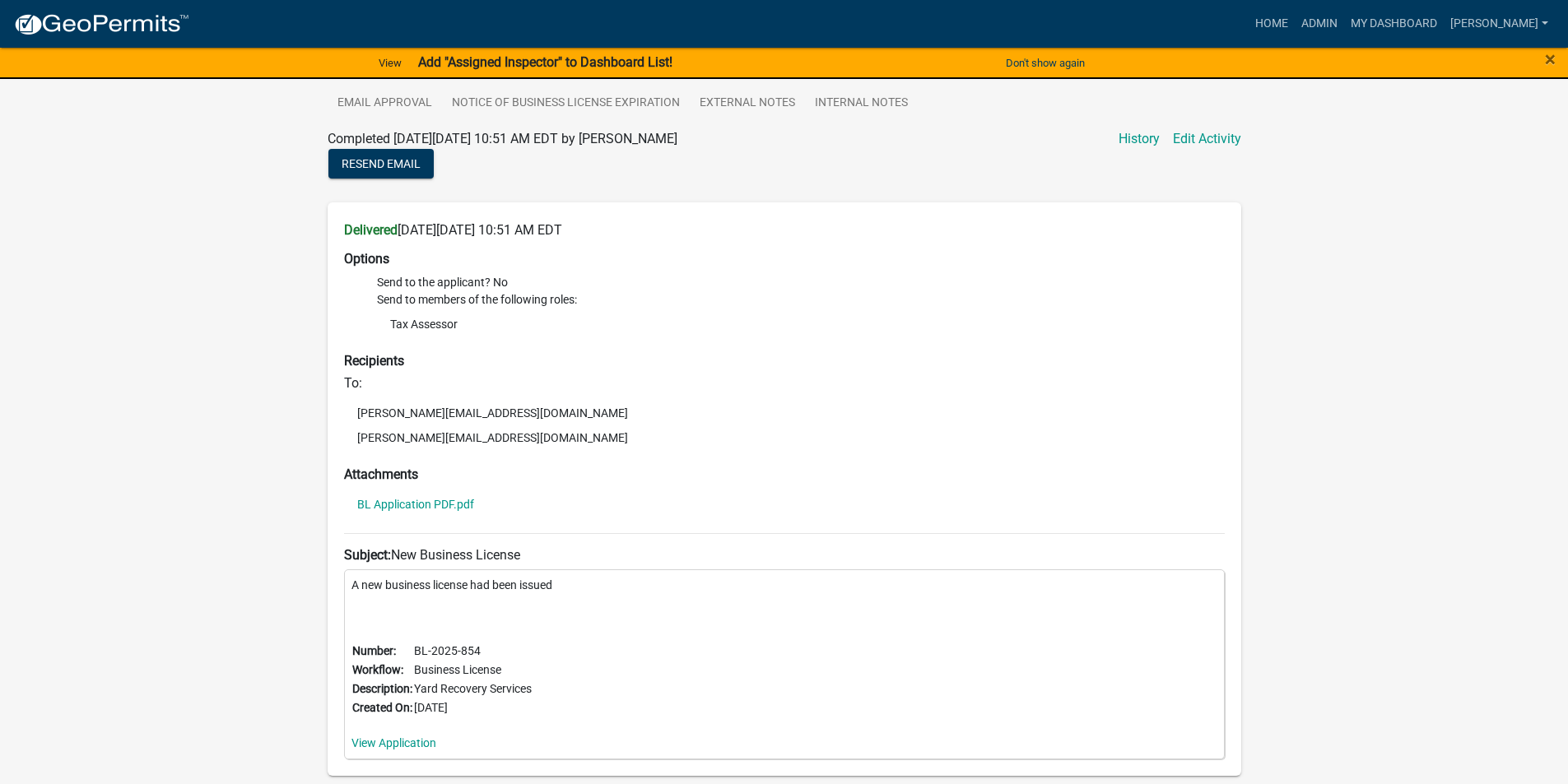
scroll to position [497, 0]
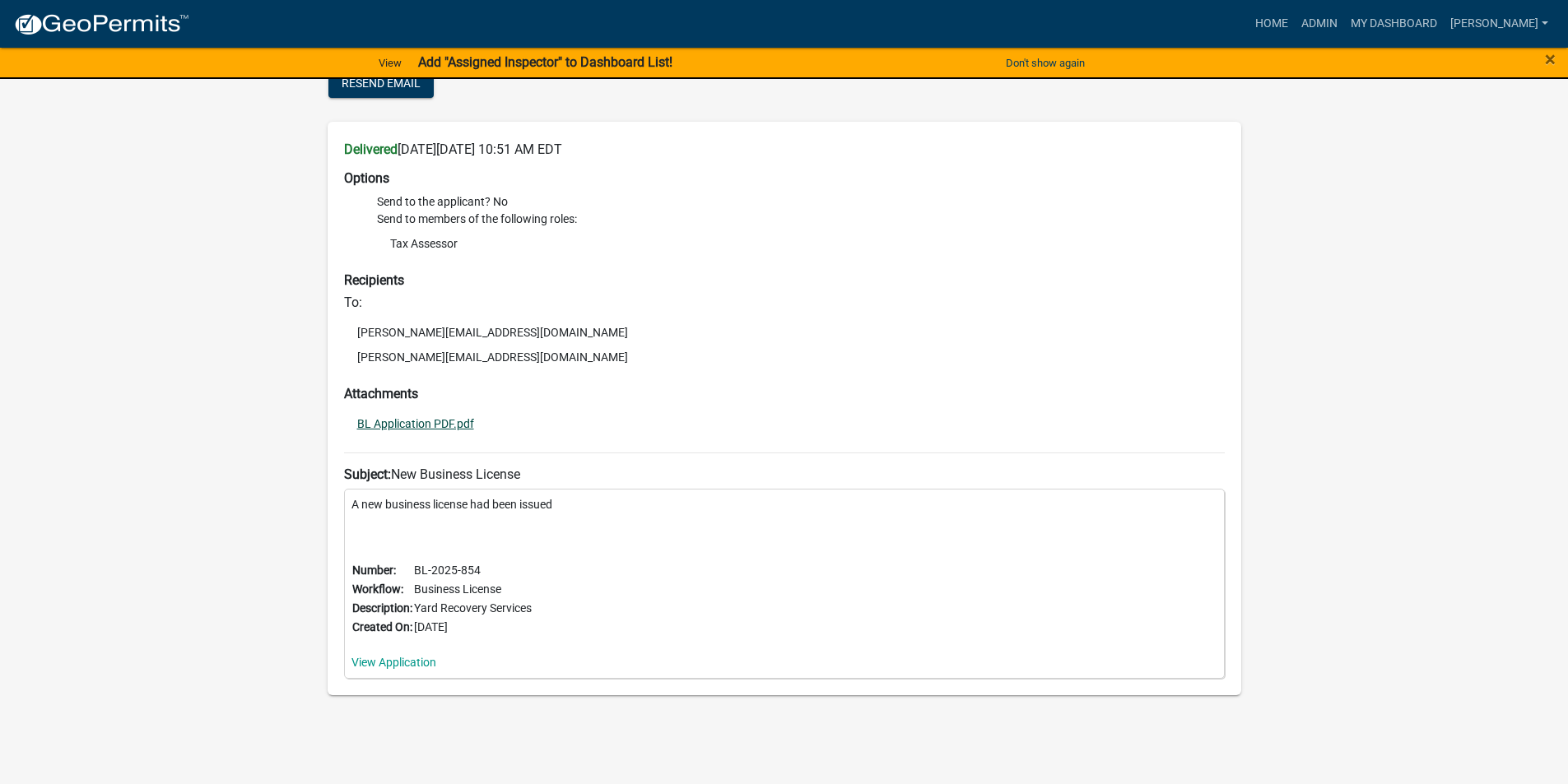
click at [421, 418] on link "BL Application PDF.pdf" at bounding box center [415, 423] width 117 height 11
